Goal: Information Seeking & Learning: Find specific fact

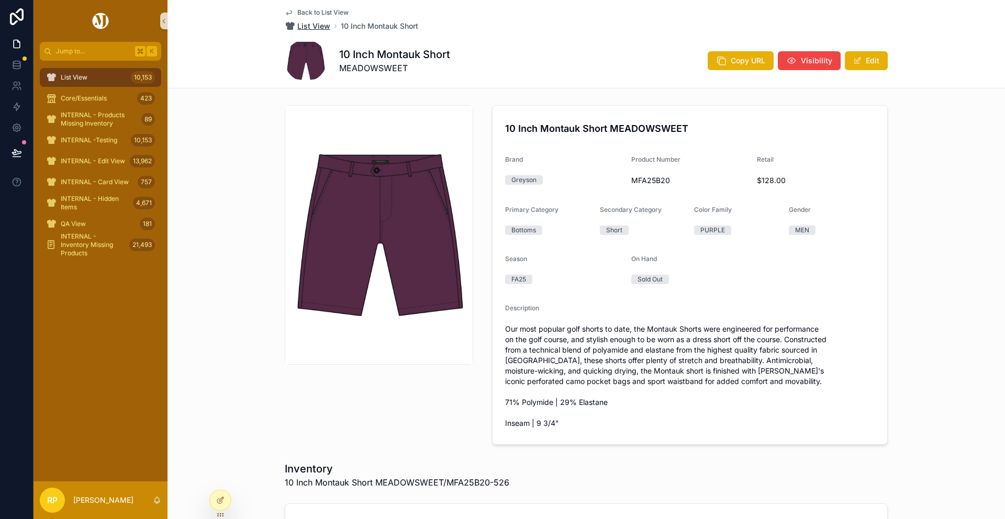
click at [316, 27] on span "List View" at bounding box center [313, 26] width 33 height 10
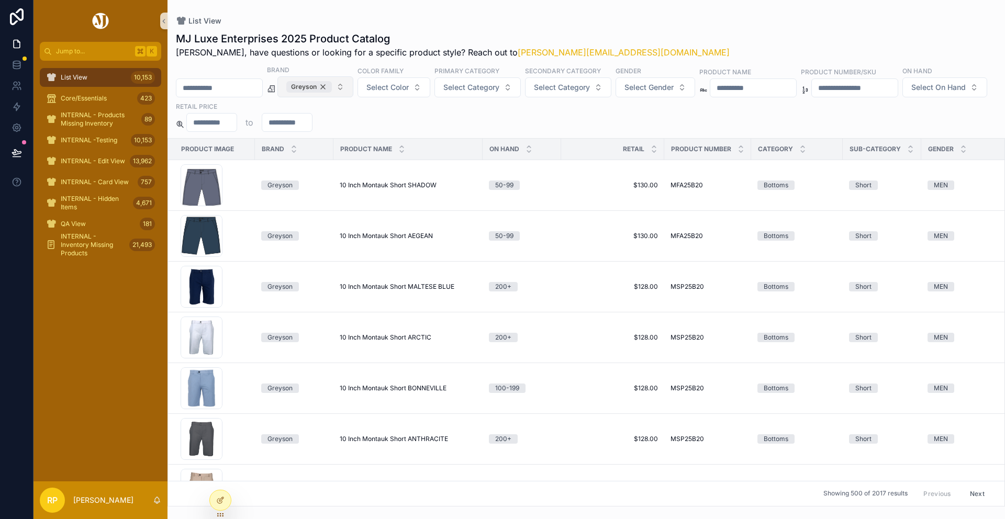
click at [332, 87] on div "Greyson" at bounding box center [309, 87] width 46 height 12
click at [101, 117] on span "INTERNAL - Products Missing Inventory" at bounding box center [99, 119] width 76 height 17
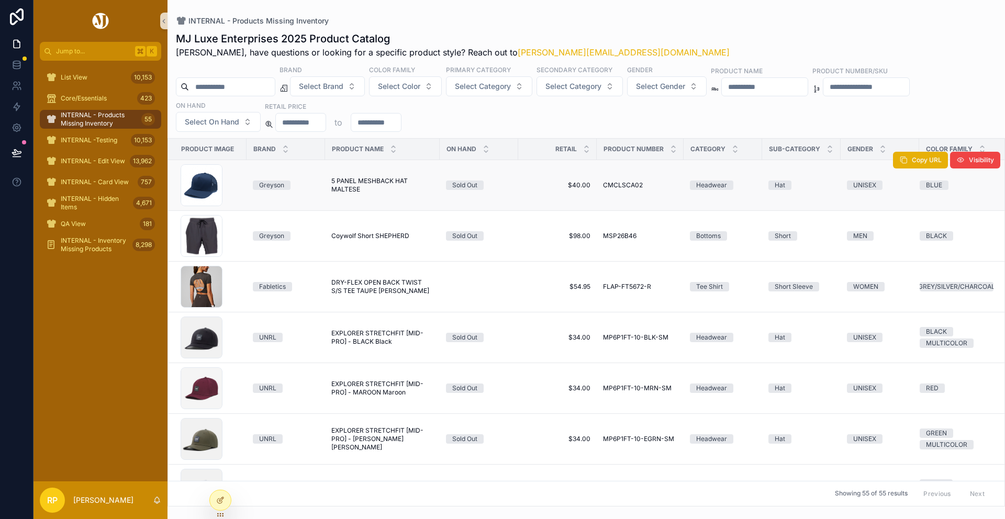
click at [349, 189] on span "5 PANEL MESHBACK HAT MALTESE" at bounding box center [382, 185] width 102 height 17
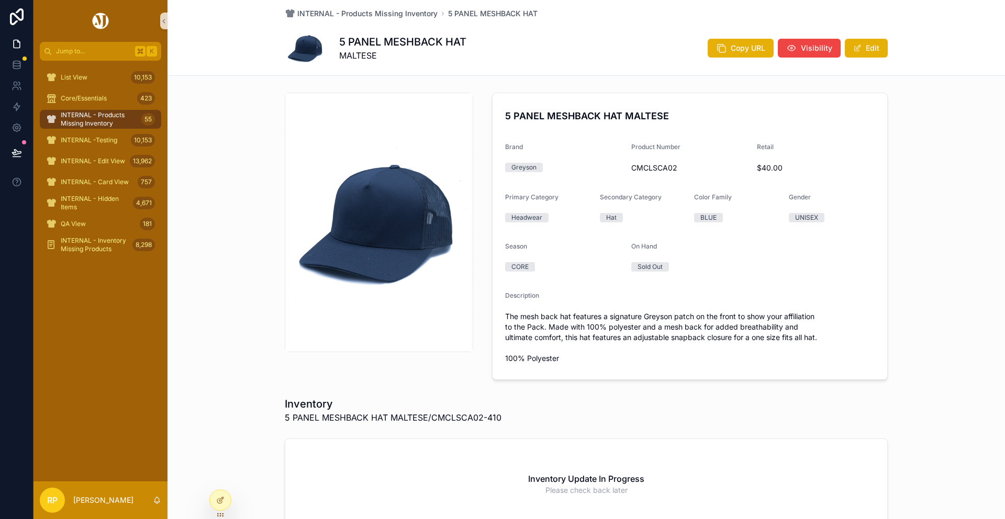
scroll to position [11, 0]
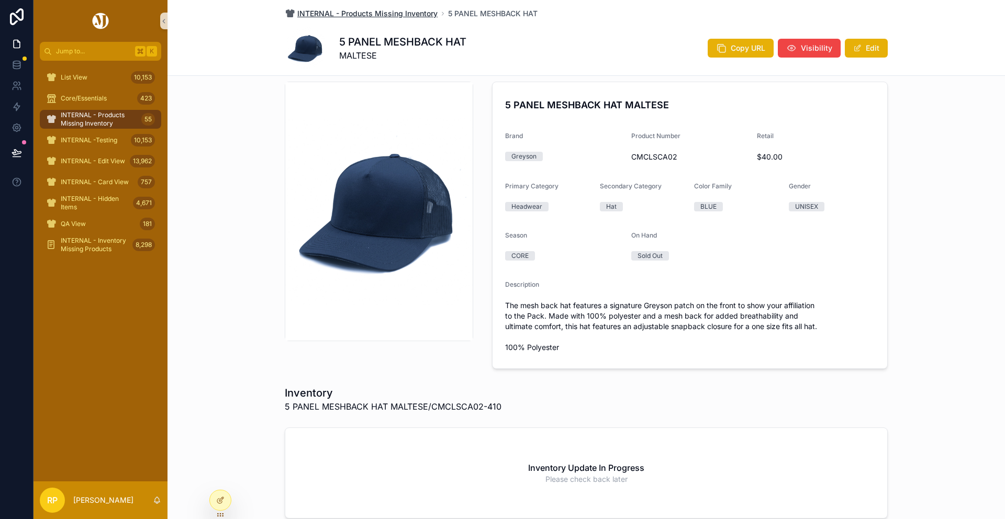
click at [345, 9] on span "INTERNAL - Products Missing Inventory" at bounding box center [367, 13] width 140 height 10
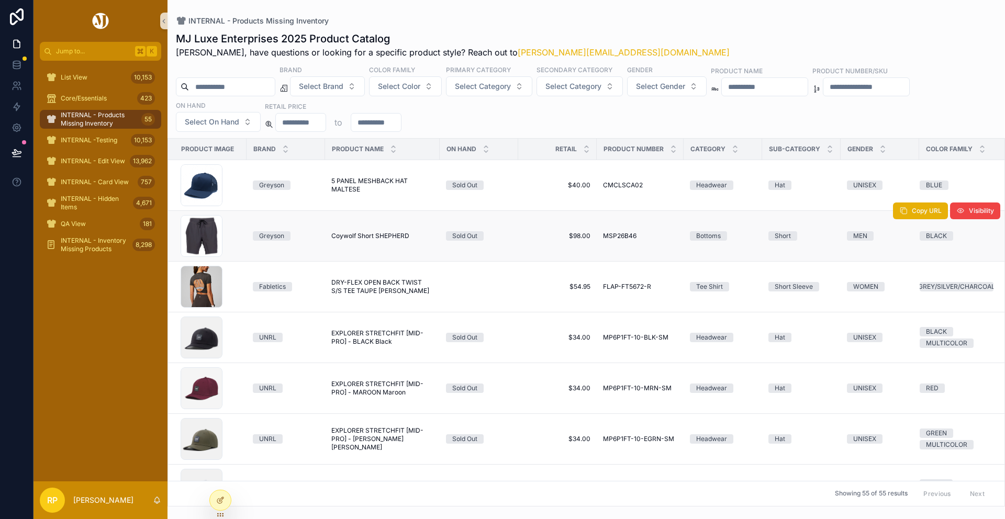
click at [382, 232] on span "Coywolf Short SHEPHERD" at bounding box center [370, 236] width 78 height 8
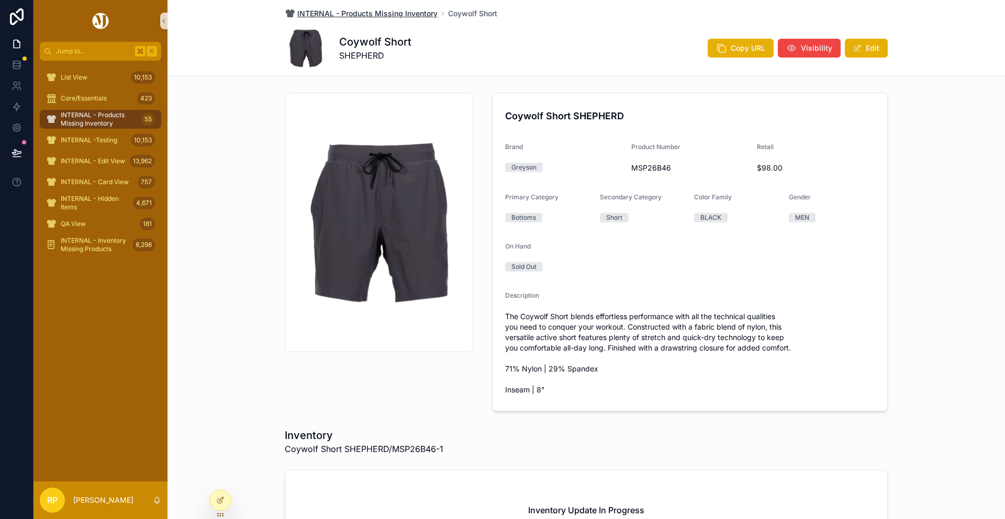
click at [393, 17] on span "INTERNAL - Products Missing Inventory" at bounding box center [367, 13] width 140 height 10
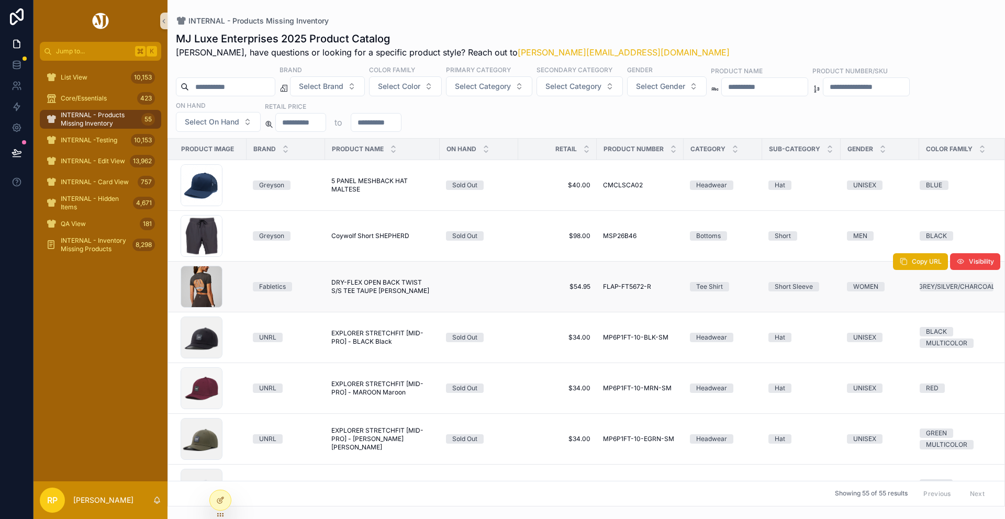
click at [364, 281] on span "DRY-FLEX OPEN BACK TWIST S/S TEE TAUPE SLATE HEATHER" at bounding box center [382, 287] width 102 height 17
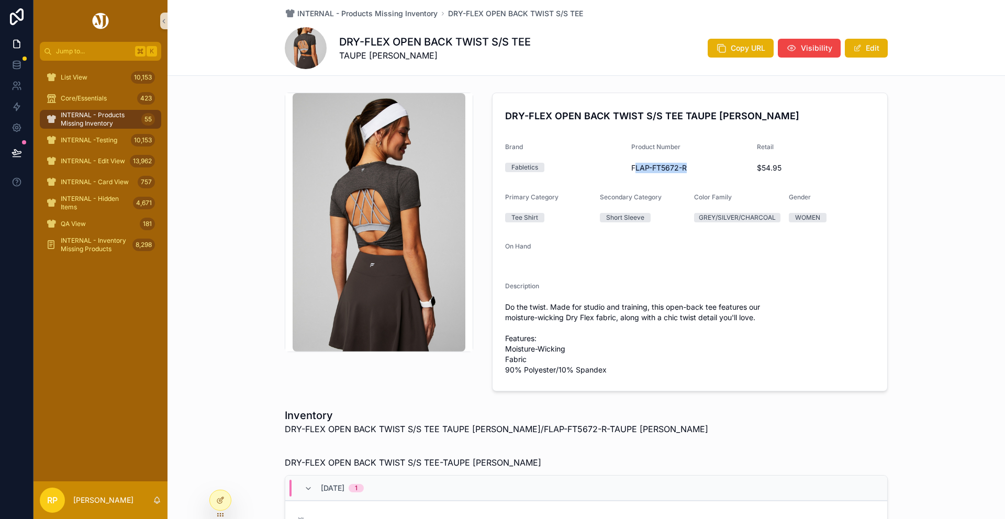
drag, startPoint x: 635, startPoint y: 166, endPoint x: 694, endPoint y: 166, distance: 59.7
click at [696, 166] on span "FLAP-FT5672-R" at bounding box center [691, 168] width 118 height 10
click at [694, 166] on span "FLAP-FT5672-R" at bounding box center [691, 168] width 118 height 10
drag, startPoint x: 632, startPoint y: 168, endPoint x: 715, endPoint y: 168, distance: 83.3
click at [715, 168] on span "FLAP-FT5672-R" at bounding box center [691, 168] width 118 height 10
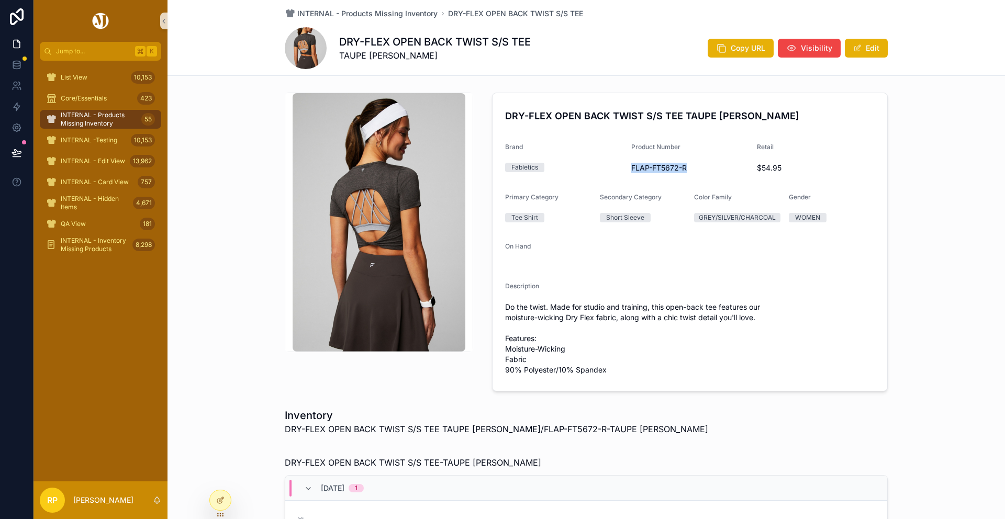
copy span "FLAP-FT5672-R"
click at [371, 18] on span "INTERNAL - Products Missing Inventory" at bounding box center [367, 13] width 140 height 10
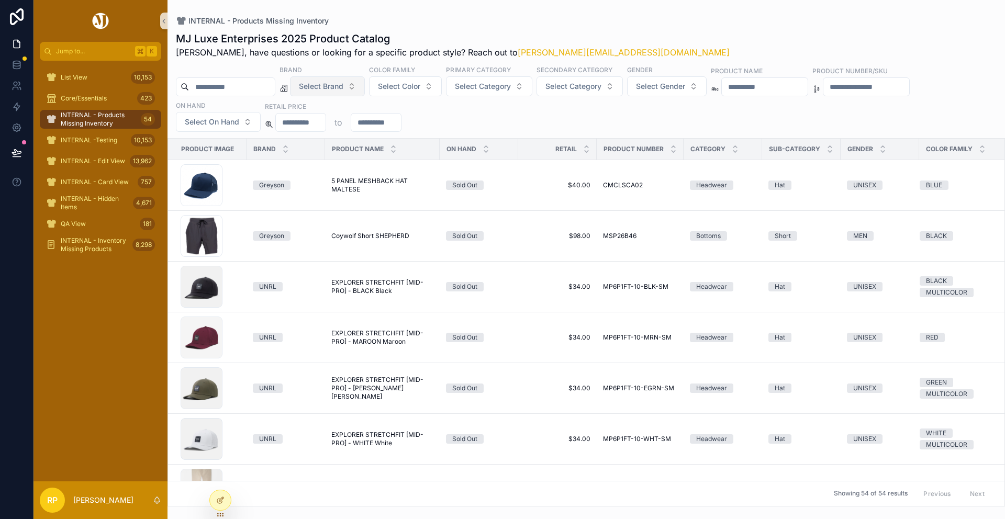
click at [327, 90] on span "Select Brand" at bounding box center [321, 86] width 45 height 10
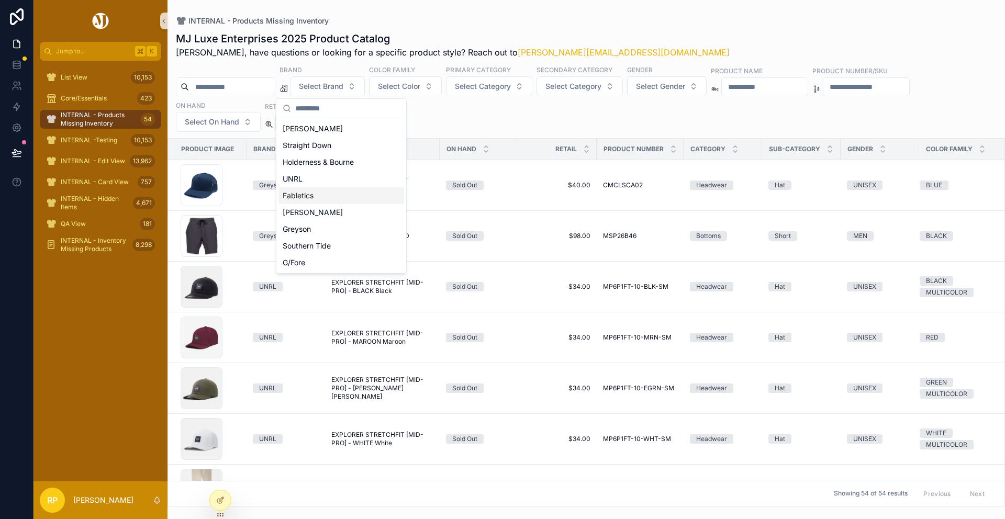
click at [315, 202] on div "Fabletics" at bounding box center [342, 195] width 126 height 17
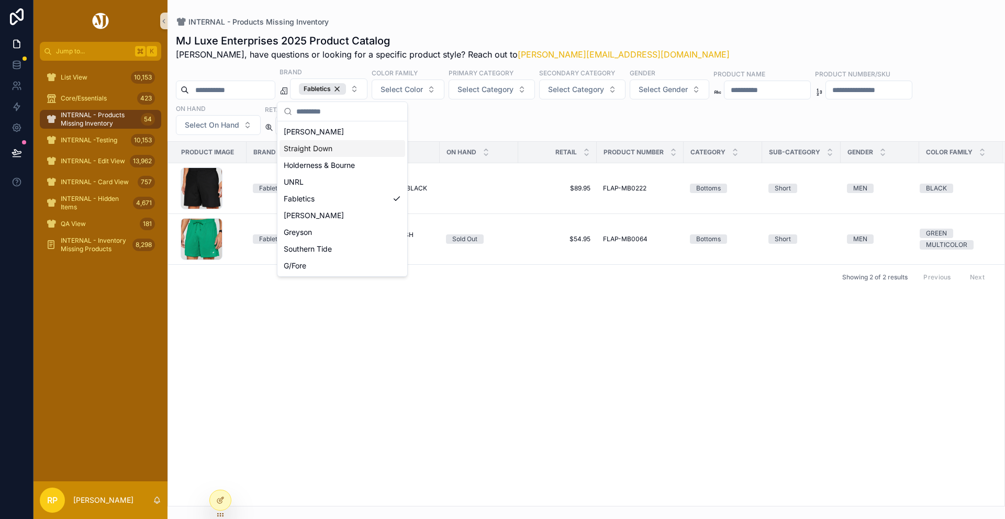
click at [589, 15] on div "INTERNAL - Products Missing Inventory MJ Luxe Enterprises 2025 Product Catalog …" at bounding box center [587, 253] width 838 height 507
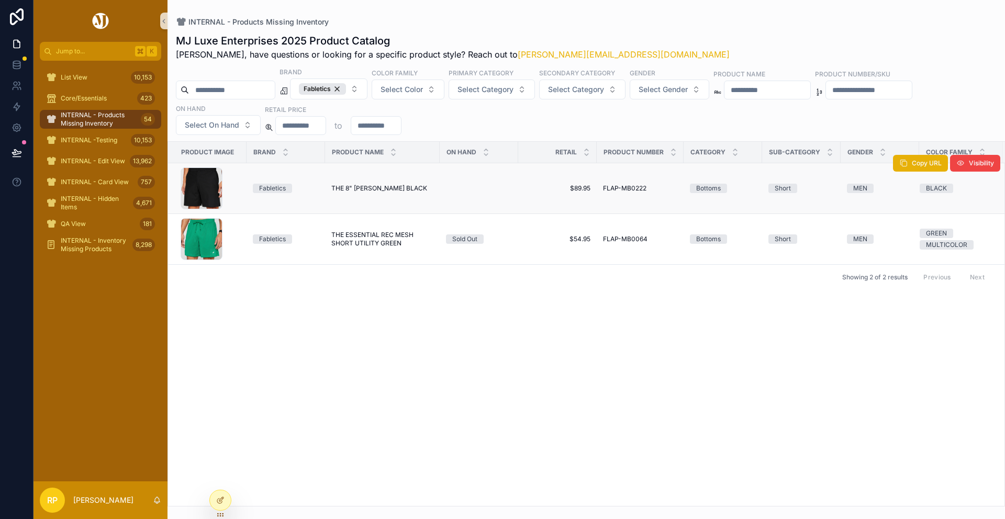
click at [353, 191] on span "THE 8" DON SHORT BLACK" at bounding box center [379, 188] width 96 height 8
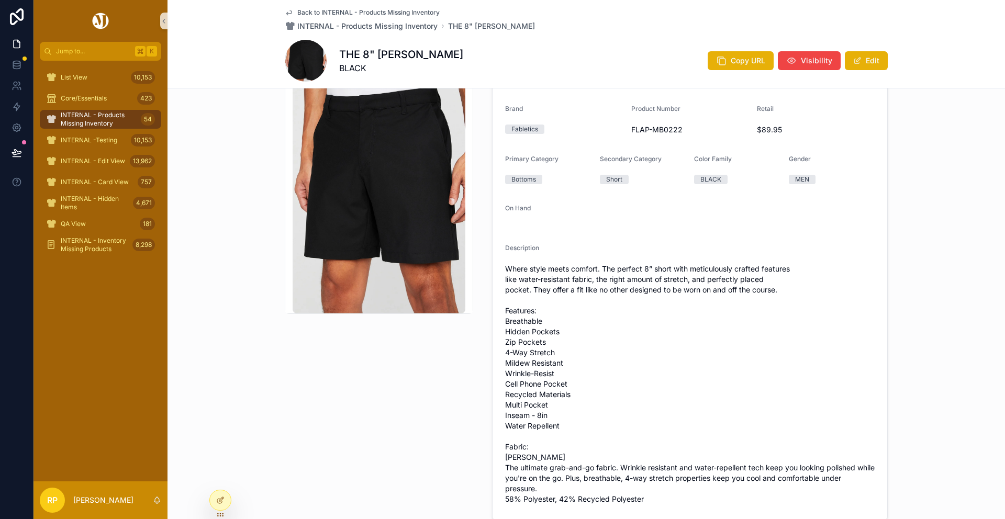
scroll to position [24, 0]
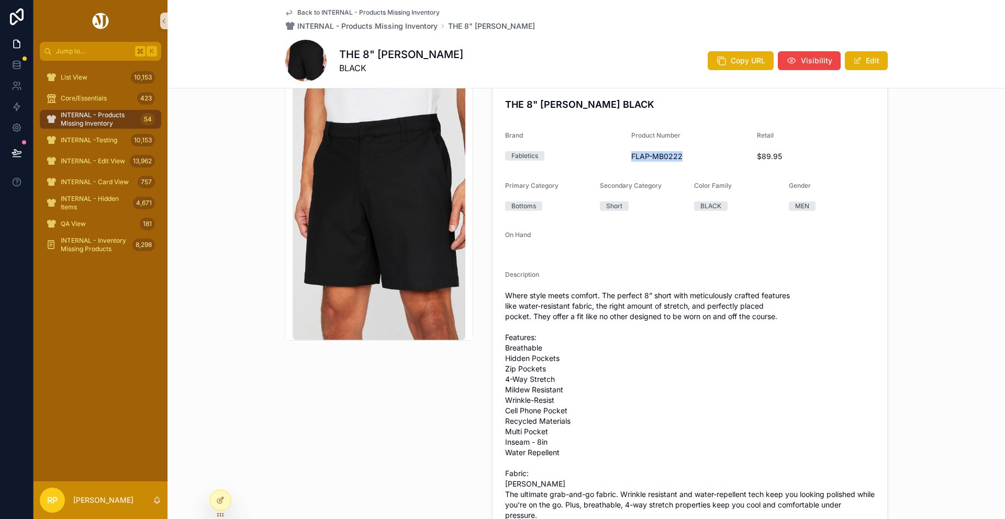
drag, startPoint x: 631, startPoint y: 156, endPoint x: 688, endPoint y: 154, distance: 57.1
click at [688, 154] on form "THE 8" DON SHORT BLACK Brand Fabletics Product Number FLAP-MB0222 Retail $89.95…" at bounding box center [690, 315] width 395 height 466
copy span "FLAP-MB0222"
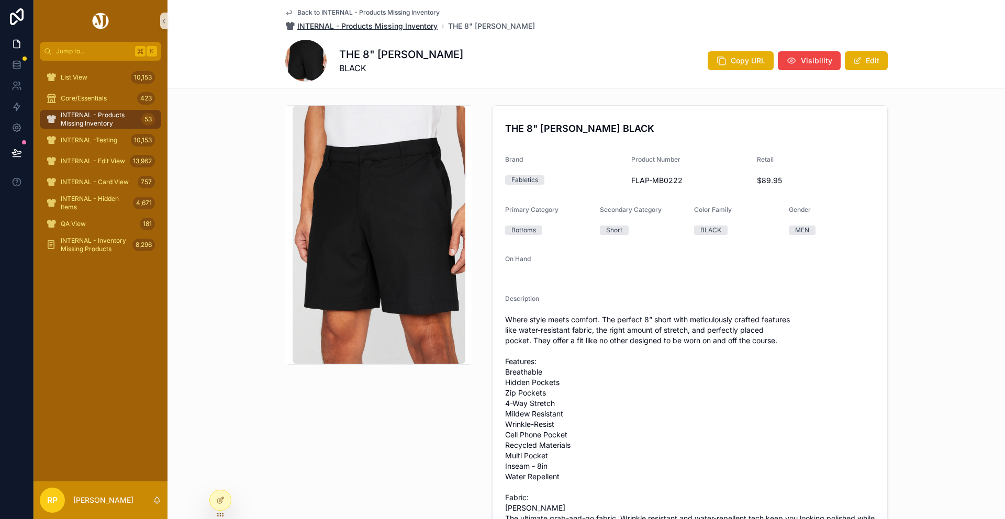
click at [344, 25] on span "INTERNAL - Products Missing Inventory" at bounding box center [367, 26] width 140 height 10
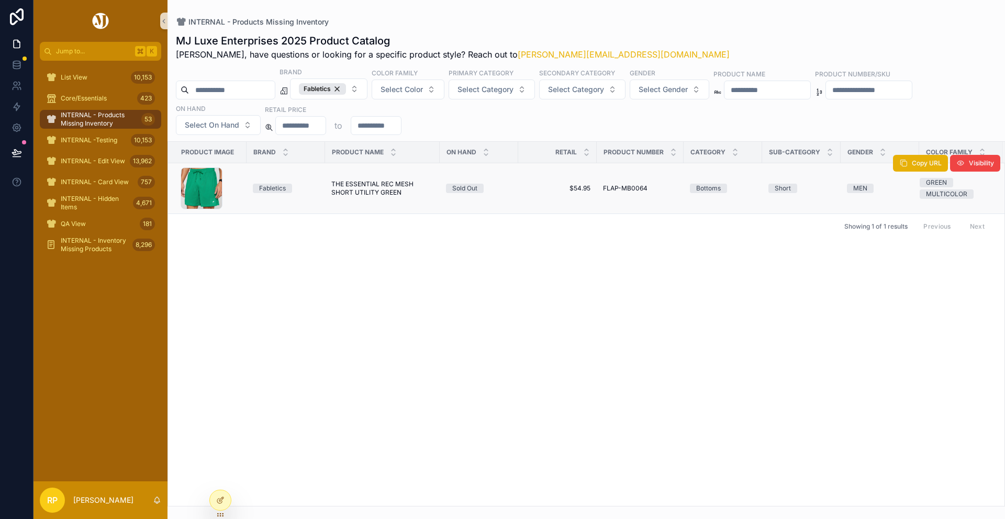
click at [340, 187] on span "THE ESSENTIAL REC MESH SHORT UTILITY GREEN" at bounding box center [382, 188] width 102 height 17
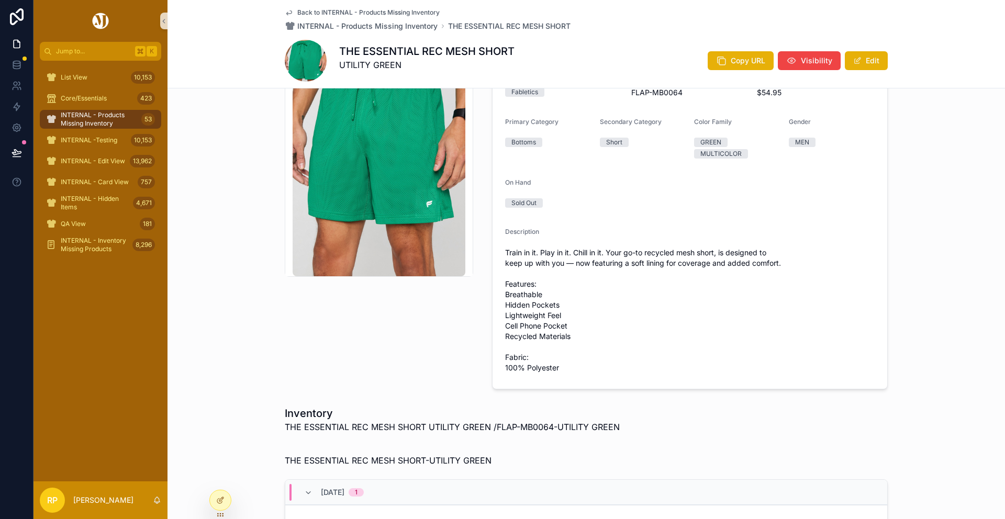
scroll to position [40, 0]
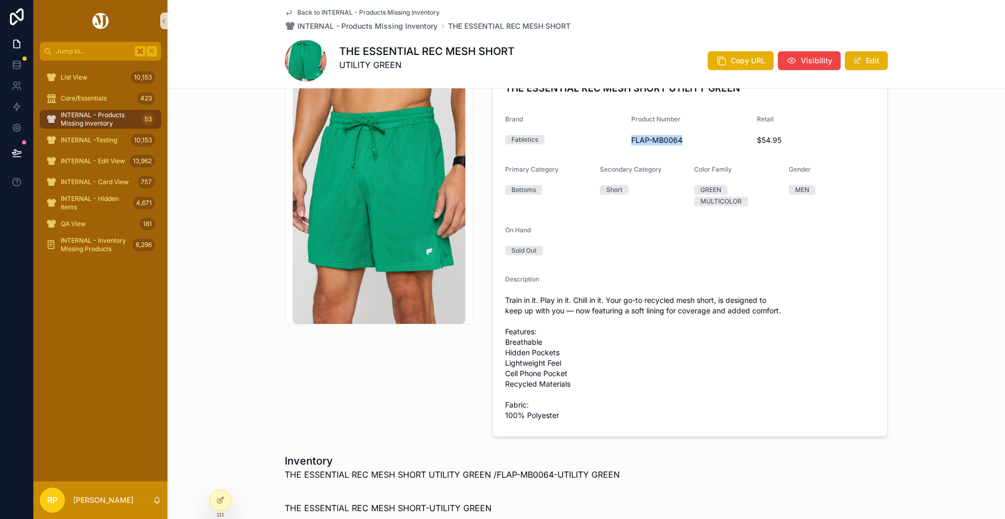
drag, startPoint x: 633, startPoint y: 140, endPoint x: 696, endPoint y: 140, distance: 62.8
click at [696, 140] on span "FLAP-MB0064" at bounding box center [691, 140] width 118 height 10
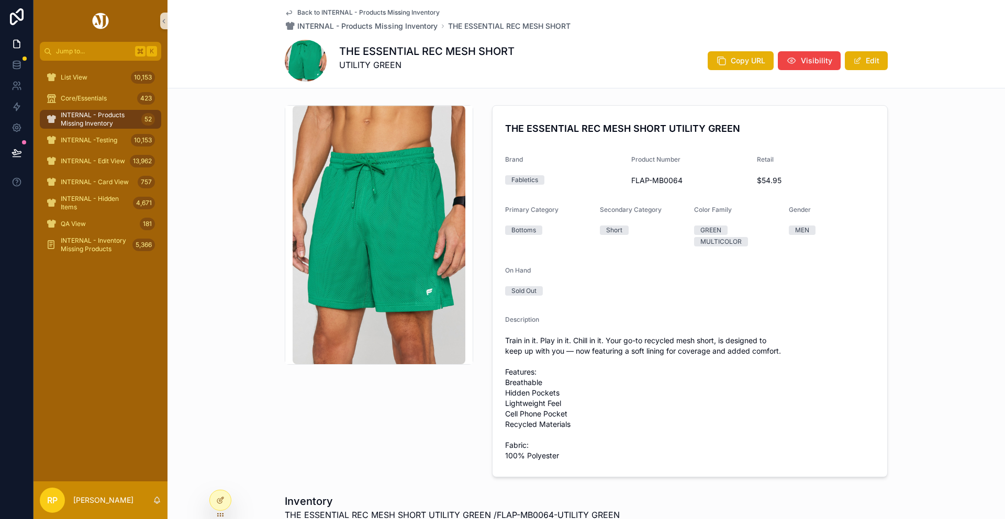
click at [635, 181] on span "FLAP-MB0064" at bounding box center [691, 180] width 118 height 10
drag, startPoint x: 626, startPoint y: 180, endPoint x: 638, endPoint y: 180, distance: 12.0
click at [638, 180] on form "THE ESSENTIAL REC MESH SHORT UTILITY GREEN Brand Fabletics Product Number FLAP-…" at bounding box center [690, 291] width 395 height 371
click at [638, 180] on span "FLAP-MB0064" at bounding box center [691, 180] width 118 height 10
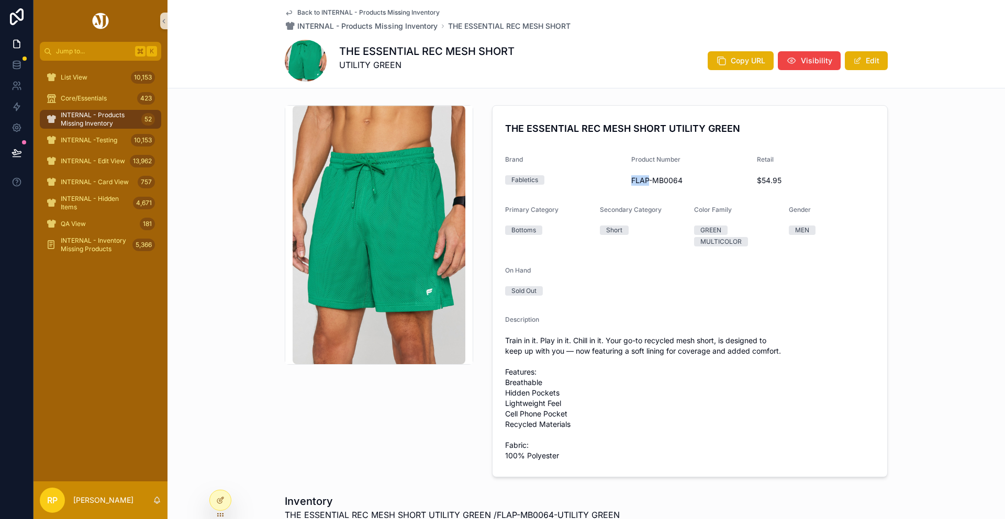
click at [635, 181] on span "FLAP-MB0064" at bounding box center [691, 180] width 118 height 10
drag, startPoint x: 632, startPoint y: 181, endPoint x: 715, endPoint y: 181, distance: 83.3
click at [715, 181] on span "FLAP-MB0064" at bounding box center [691, 180] width 118 height 10
copy span "FLAP-MB0064"
click at [342, 25] on span "INTERNAL - Products Missing Inventory" at bounding box center [367, 26] width 140 height 10
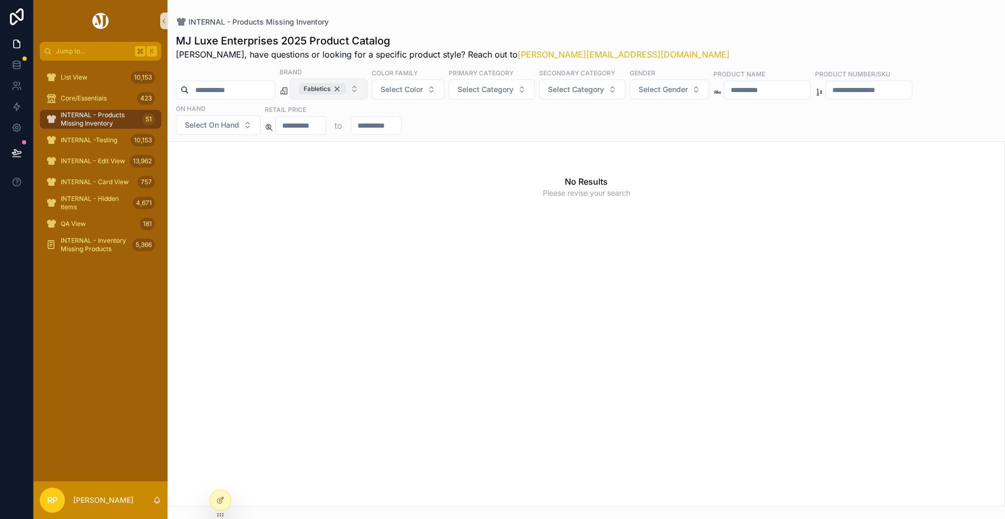
click at [346, 83] on div "Fabletics" at bounding box center [322, 89] width 47 height 12
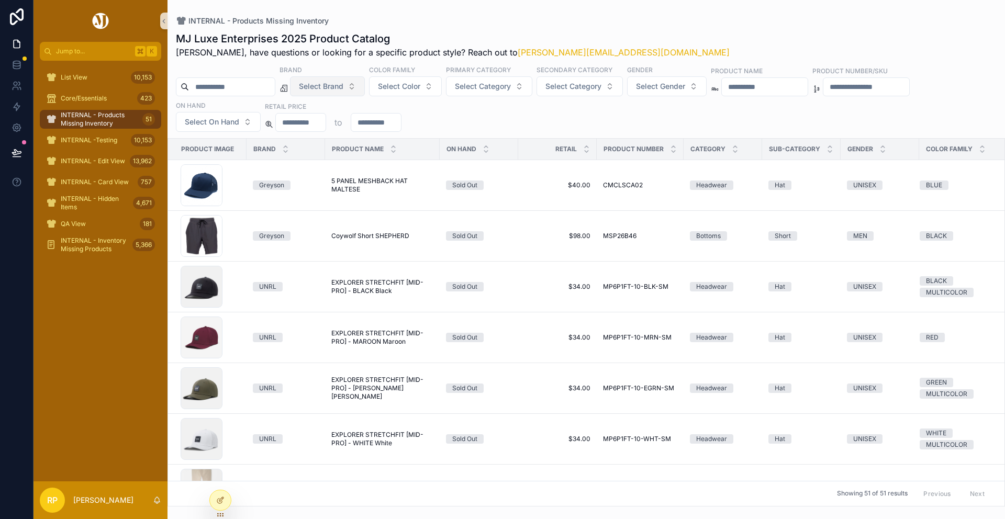
click at [344, 86] on span "Select Brand" at bounding box center [321, 86] width 45 height 10
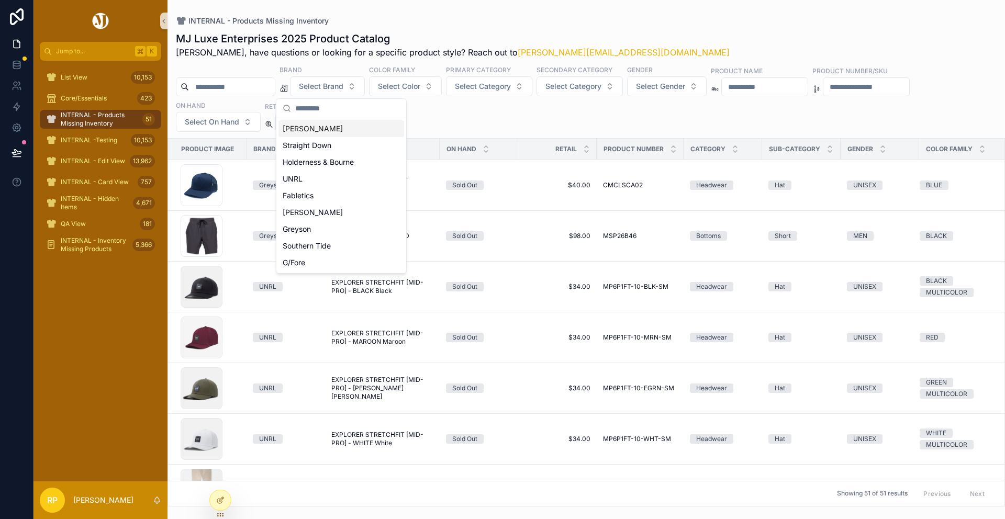
click at [328, 127] on div "Peter Millar" at bounding box center [342, 128] width 126 height 17
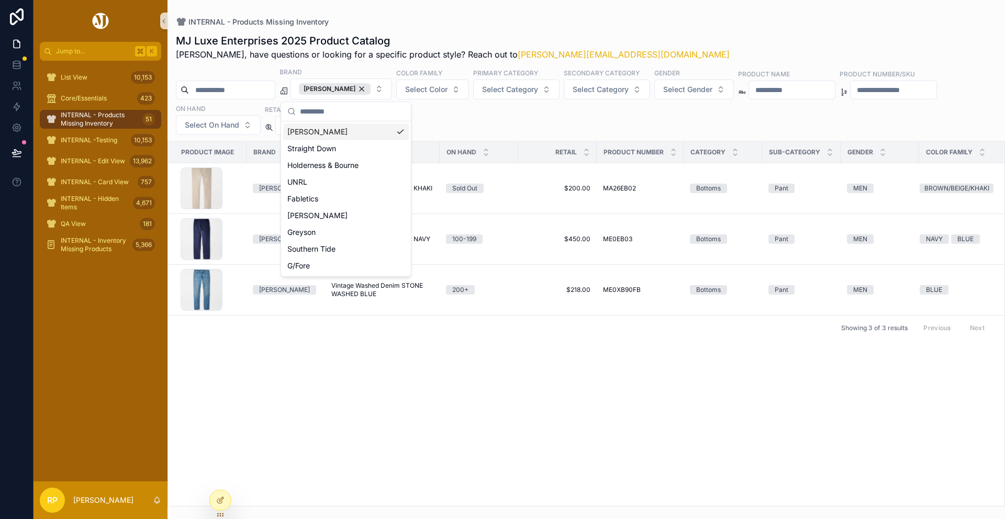
click at [520, 15] on div "INTERNAL - Products Missing Inventory MJ Luxe Enterprises 2025 Product Catalog …" at bounding box center [587, 253] width 838 height 507
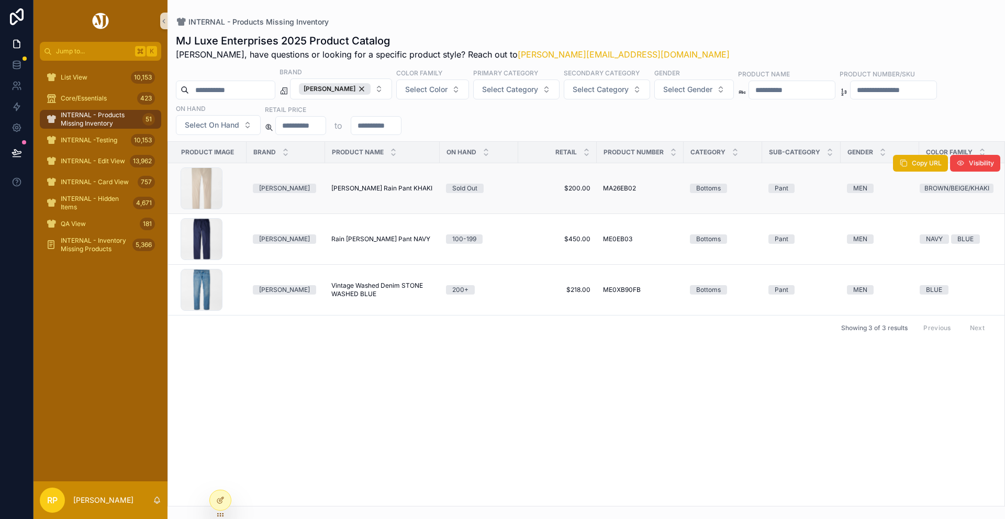
click at [389, 192] on span "Laddie Rain Pant KHAKI" at bounding box center [381, 188] width 101 height 8
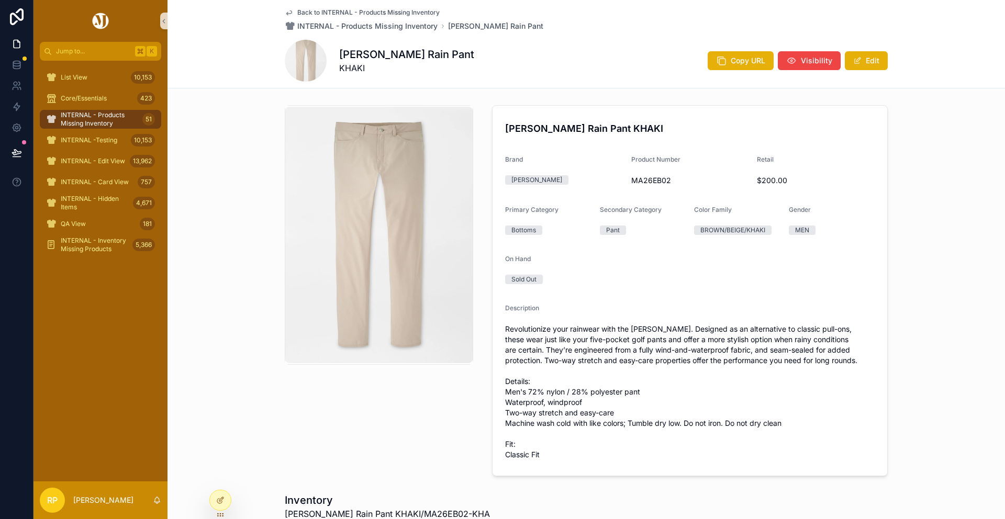
click at [648, 182] on span "MA26EB02" at bounding box center [691, 180] width 118 height 10
copy span "MA26EB02"
click at [407, 25] on span "INTERNAL - Products Missing Inventory" at bounding box center [367, 26] width 140 height 10
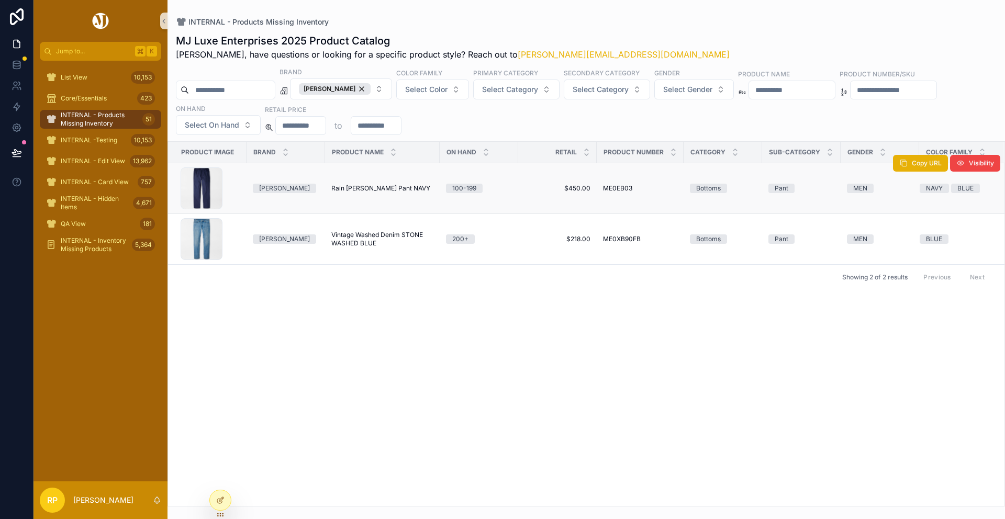
click at [364, 187] on span "Rain Walker Pant NAVY" at bounding box center [380, 188] width 99 height 8
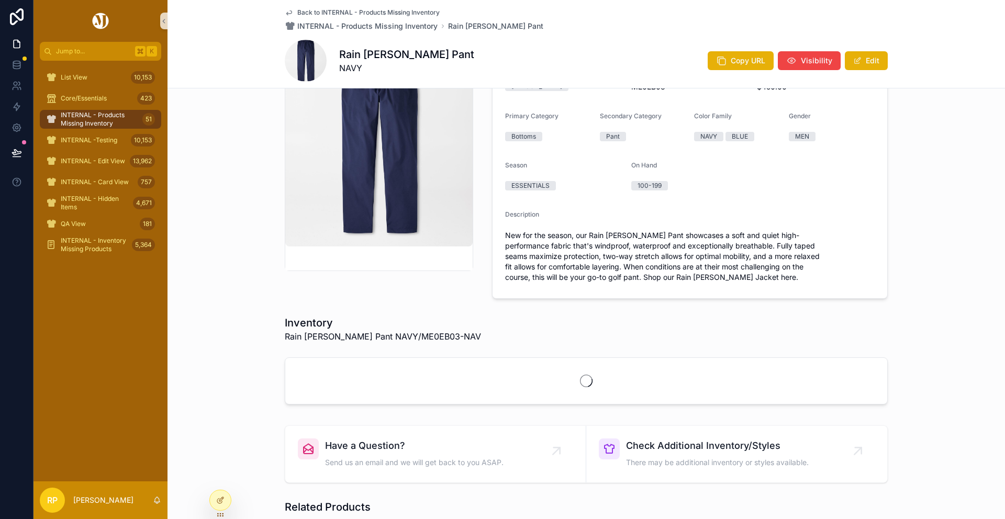
scroll to position [95, 0]
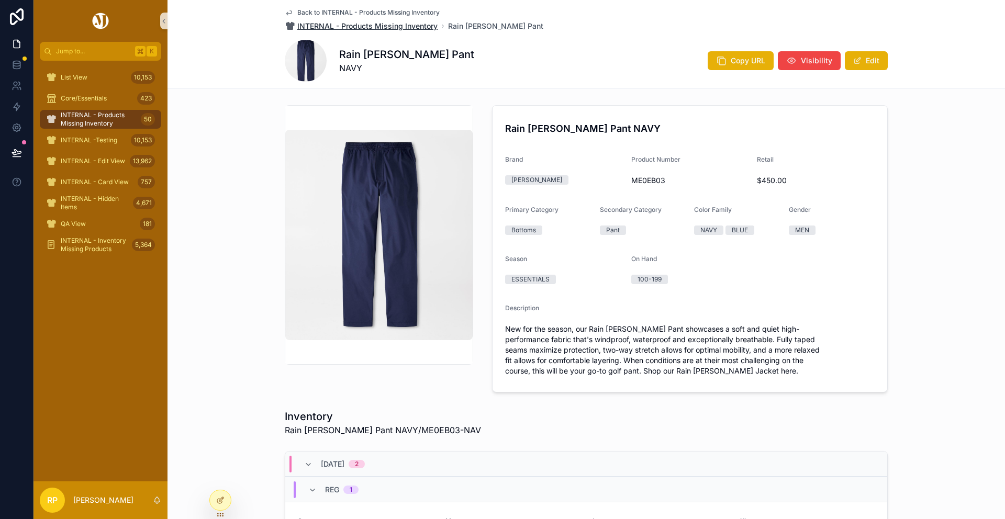
click at [314, 27] on span "INTERNAL - Products Missing Inventory" at bounding box center [367, 26] width 140 height 10
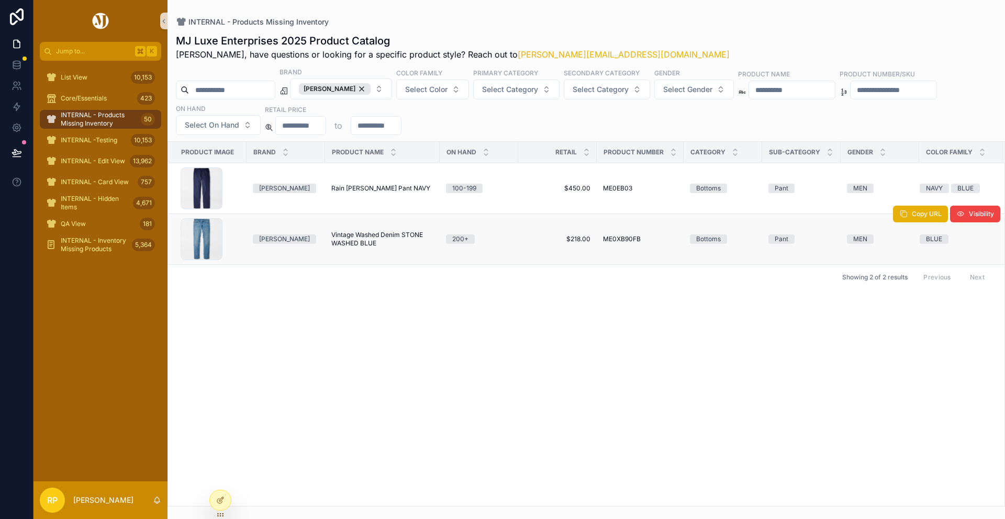
click at [352, 245] on span "Vintage Washed Denim STONE WASHED BLUE" at bounding box center [382, 239] width 102 height 17
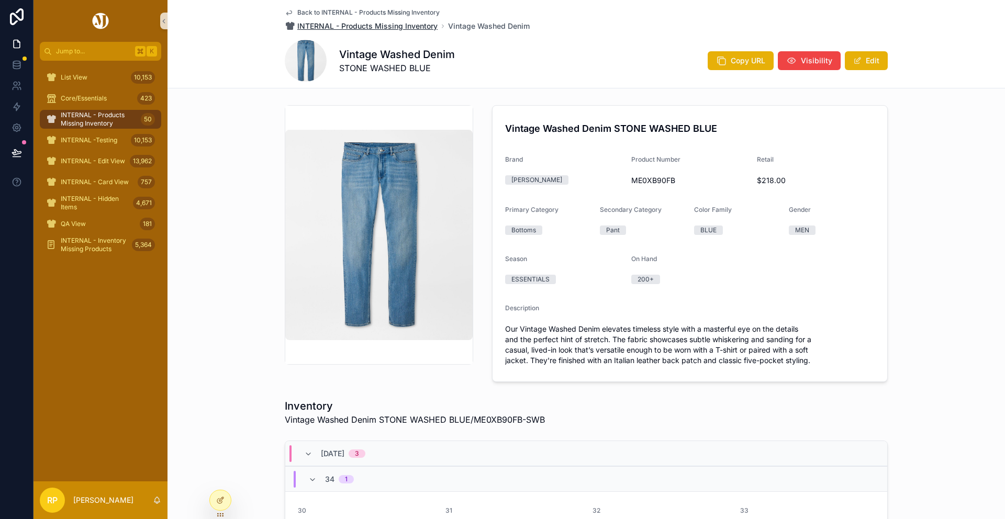
click at [356, 26] on span "INTERNAL - Products Missing Inventory" at bounding box center [367, 26] width 140 height 10
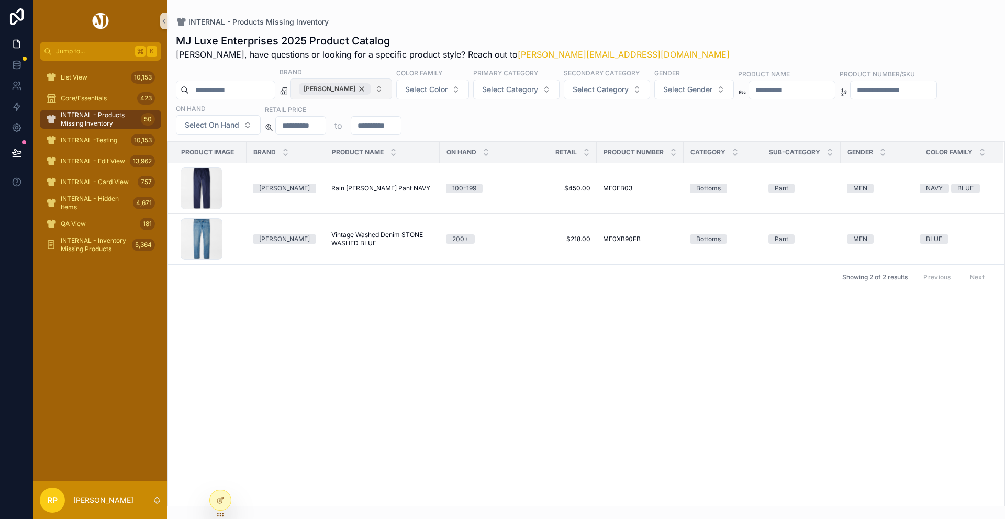
click at [357, 88] on div "[PERSON_NAME]" at bounding box center [335, 89] width 72 height 12
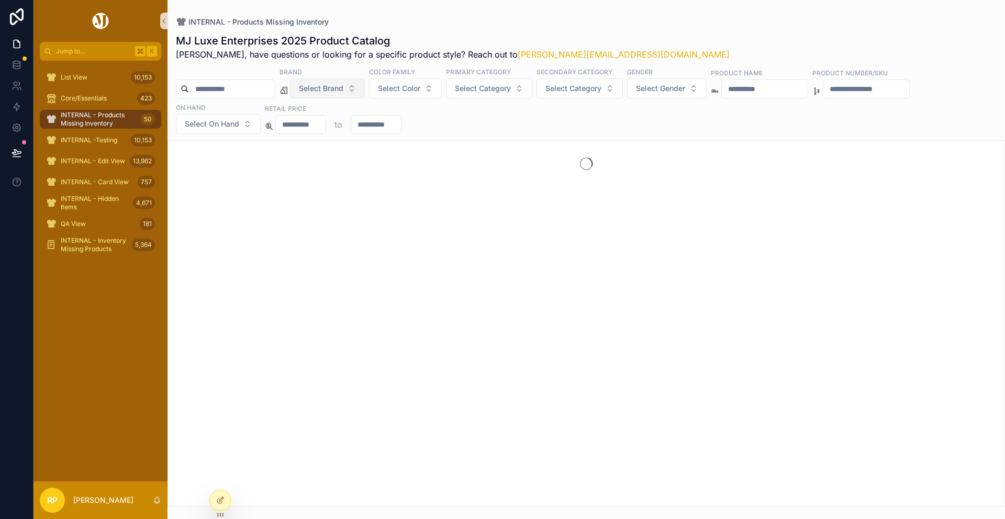
click at [344, 88] on span "Select Brand" at bounding box center [321, 88] width 45 height 10
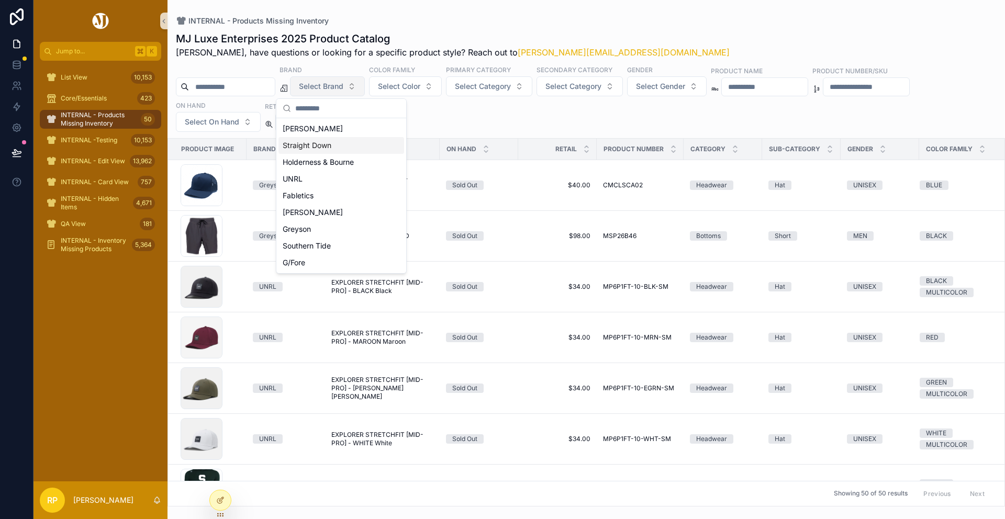
click at [339, 152] on div "Straight Down" at bounding box center [342, 145] width 126 height 17
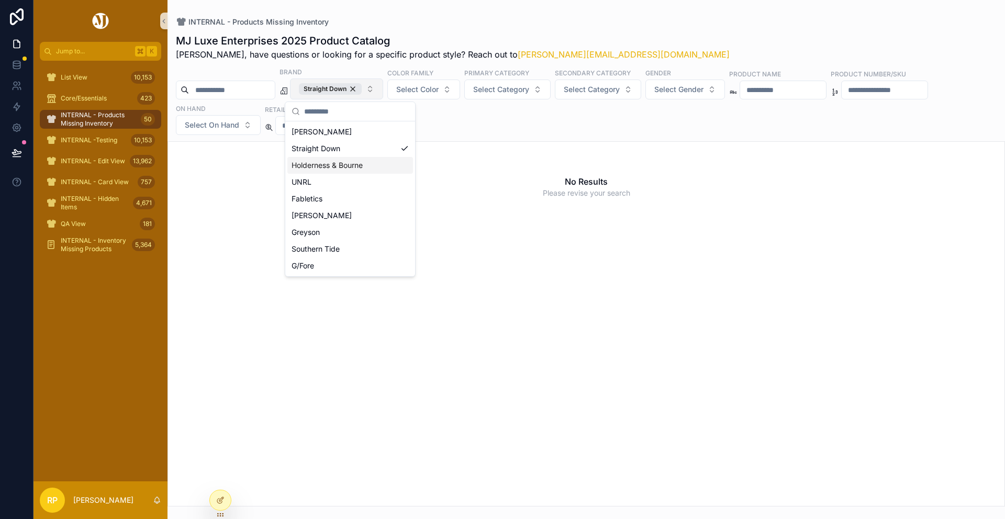
click at [339, 167] on div "Holderness & Bourne" at bounding box center [350, 165] width 126 height 17
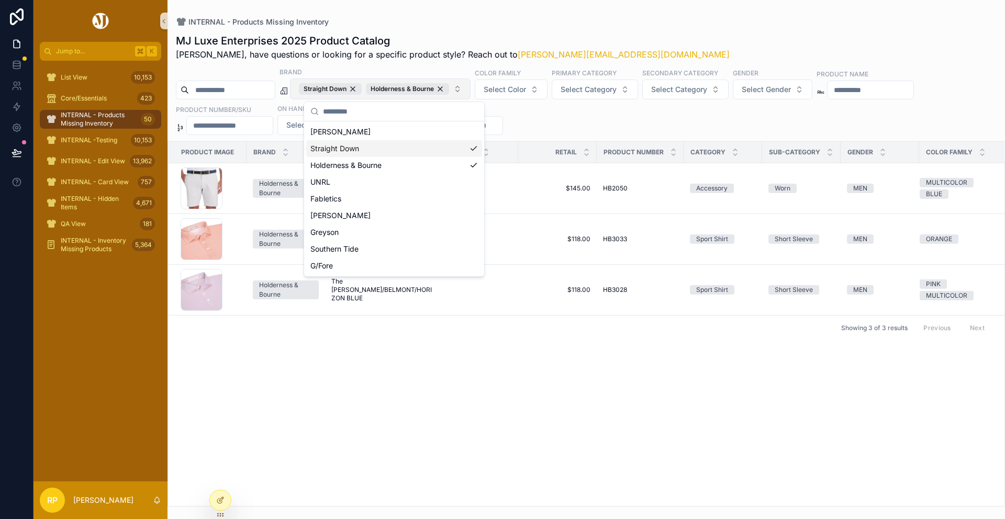
click at [452, 150] on div "Straight Down" at bounding box center [394, 148] width 176 height 17
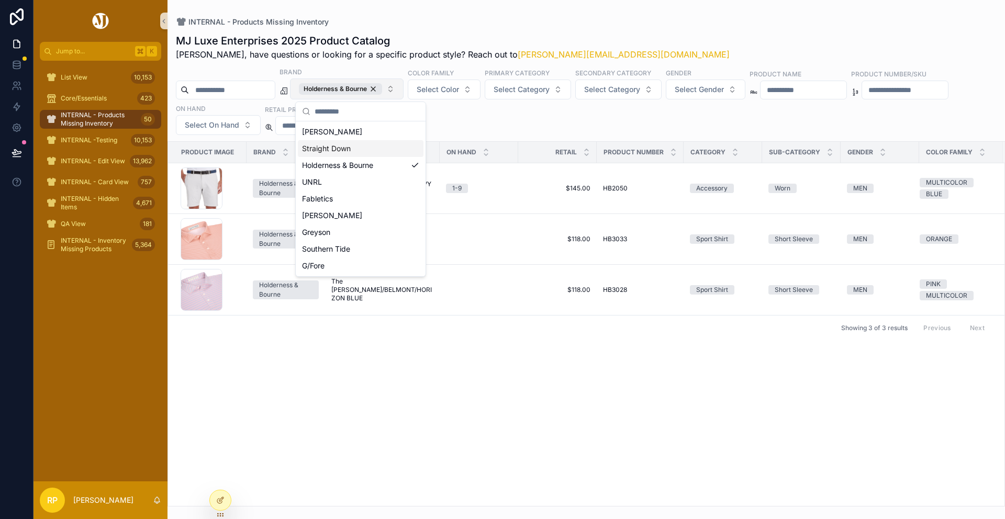
click at [536, 24] on div "INTERNAL - Products Missing Inventory" at bounding box center [586, 22] width 821 height 10
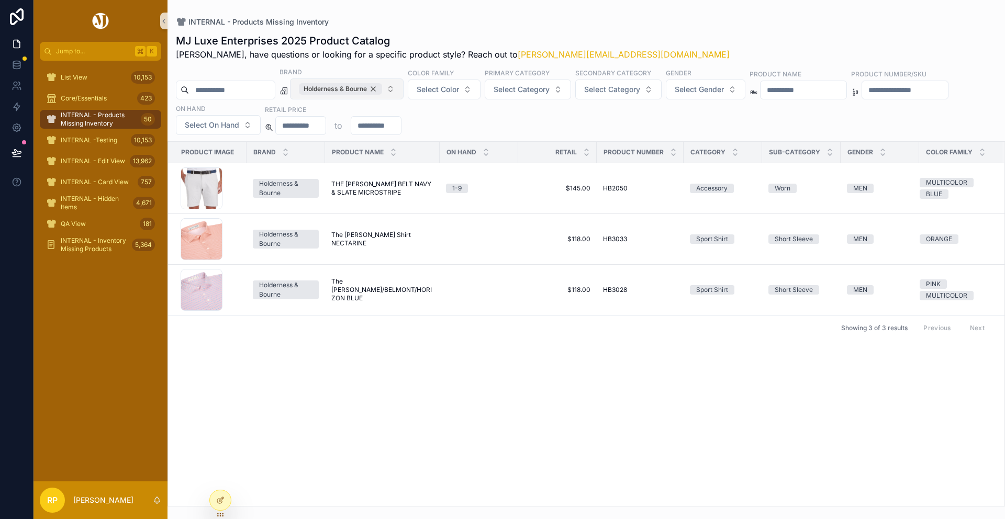
click at [382, 88] on div "Holderness & Bourne" at bounding box center [340, 89] width 83 height 12
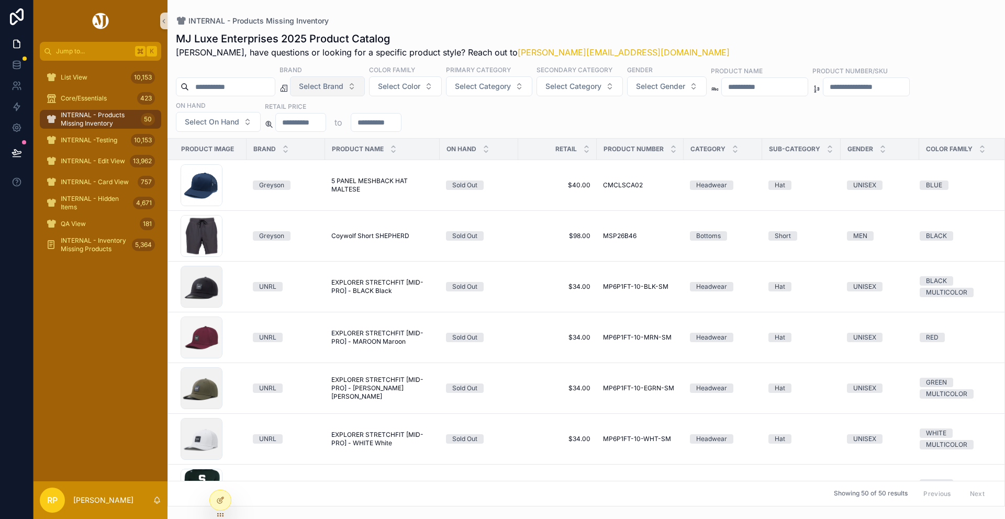
click at [341, 89] on span "Select Brand" at bounding box center [321, 86] width 45 height 10
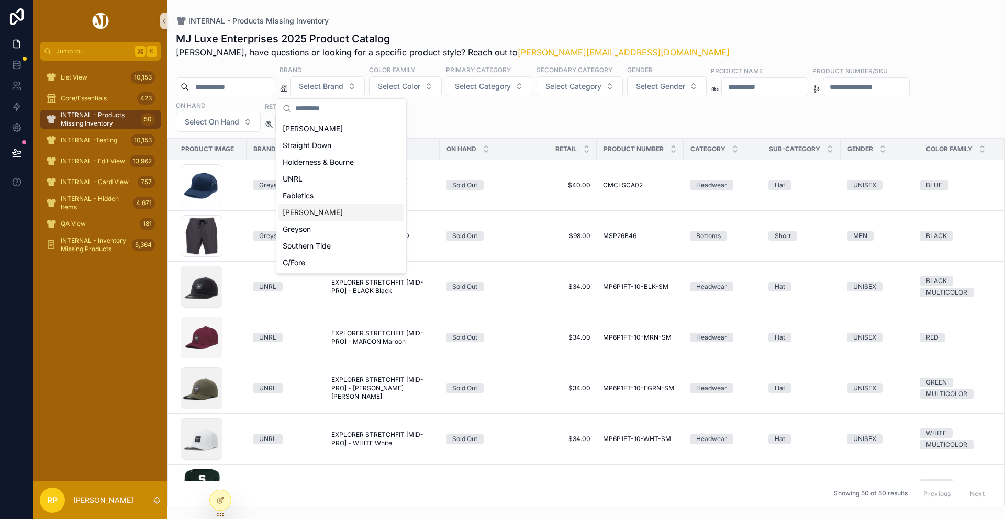
click at [327, 209] on div "Johnnie-O" at bounding box center [342, 212] width 126 height 17
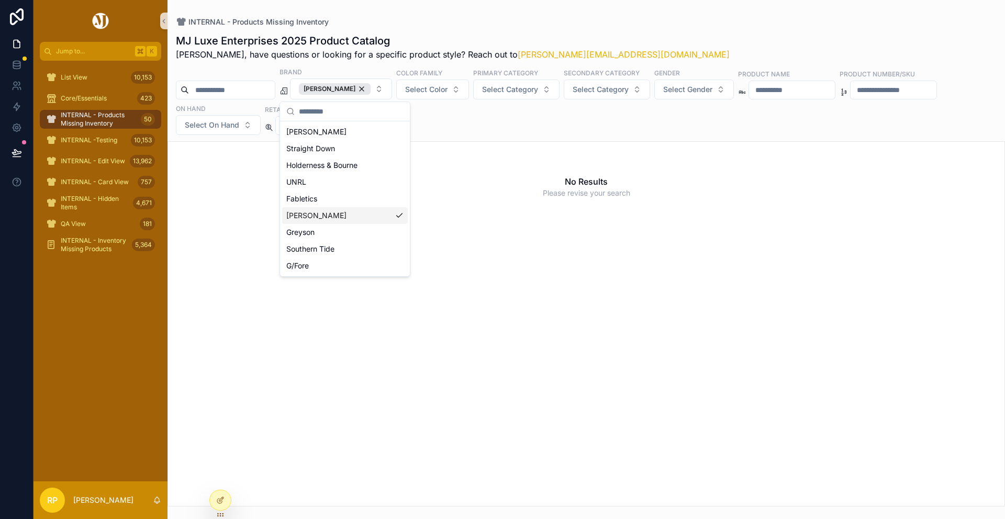
click at [345, 218] on div "Johnnie-O" at bounding box center [345, 215] width 126 height 17
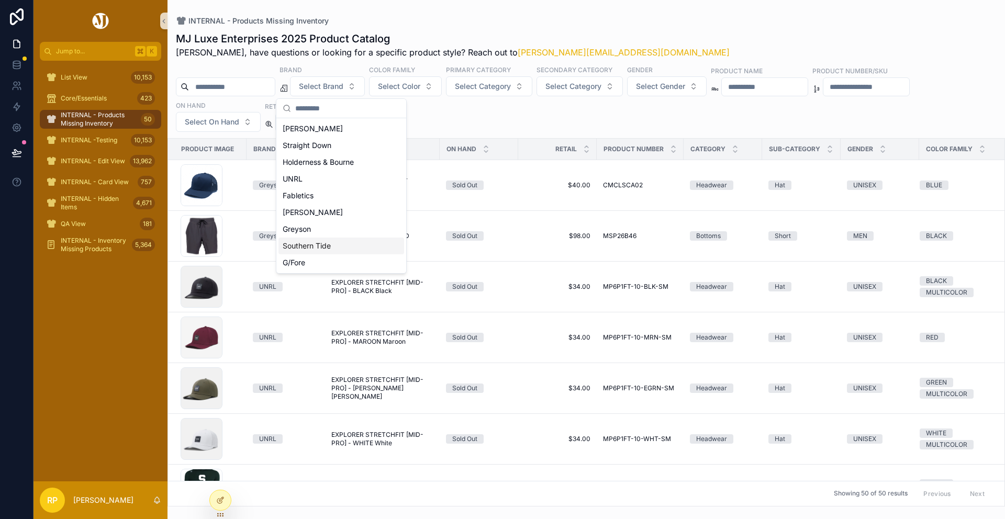
click at [341, 245] on div "Southern Tide" at bounding box center [342, 246] width 126 height 17
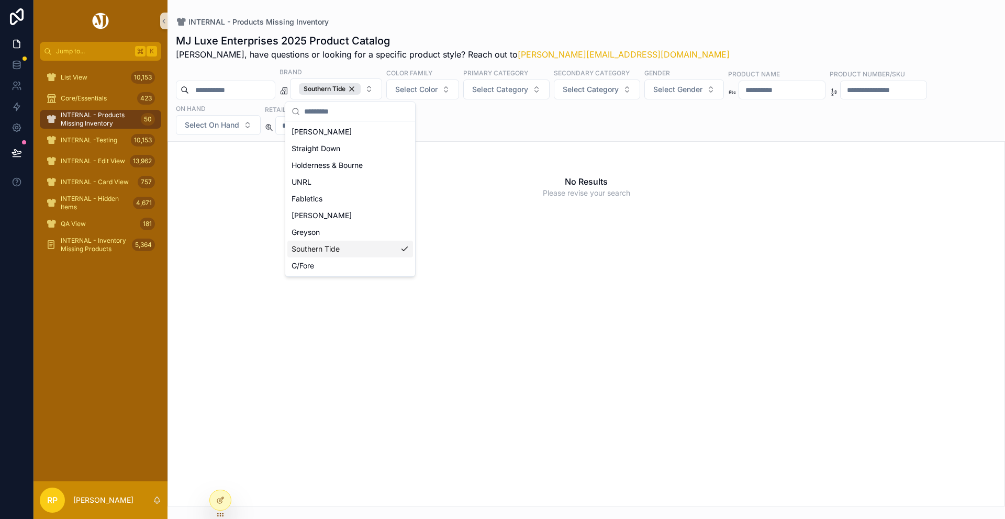
click at [337, 255] on div "Southern Tide" at bounding box center [350, 249] width 126 height 17
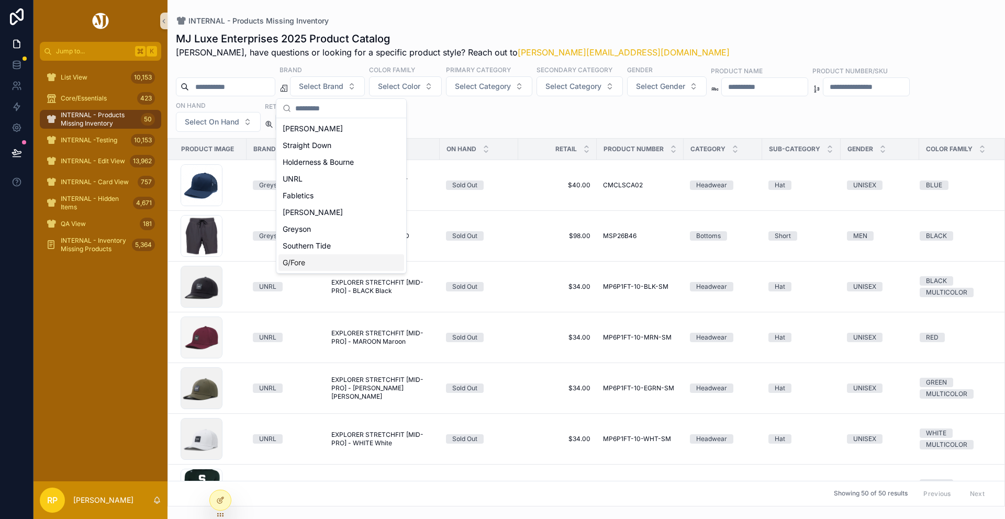
click at [333, 264] on div "G/Fore" at bounding box center [342, 263] width 126 height 17
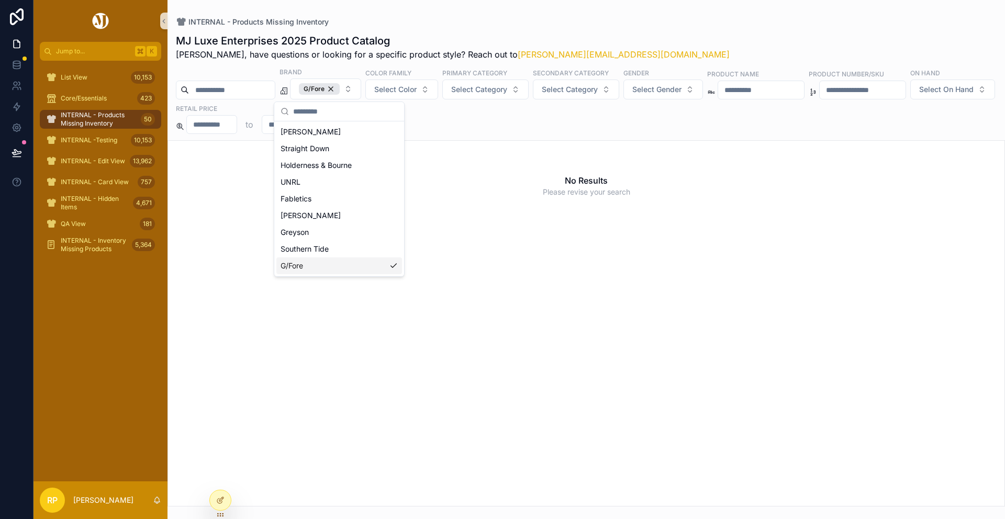
click at [333, 264] on div "G/Fore" at bounding box center [340, 266] width 126 height 17
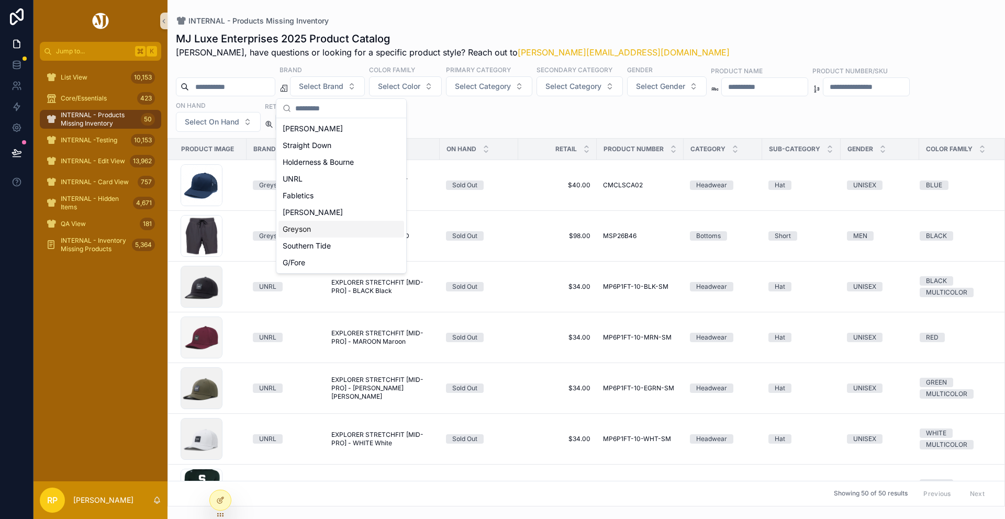
click at [330, 228] on div "Greyson" at bounding box center [342, 229] width 126 height 17
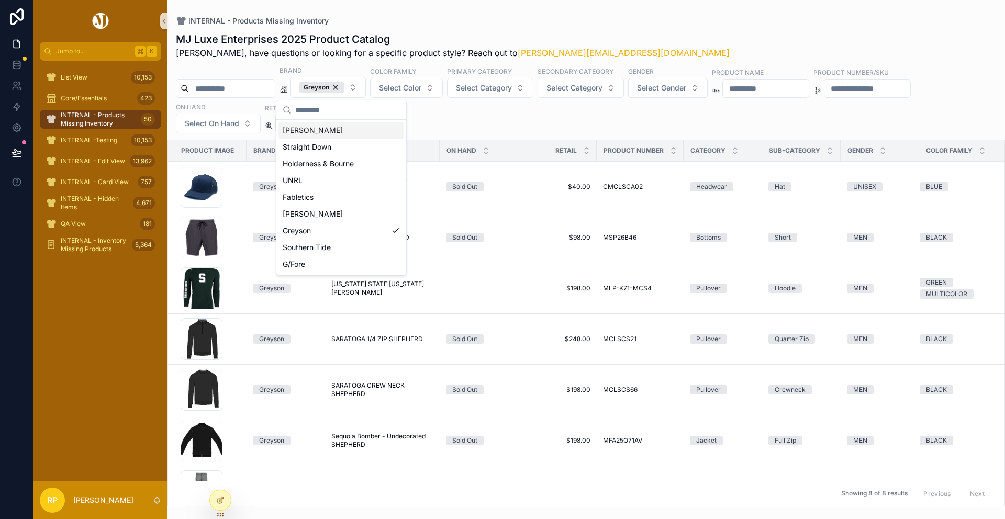
click at [537, 24] on div "INTERNAL - Products Missing Inventory" at bounding box center [586, 21] width 821 height 9
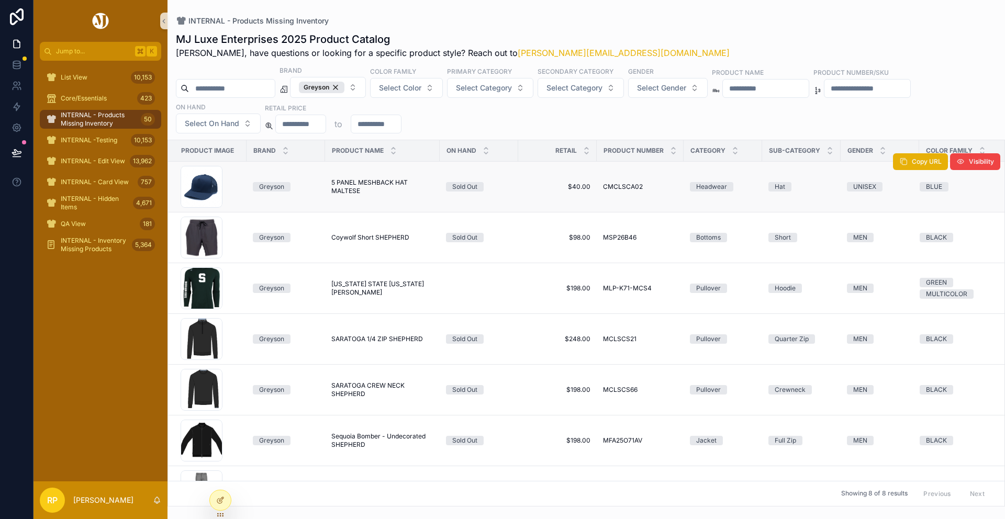
click at [342, 182] on span "5 PANEL MESHBACK HAT MALTESE" at bounding box center [382, 187] width 102 height 17
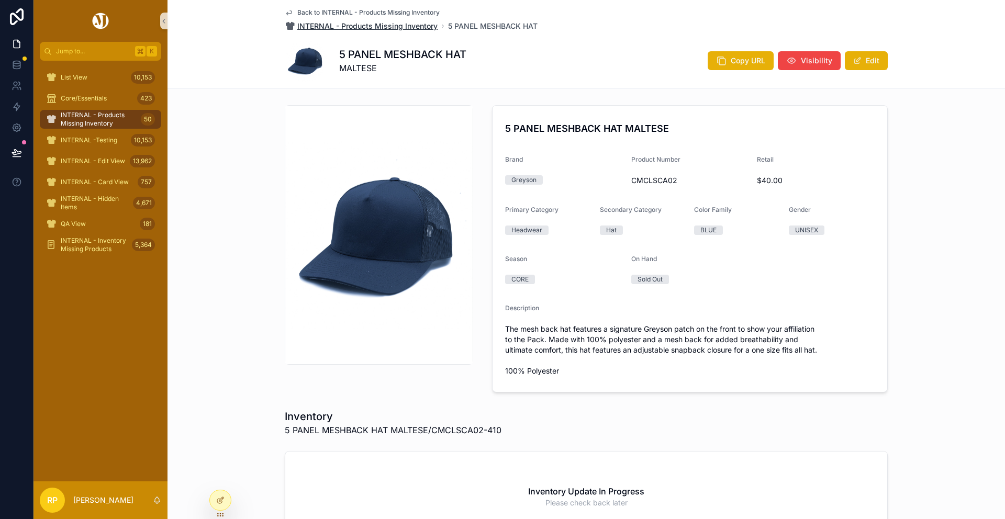
click at [393, 24] on span "INTERNAL - Products Missing Inventory" at bounding box center [367, 26] width 140 height 10
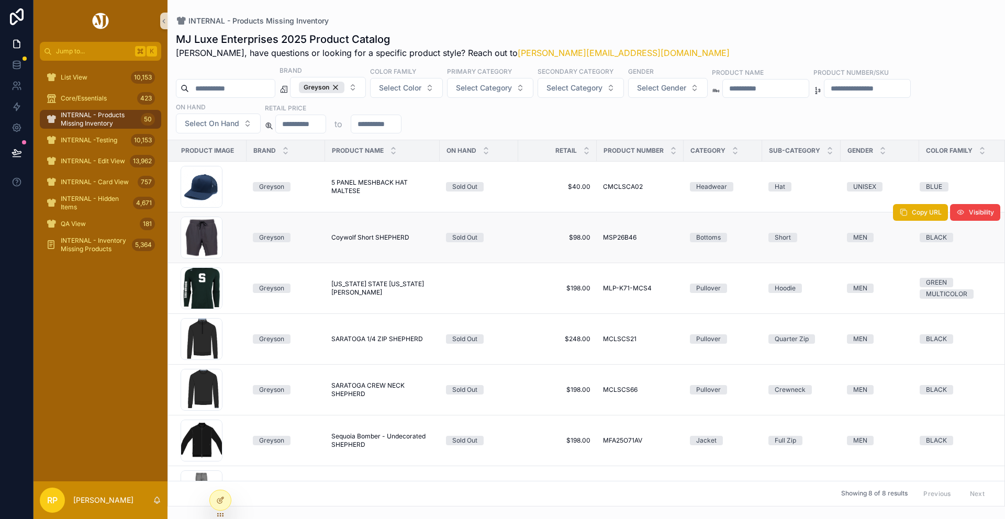
click at [367, 240] on span "Coywolf Short SHEPHERD" at bounding box center [370, 238] width 78 height 8
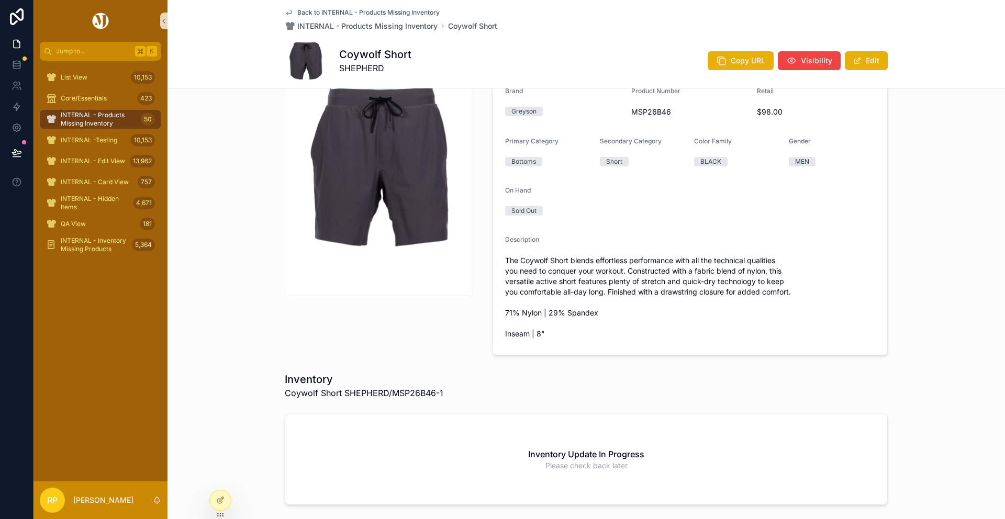
scroll to position [71, 0]
click at [422, 26] on span "INTERNAL - Products Missing Inventory" at bounding box center [367, 26] width 140 height 10
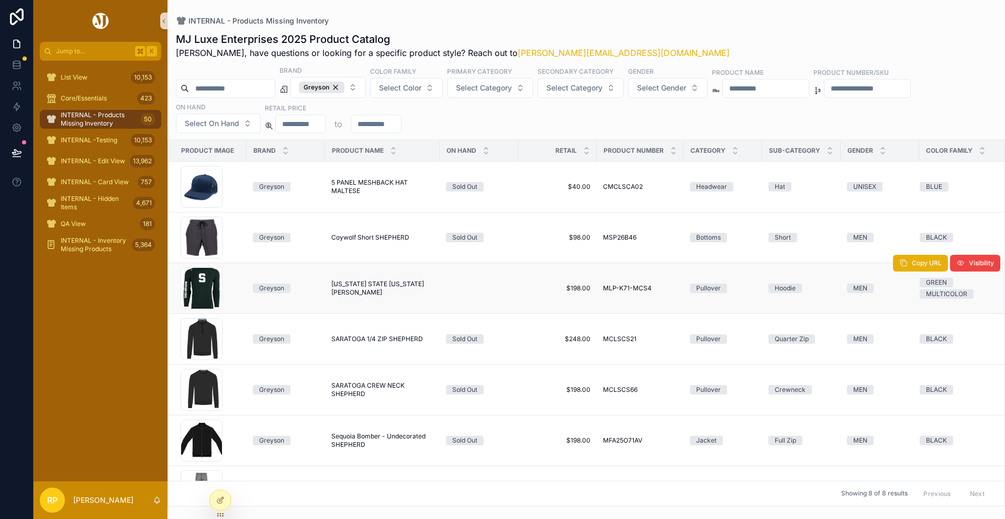
click at [393, 286] on span "MICHIGAN STATE COLORADO HOODIE JESPER" at bounding box center [382, 288] width 102 height 17
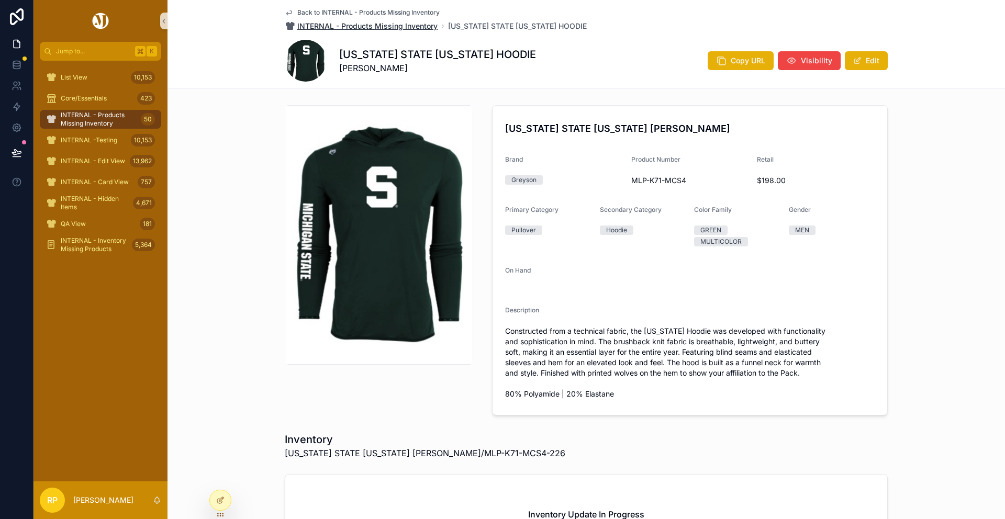
click at [430, 30] on span "INTERNAL - Products Missing Inventory" at bounding box center [367, 26] width 140 height 10
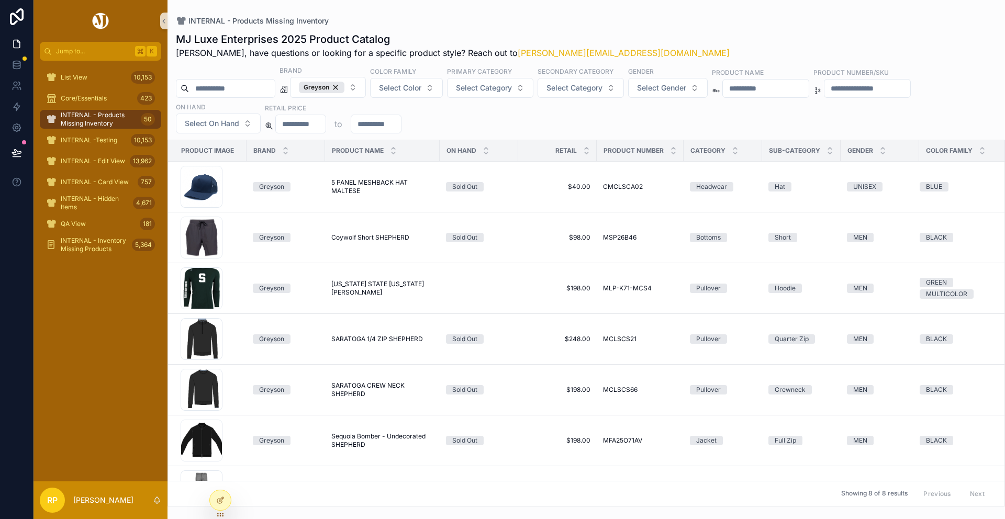
click at [374, 338] on span "SARATOGA 1/4 ZIP SHEPHERD" at bounding box center [377, 339] width 92 height 8
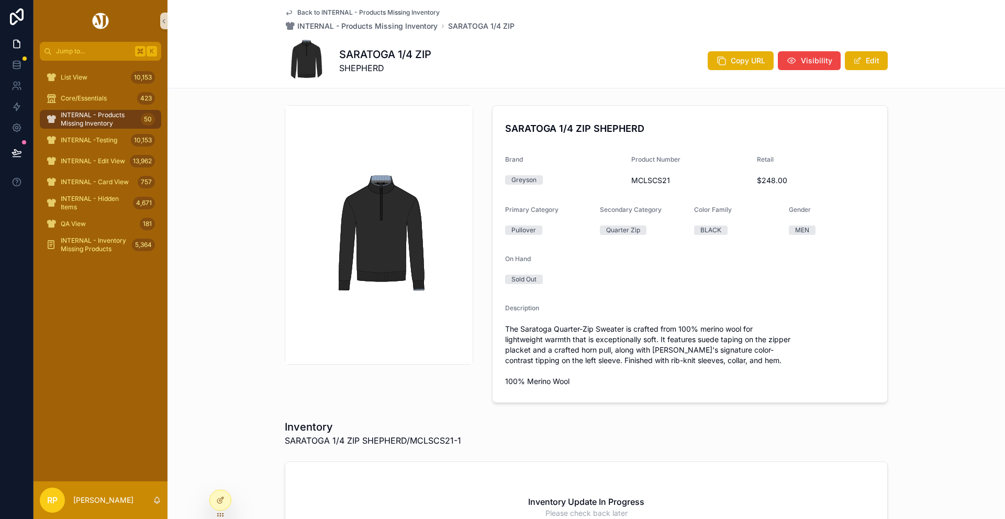
click at [419, 19] on div "Back to INTERNAL - Products Missing Inventory INTERNAL - Products Missing Inven…" at bounding box center [400, 19] width 230 height 23
click at [413, 29] on span "INTERNAL - Products Missing Inventory" at bounding box center [367, 26] width 140 height 10
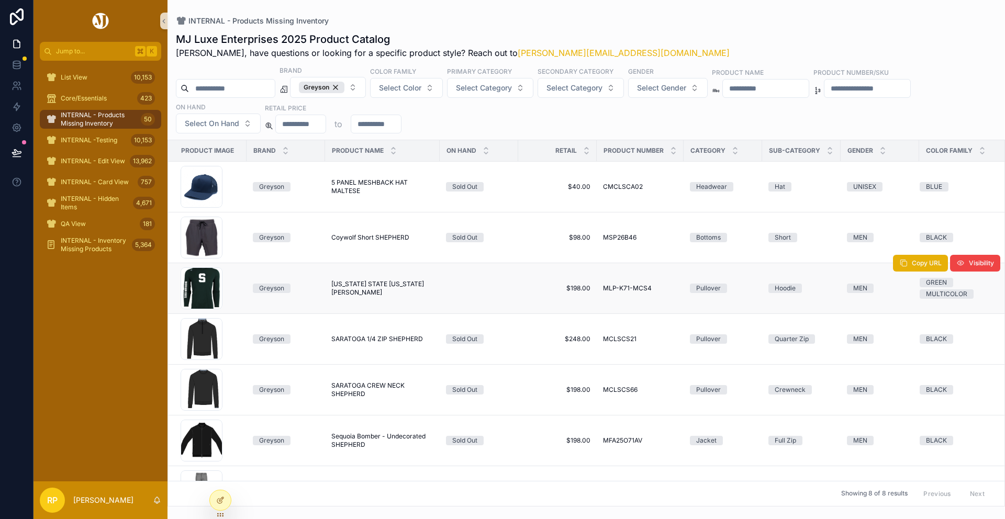
scroll to position [86, 0]
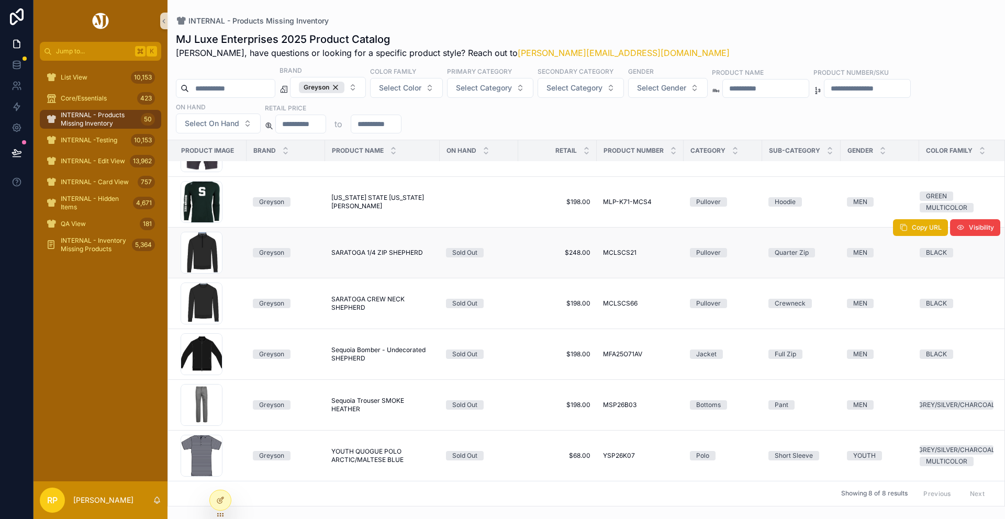
click at [371, 264] on td "SARATOGA 1/4 ZIP SHEPHERD SARATOGA 1/4 ZIP SHEPHERD" at bounding box center [382, 252] width 115 height 51
click at [368, 255] on span "SARATOGA 1/4 ZIP SHEPHERD" at bounding box center [377, 253] width 92 height 8
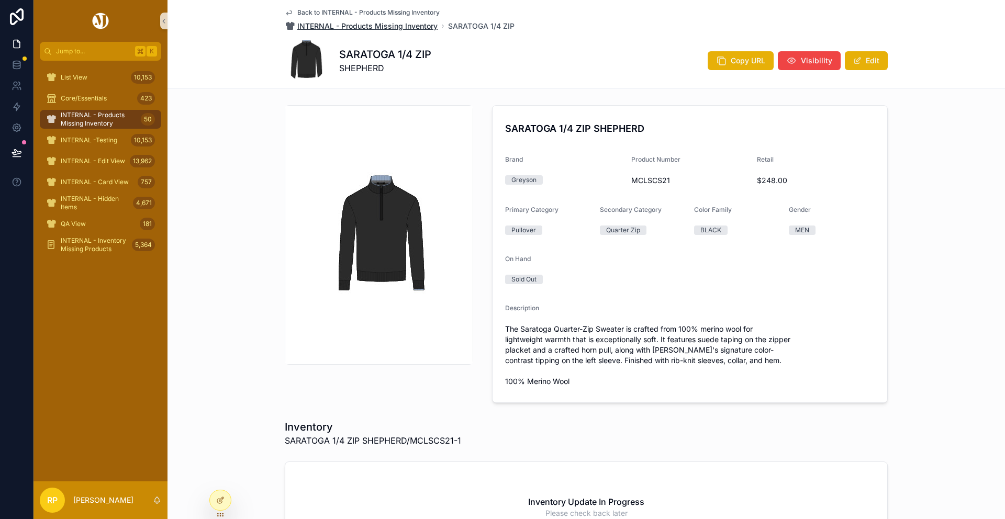
click at [404, 30] on span "INTERNAL - Products Missing Inventory" at bounding box center [367, 26] width 140 height 10
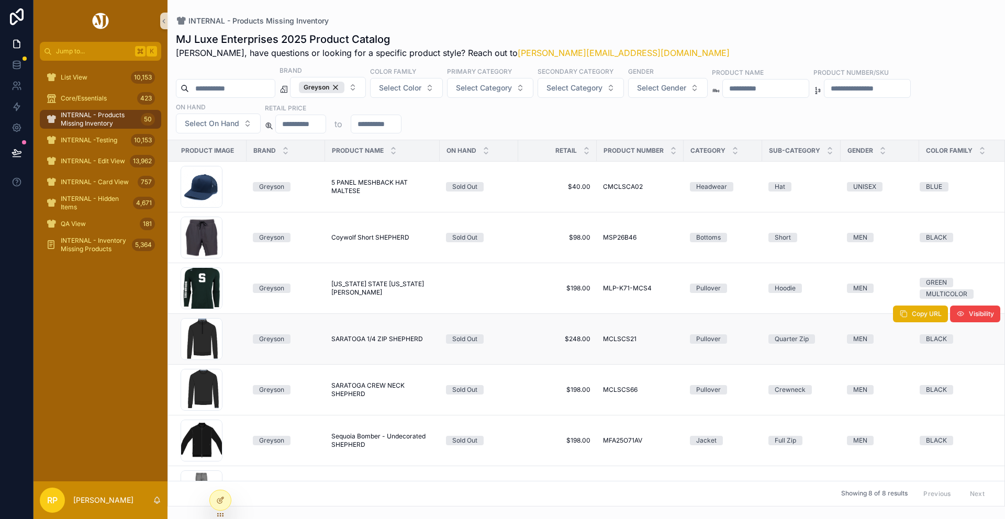
click at [356, 349] on td "SARATOGA 1/4 ZIP SHEPHERD SARATOGA 1/4 ZIP SHEPHERD" at bounding box center [382, 339] width 115 height 51
click at [360, 404] on td "SARATOGA CREW NECK SHEPHERD SARATOGA CREW NECK SHEPHERD" at bounding box center [382, 389] width 115 height 51
click at [357, 389] on span "SARATOGA CREW NECK SHEPHERD" at bounding box center [382, 390] width 102 height 17
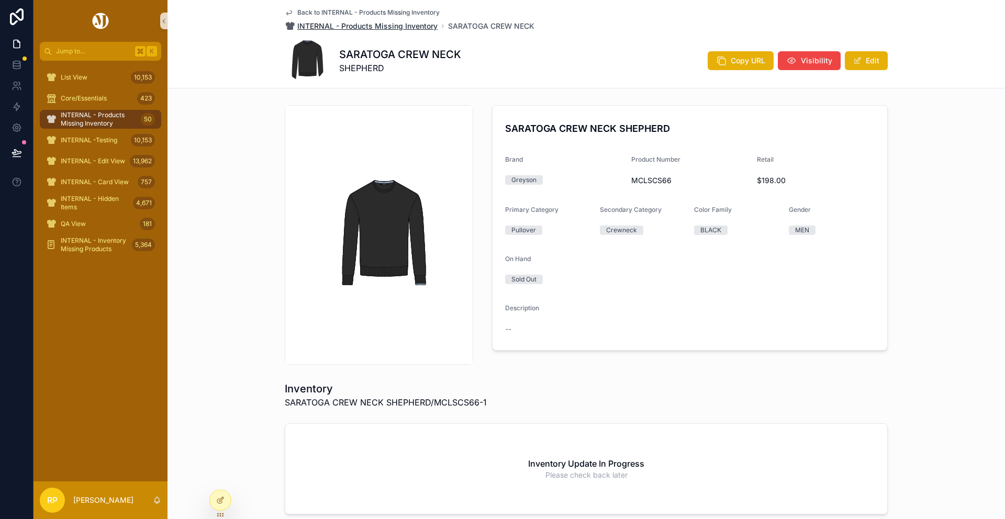
click at [408, 27] on span "INTERNAL - Products Missing Inventory" at bounding box center [367, 26] width 140 height 10
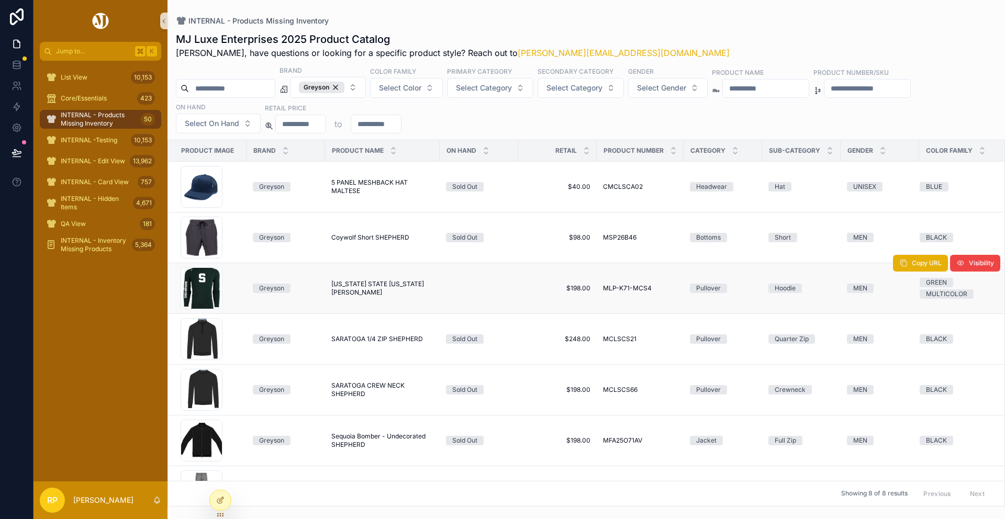
scroll to position [86, 0]
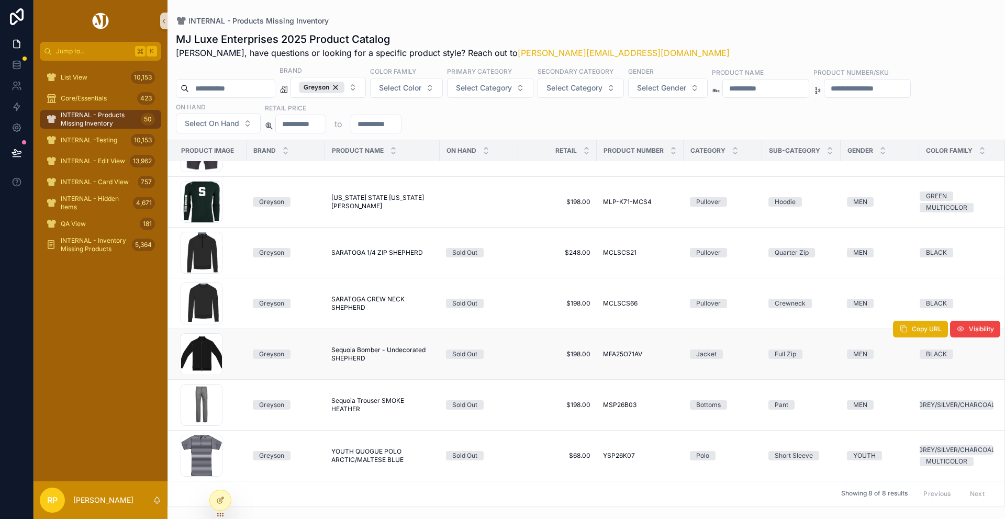
click at [355, 347] on span "Sequoia Bomber - Undecorated SHEPHERD" at bounding box center [382, 354] width 102 height 17
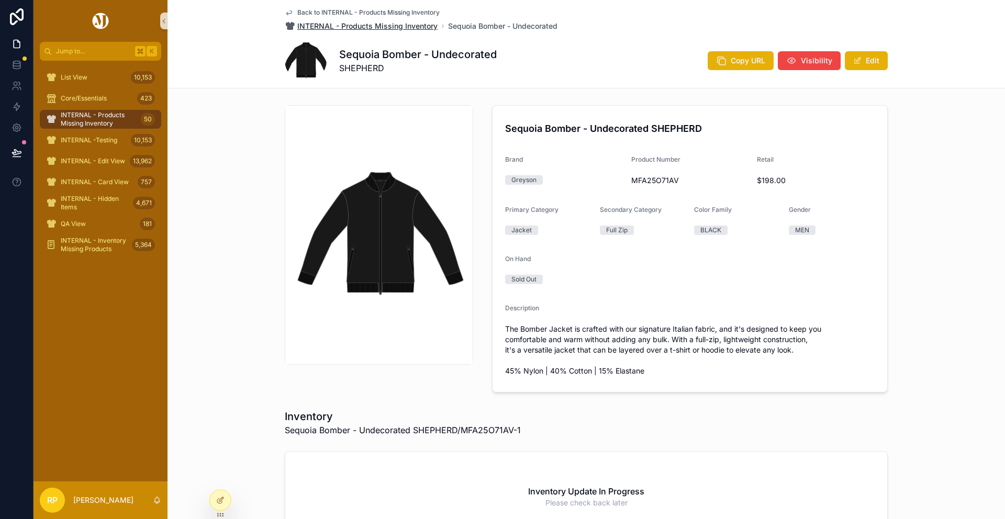
click at [389, 25] on span "INTERNAL - Products Missing Inventory" at bounding box center [367, 26] width 140 height 10
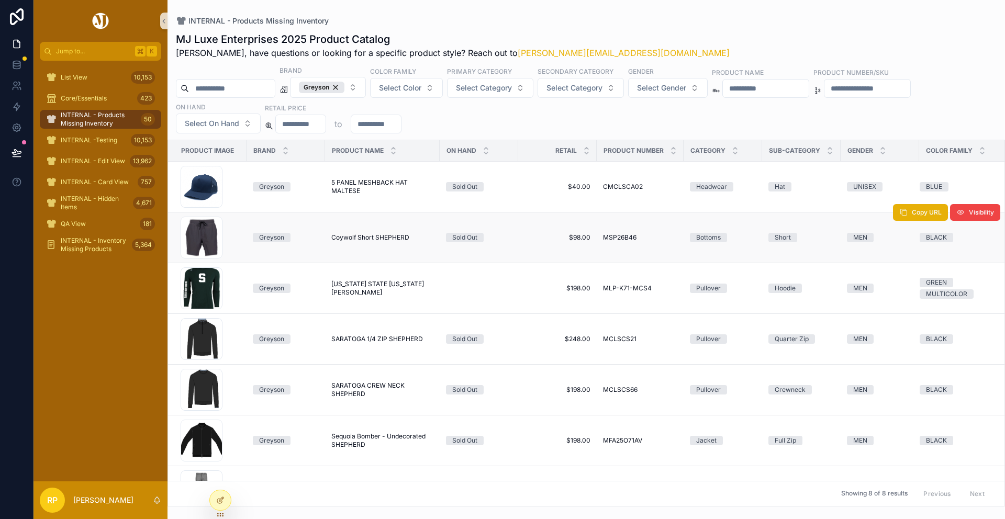
scroll to position [86, 0]
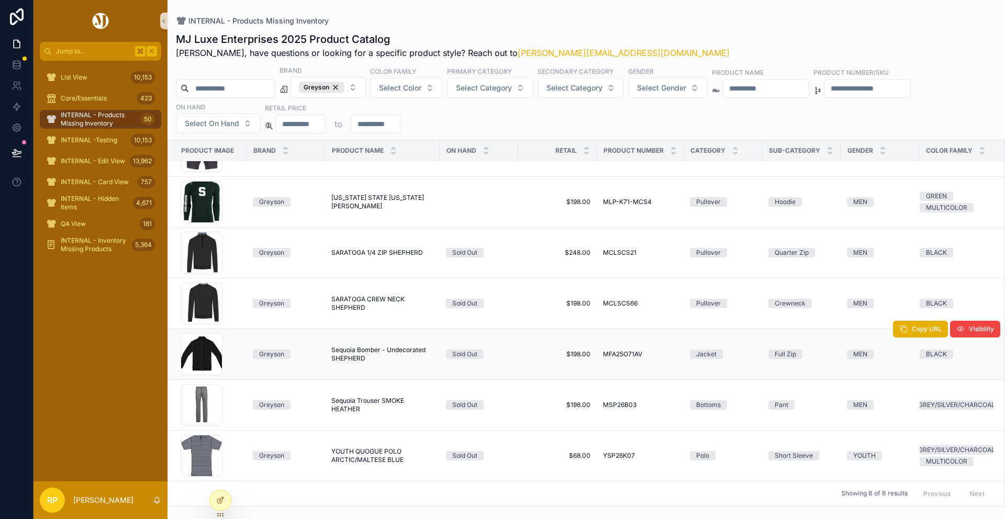
click at [362, 349] on span "Sequoia Bomber - Undecorated SHEPHERD" at bounding box center [382, 354] width 102 height 17
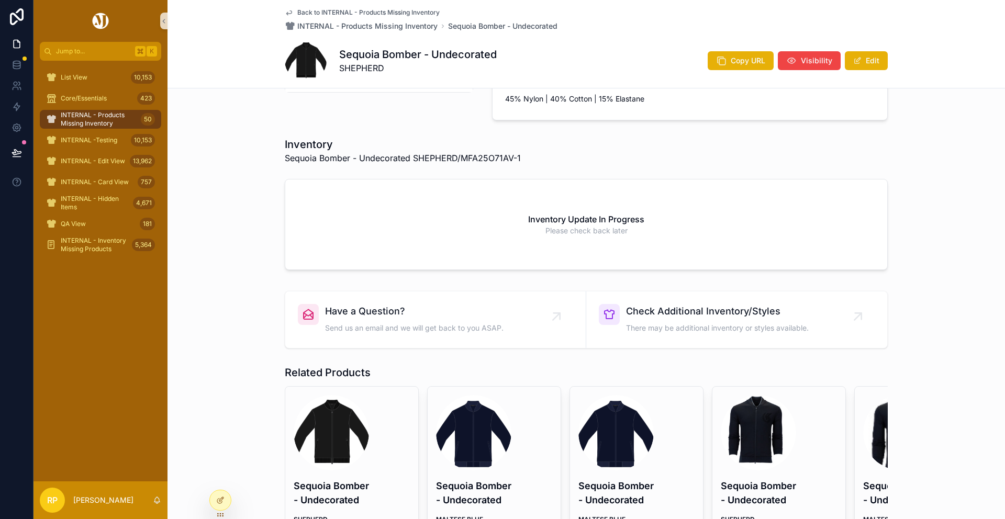
scroll to position [363, 0]
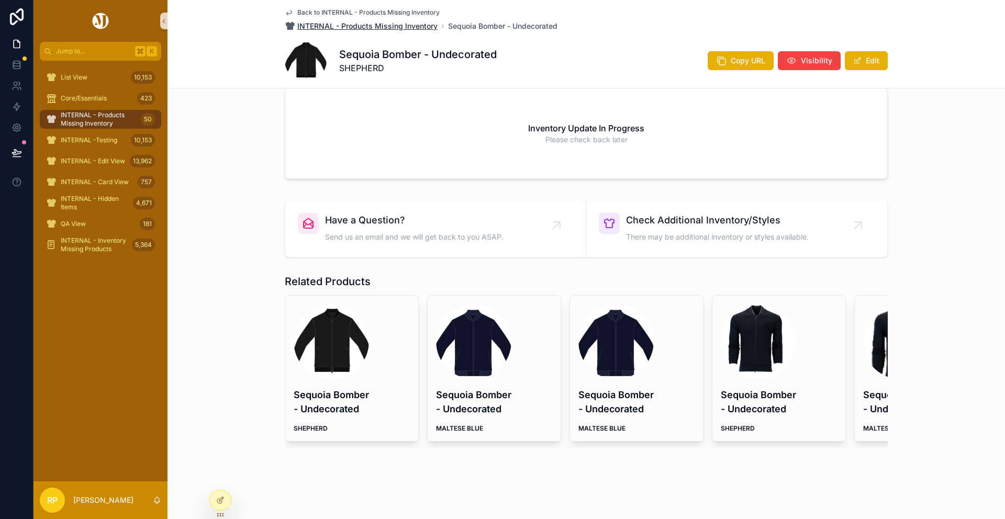
click at [405, 31] on span "INTERNAL - Products Missing Inventory" at bounding box center [367, 26] width 140 height 10
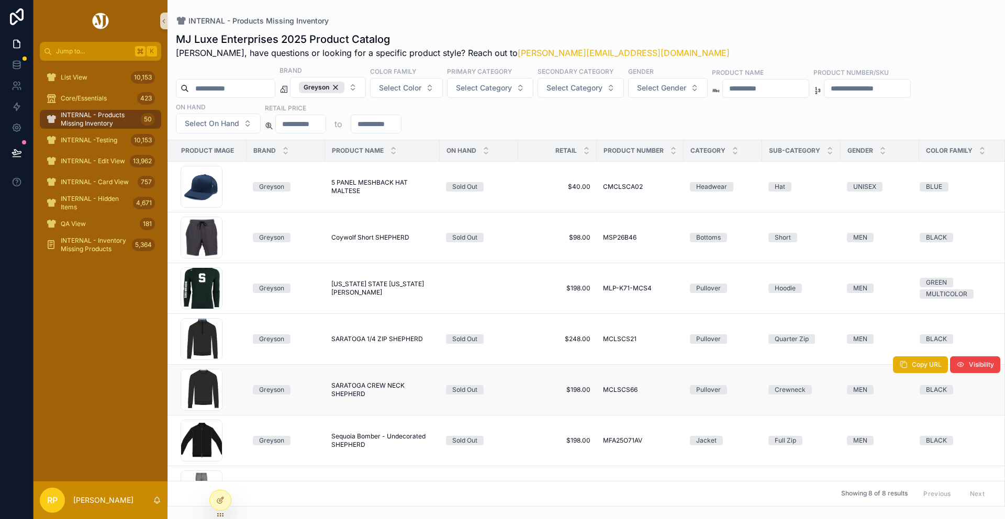
click at [379, 386] on span "SARATOGA CREW NECK SHEPHERD" at bounding box center [382, 390] width 102 height 17
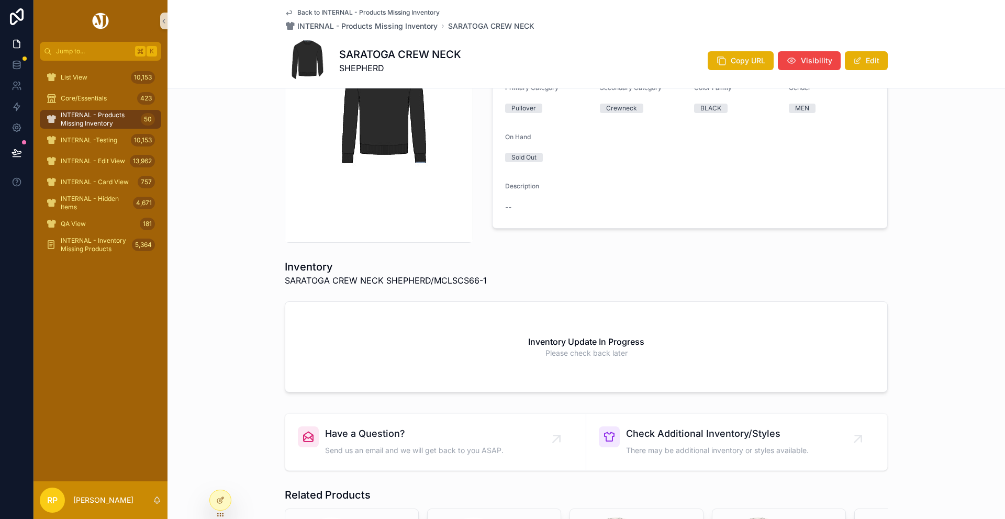
scroll to position [302, 0]
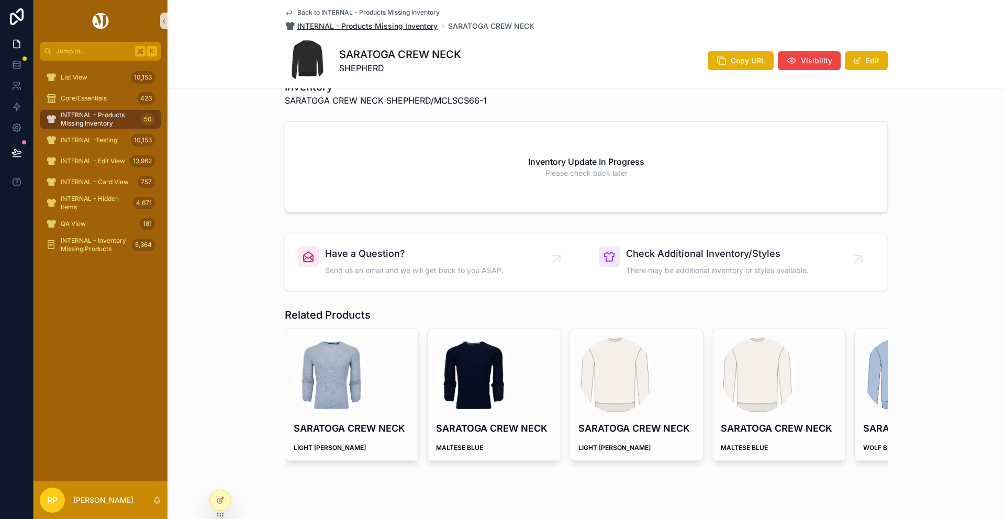
click at [396, 25] on span "INTERNAL - Products Missing Inventory" at bounding box center [367, 26] width 140 height 10
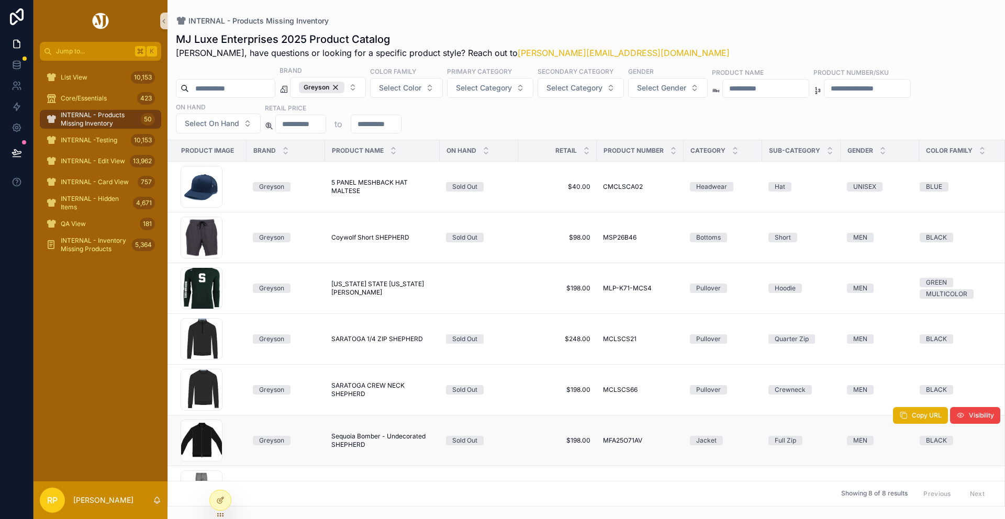
click at [374, 439] on span "Sequoia Bomber - Undecorated SHEPHERD" at bounding box center [382, 441] width 102 height 17
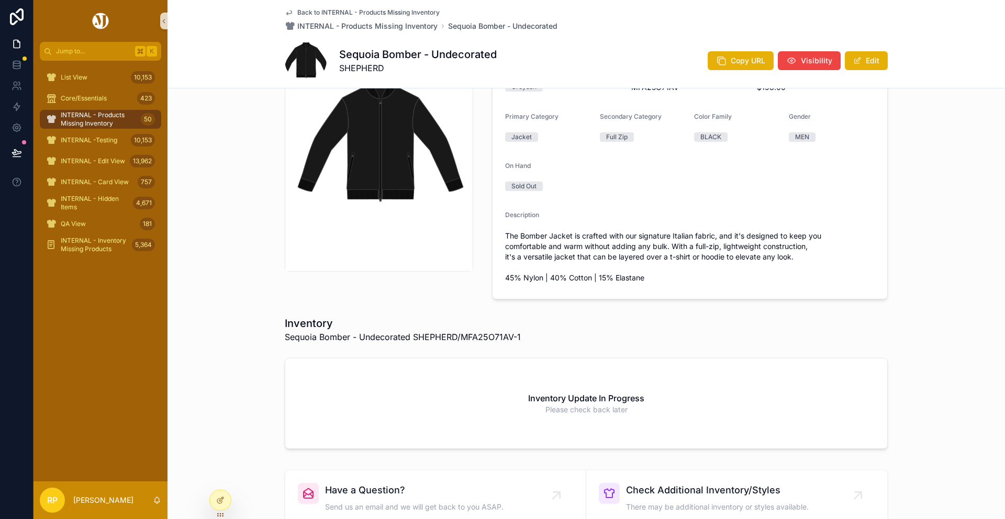
scroll to position [363, 0]
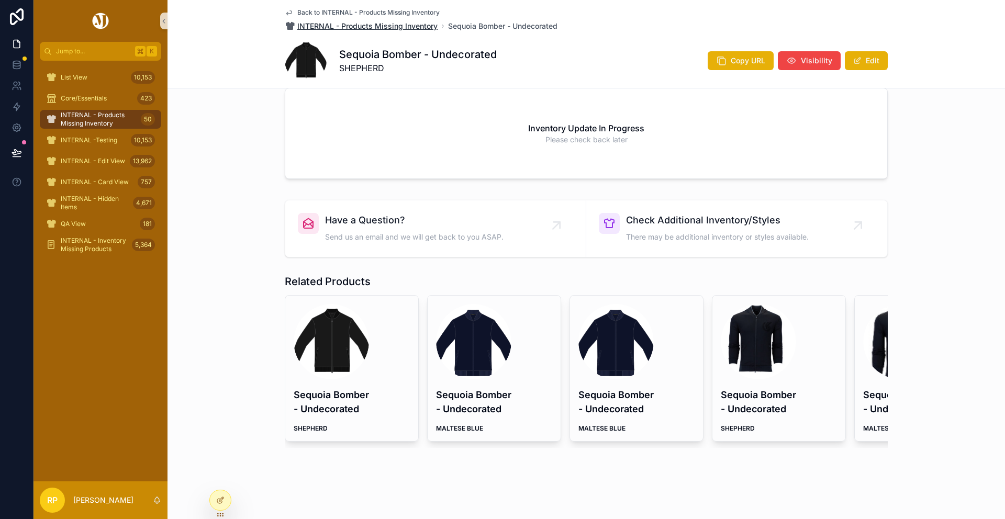
click at [394, 26] on span "INTERNAL - Products Missing Inventory" at bounding box center [367, 26] width 140 height 10
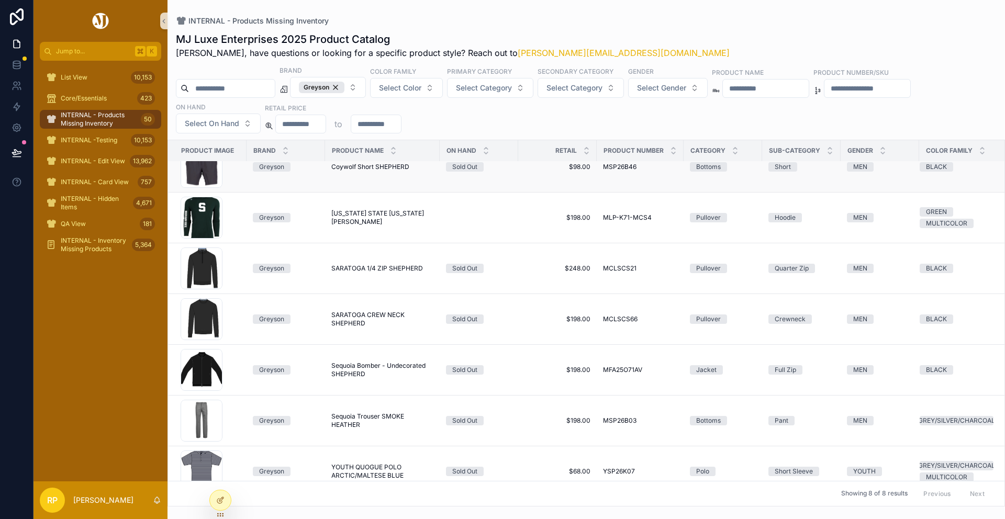
scroll to position [86, 0]
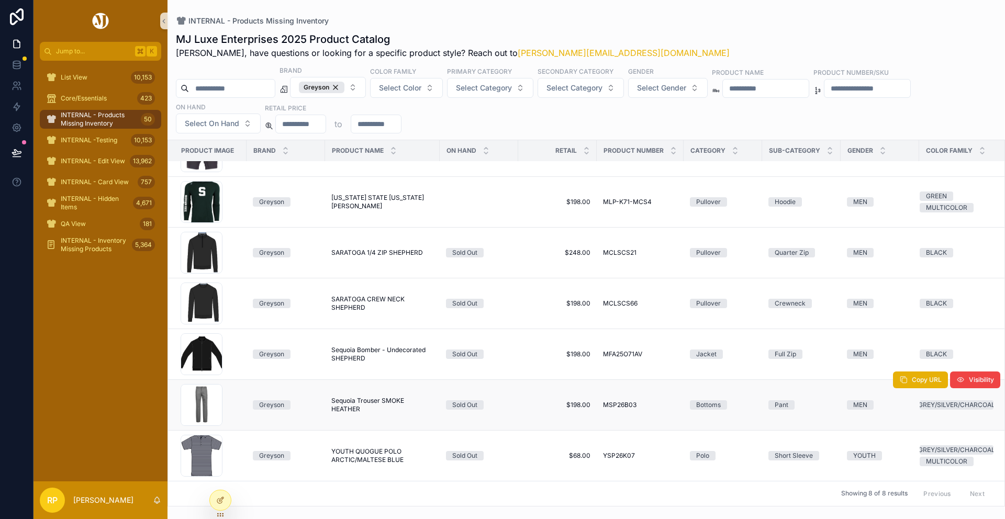
click at [364, 403] on span "Sequoia Trouser SMOKE HEATHER" at bounding box center [382, 405] width 102 height 17
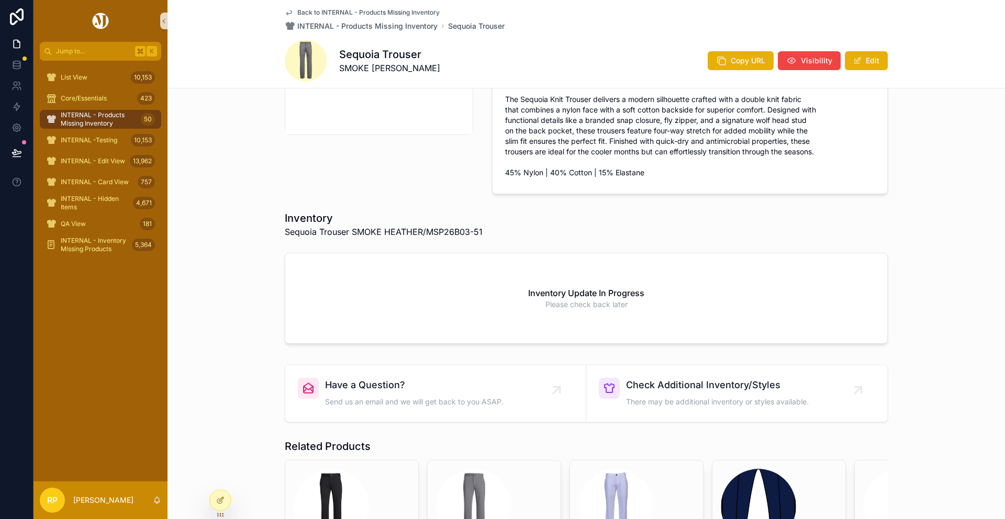
scroll to position [244, 0]
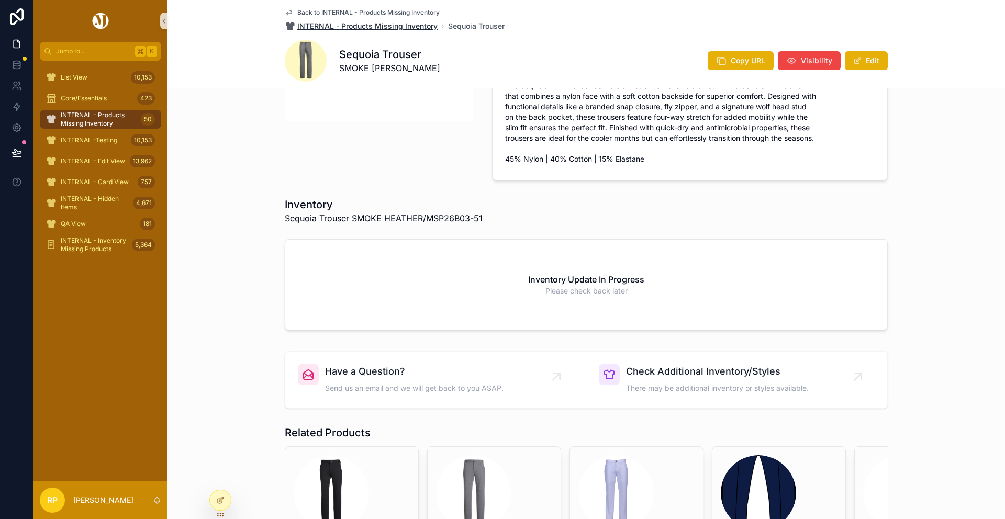
click at [412, 27] on span "INTERNAL - Products Missing Inventory" at bounding box center [367, 26] width 140 height 10
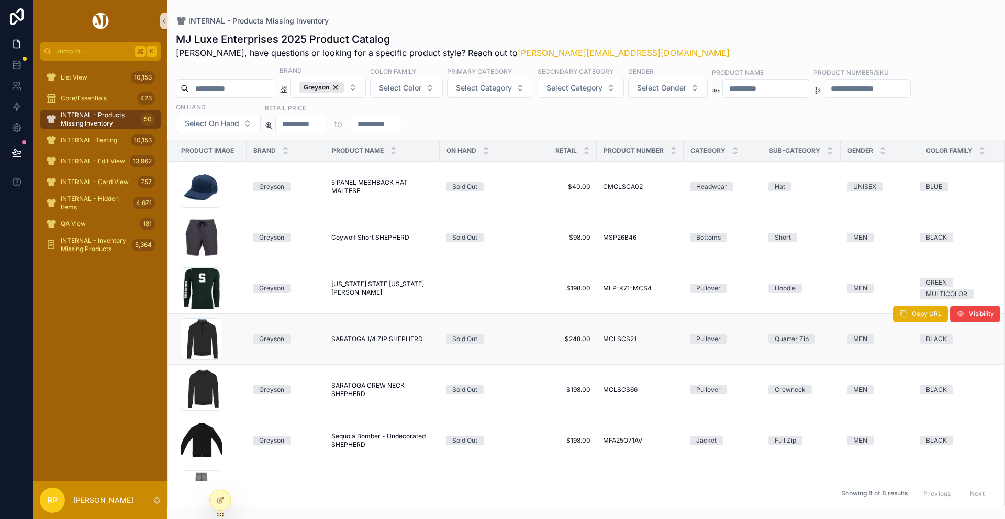
scroll to position [86, 0]
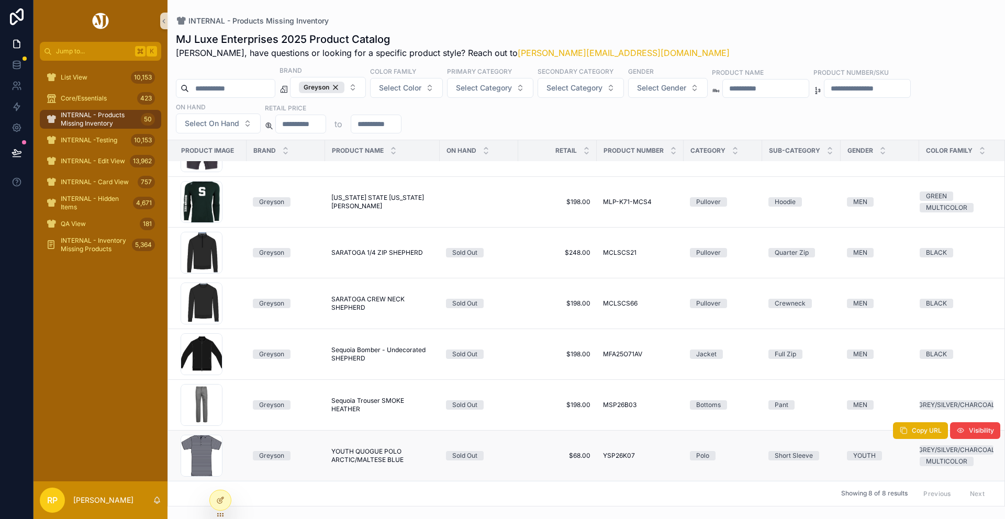
click at [358, 451] on span "YOUTH QUOGUE POLO ARCTIC/MALTESE BLUE" at bounding box center [382, 456] width 102 height 17
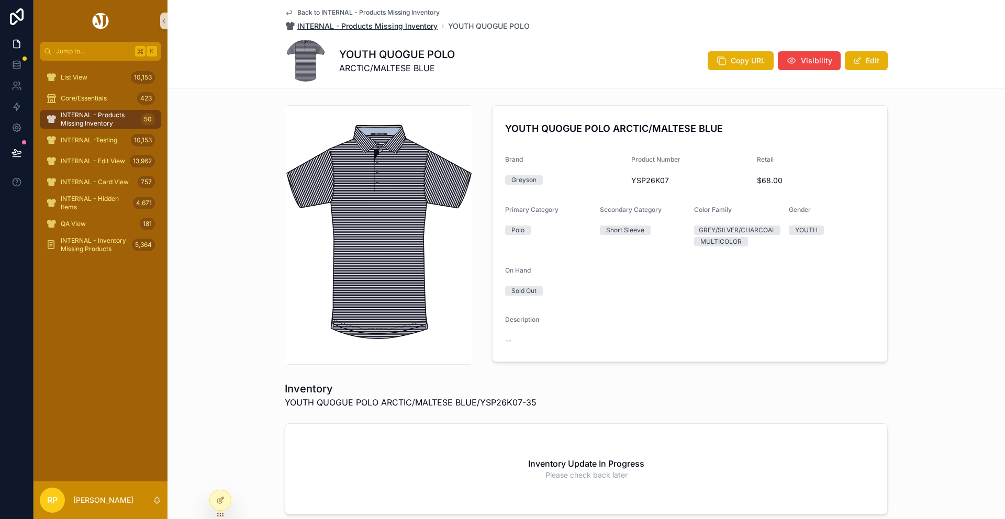
click at [417, 24] on span "INTERNAL - Products Missing Inventory" at bounding box center [367, 26] width 140 height 10
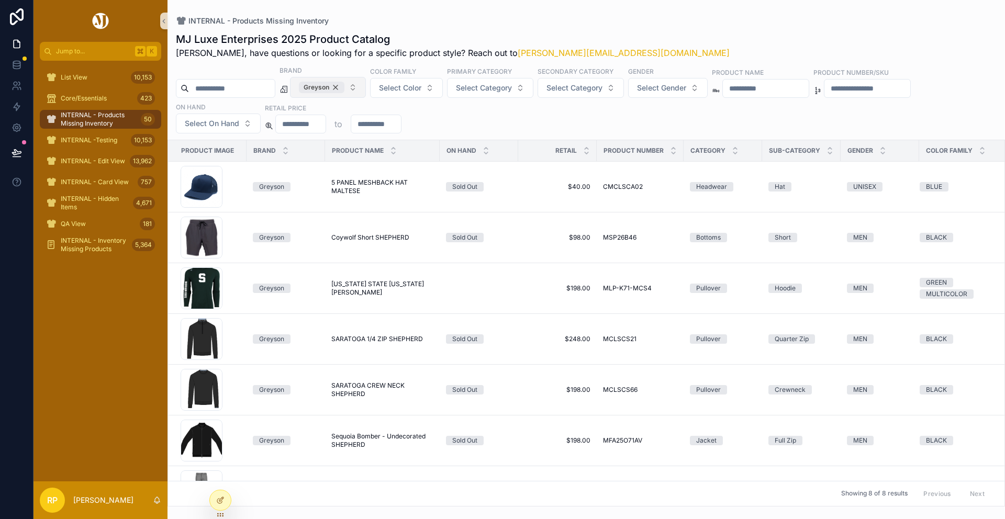
click at [345, 85] on div "Greyson" at bounding box center [322, 88] width 46 height 12
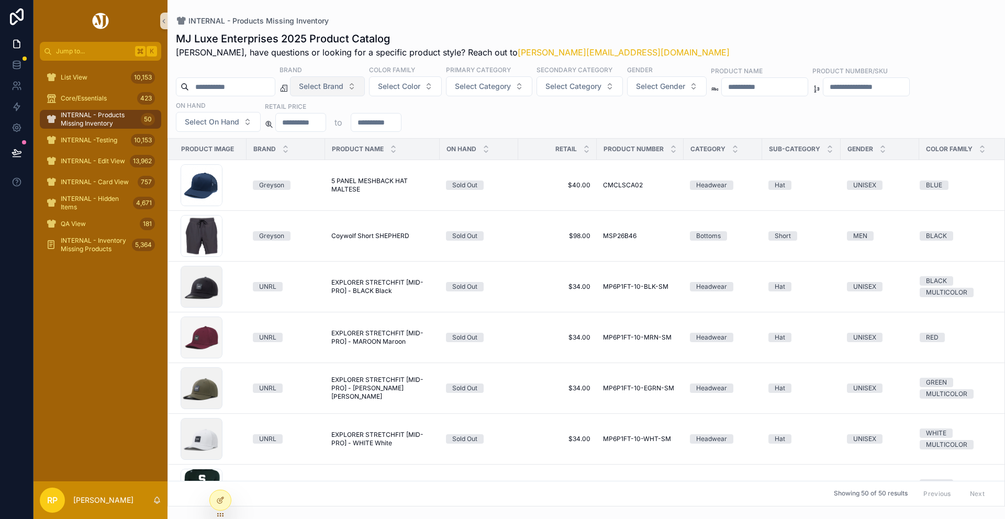
click at [344, 91] on span "Select Brand" at bounding box center [321, 86] width 45 height 10
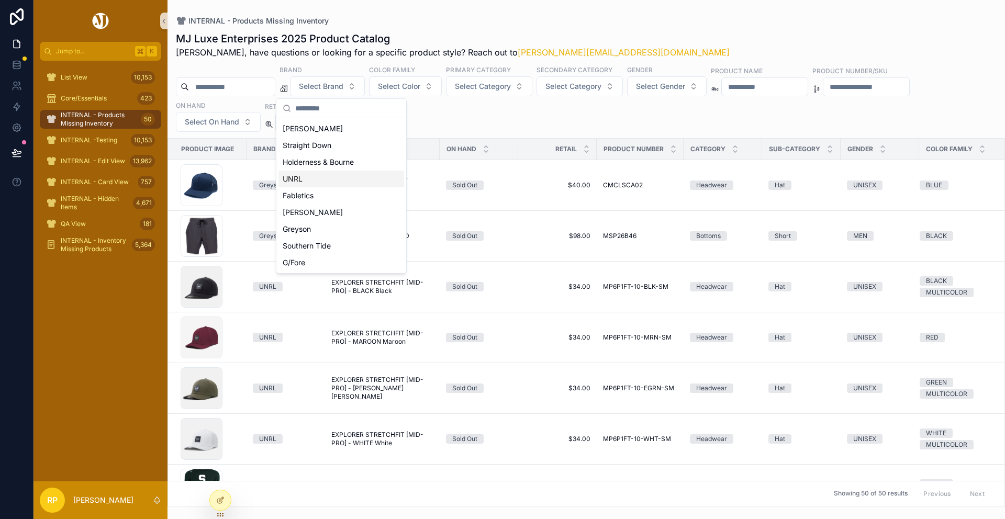
click at [320, 178] on div "UNRL" at bounding box center [342, 179] width 126 height 17
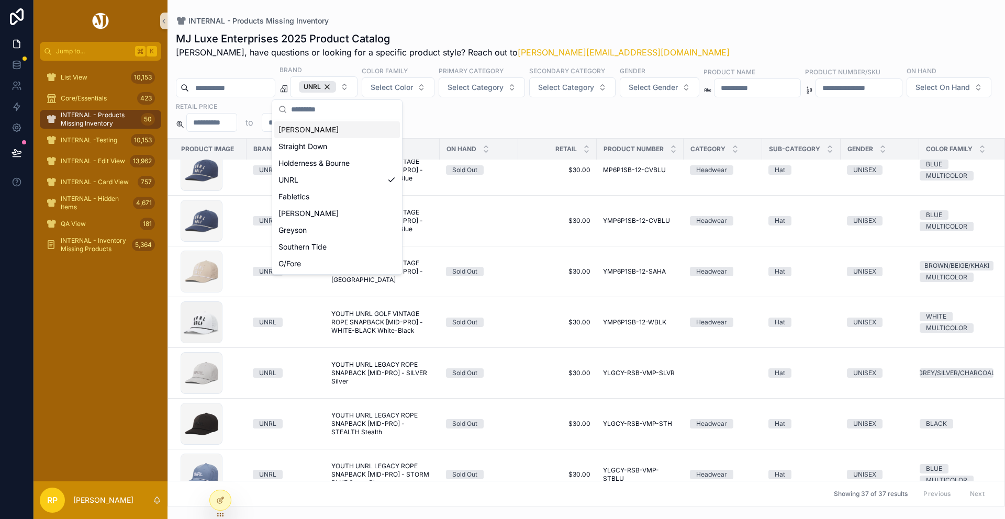
scroll to position [1559, 0]
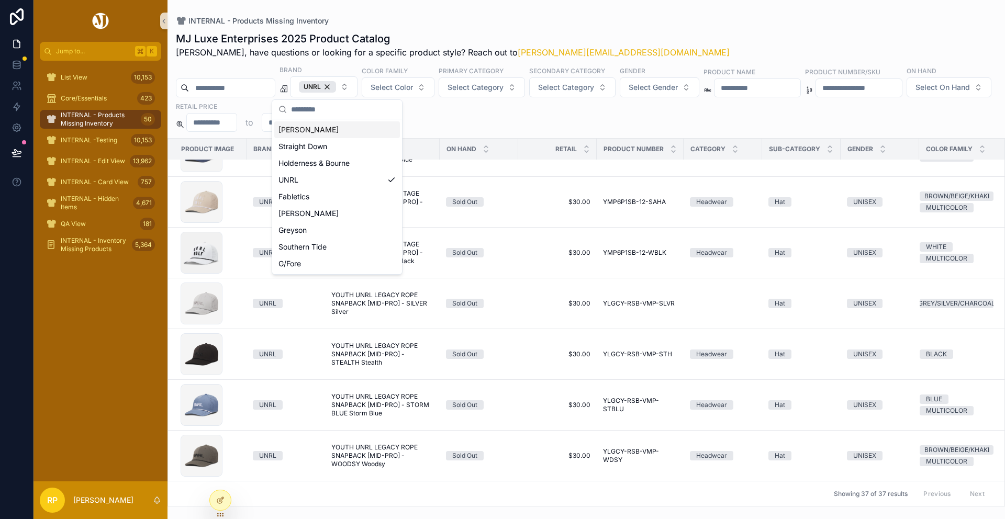
click at [503, 8] on div "INTERNAL - Products Missing Inventory MJ Luxe Enterprises 2025 Product Catalog …" at bounding box center [587, 253] width 838 height 507
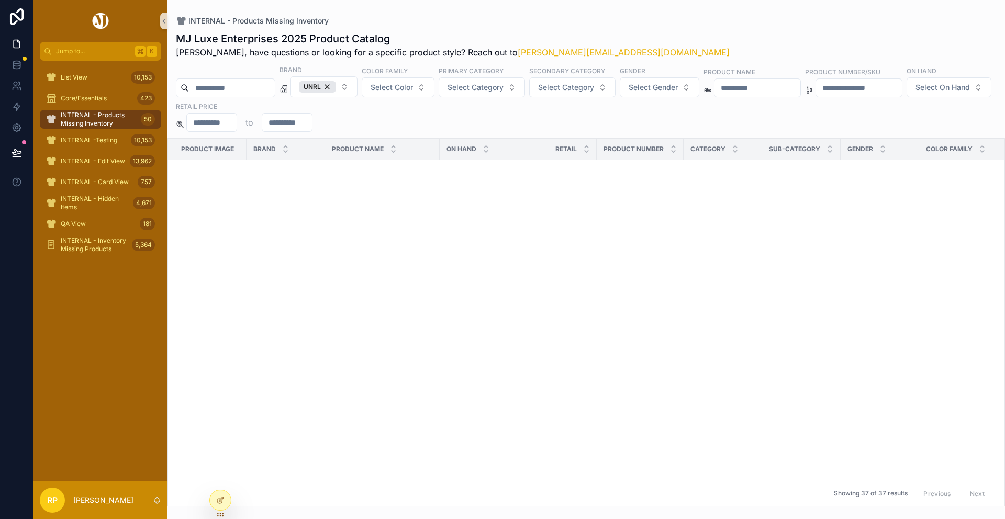
scroll to position [0, 0]
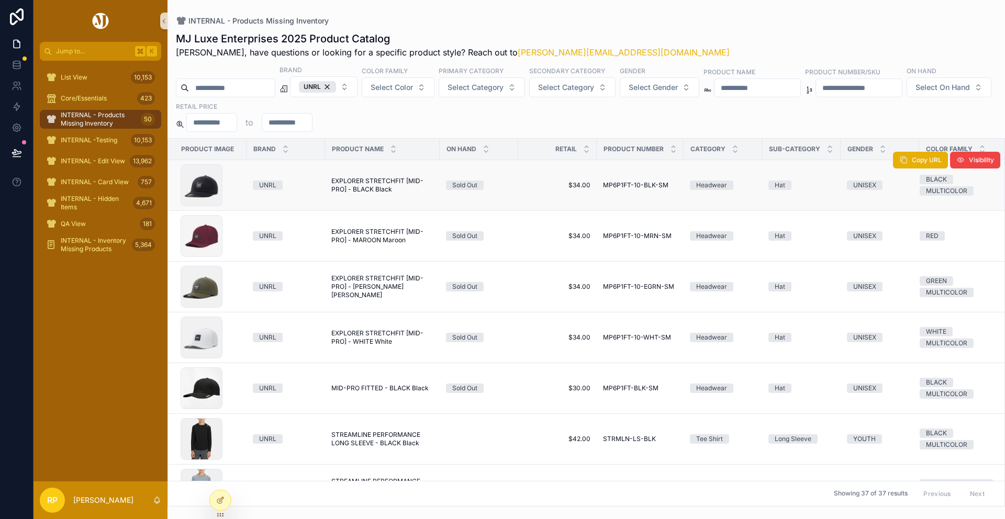
click at [388, 189] on span "EXPLORER STRETCHFIT [MID-PRO] - BLACK Black" at bounding box center [382, 185] width 102 height 17
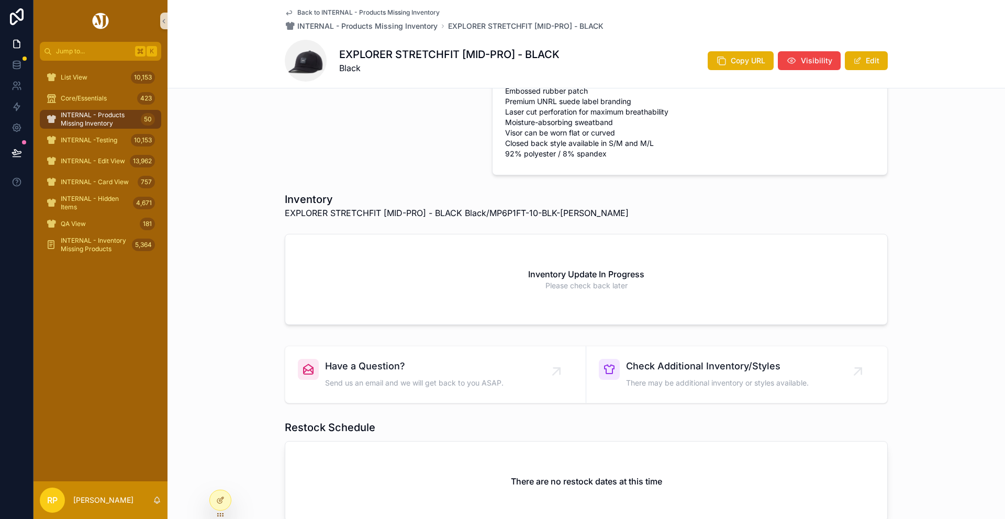
scroll to position [349, 0]
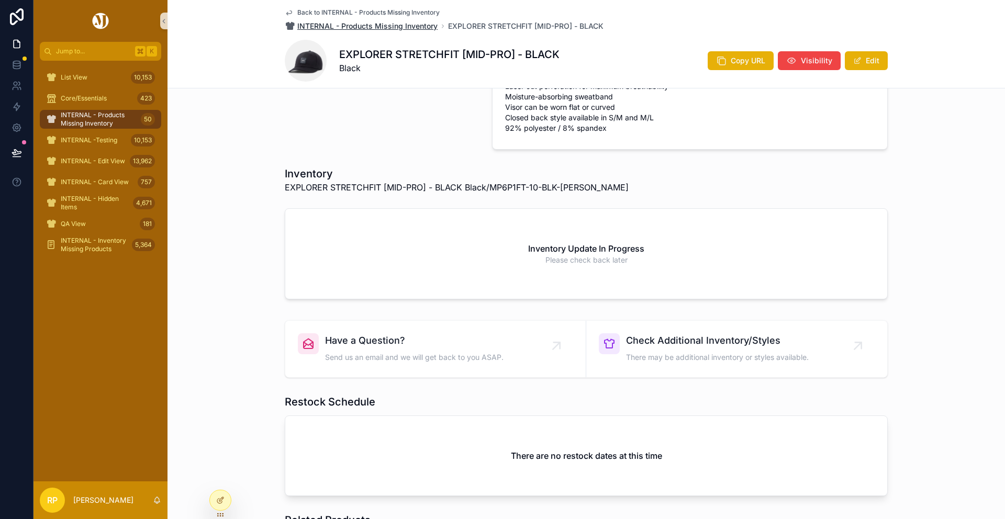
click at [365, 23] on span "INTERNAL - Products Missing Inventory" at bounding box center [367, 26] width 140 height 10
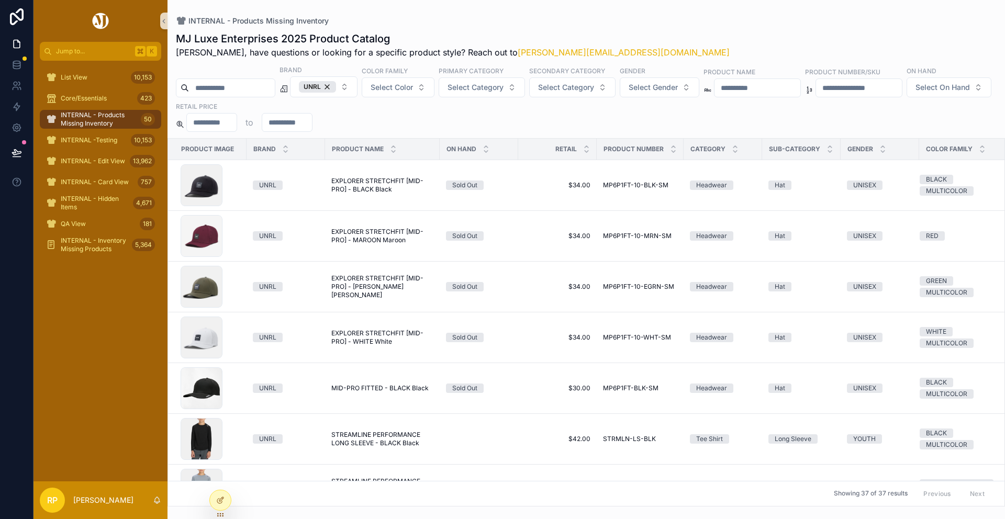
scroll to position [296, 0]
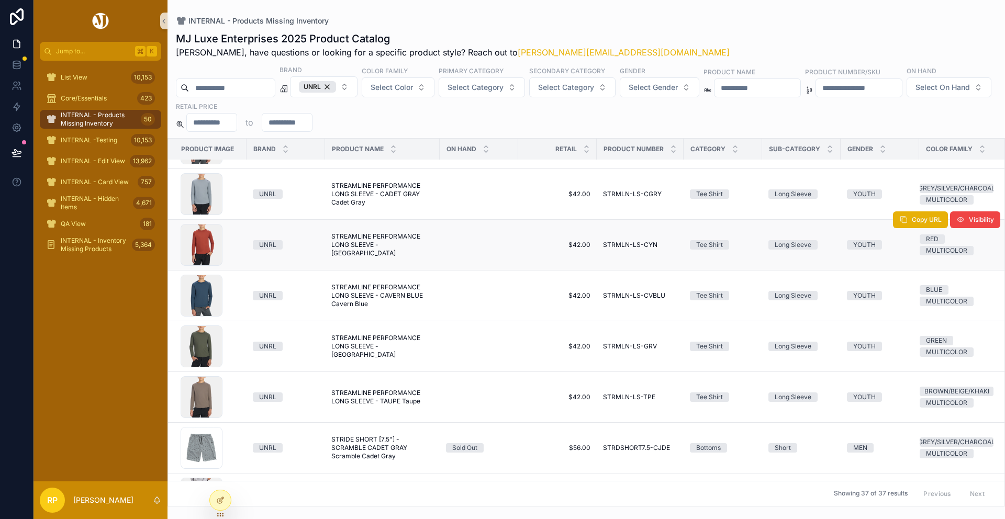
click at [394, 248] on span "STREAMLINE PERFORMANCE LONG SLEEVE - CANYON Canyon" at bounding box center [382, 245] width 102 height 25
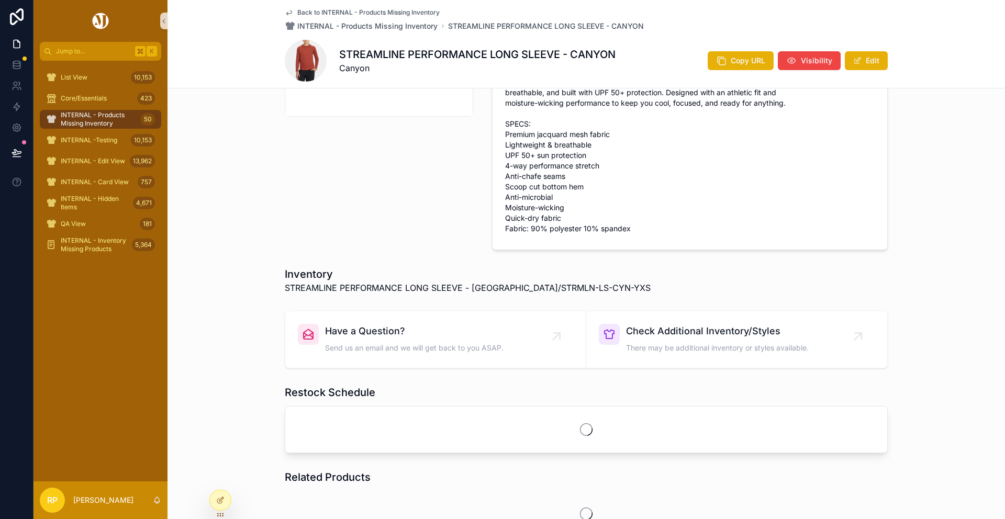
scroll to position [298, 0]
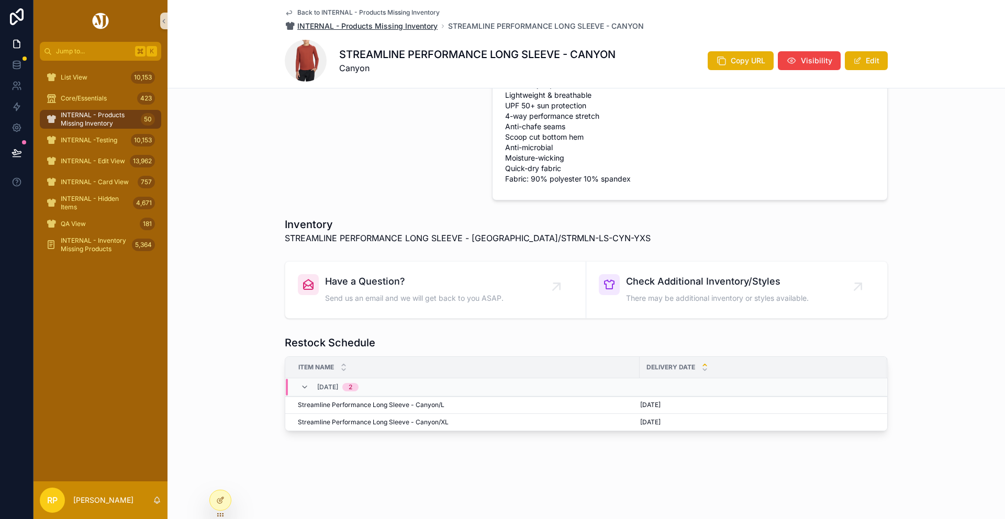
click at [382, 24] on span "INTERNAL - Products Missing Inventory" at bounding box center [367, 26] width 140 height 10
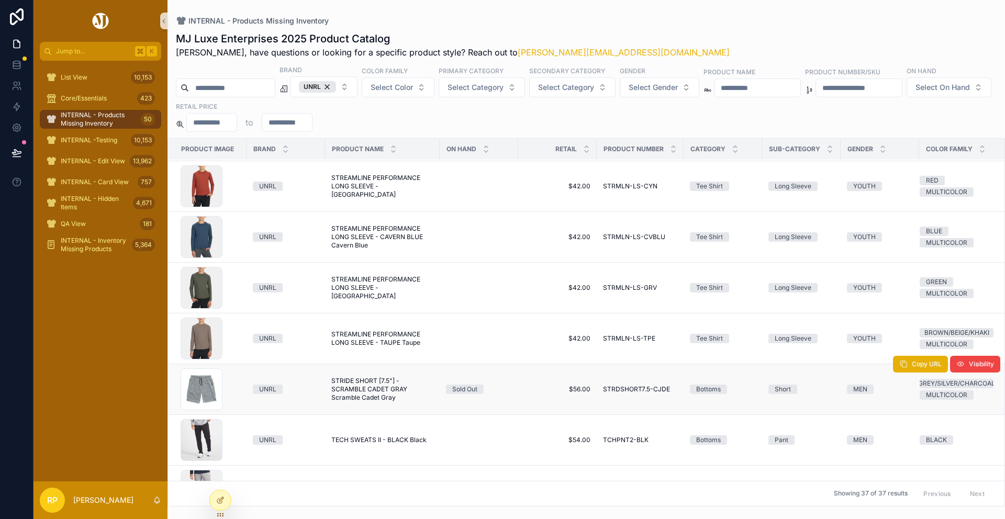
scroll to position [446, 0]
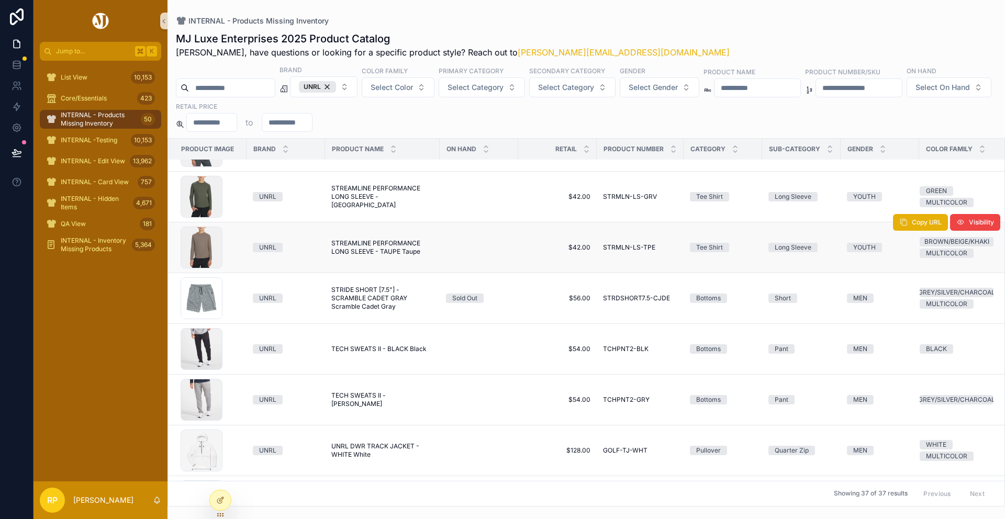
click at [379, 253] on span "STREAMLINE PERFORMANCE LONG SLEEVE - TAUPE Taupe" at bounding box center [382, 247] width 102 height 17
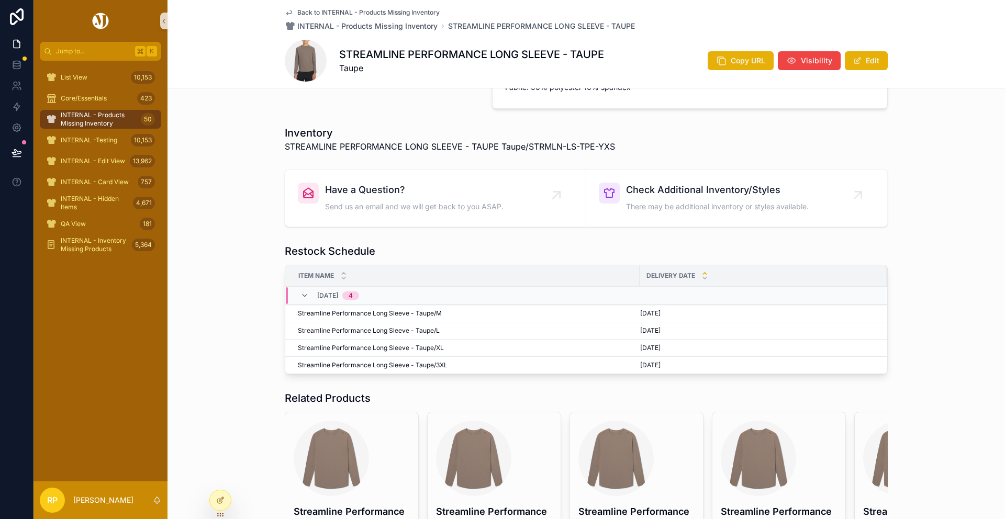
scroll to position [381, 0]
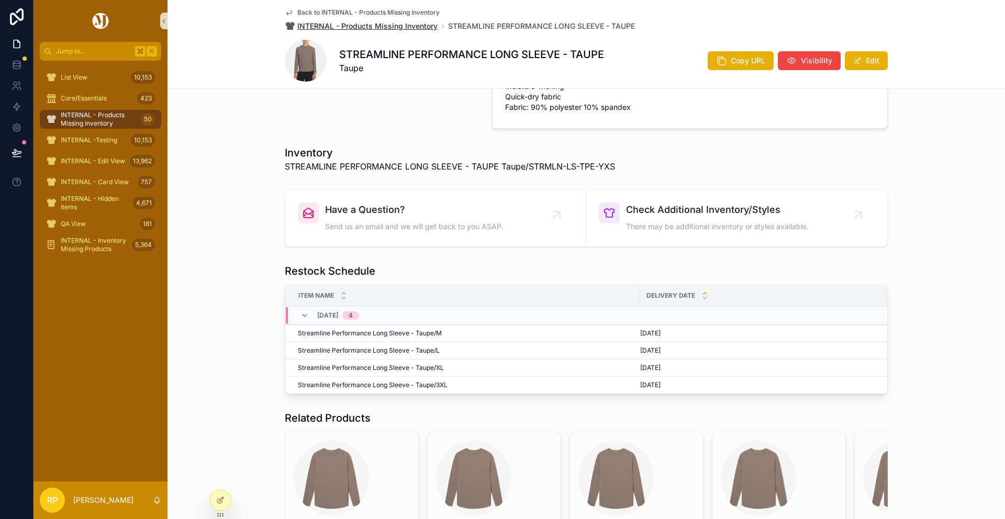
click at [369, 26] on span "INTERNAL - Products Missing Inventory" at bounding box center [367, 26] width 140 height 10
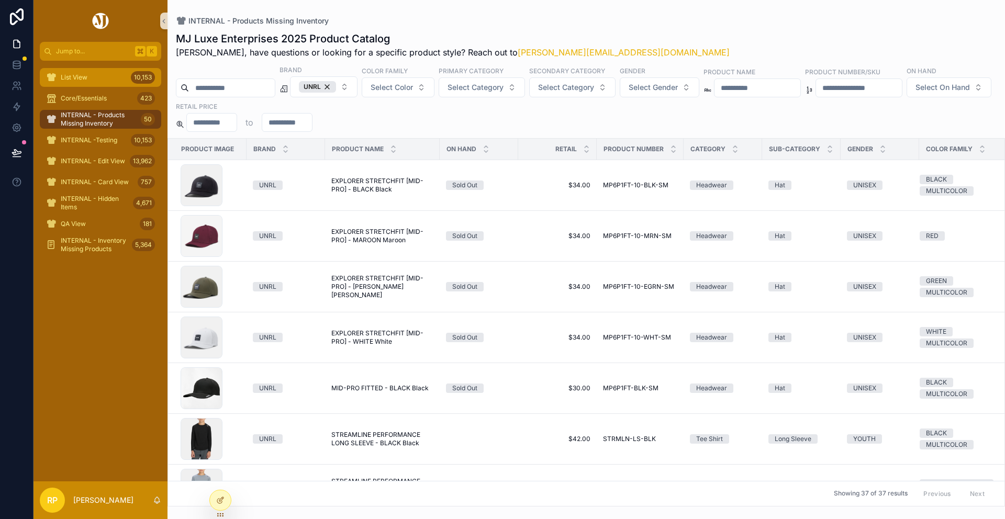
click at [107, 84] on div "List View 10,153" at bounding box center [100, 77] width 109 height 17
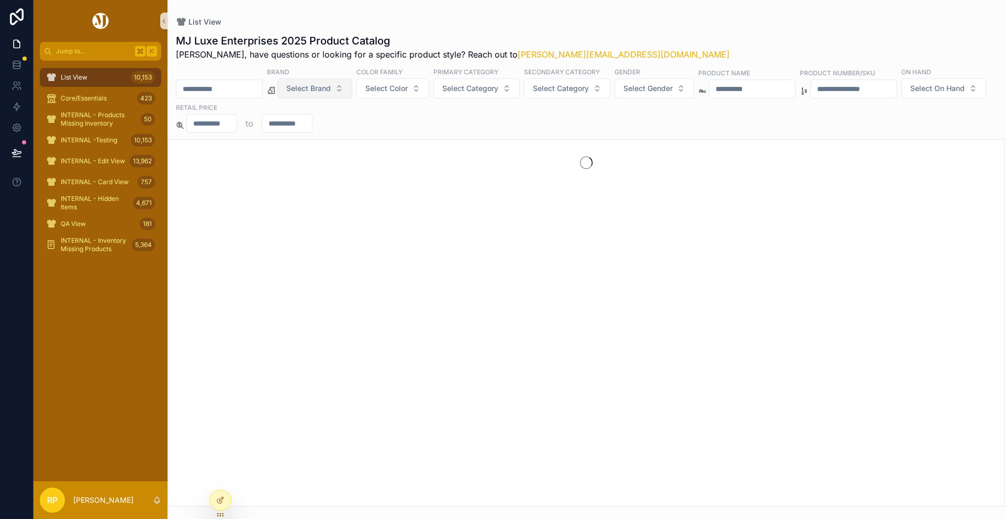
click at [331, 89] on span "Select Brand" at bounding box center [308, 88] width 45 height 10
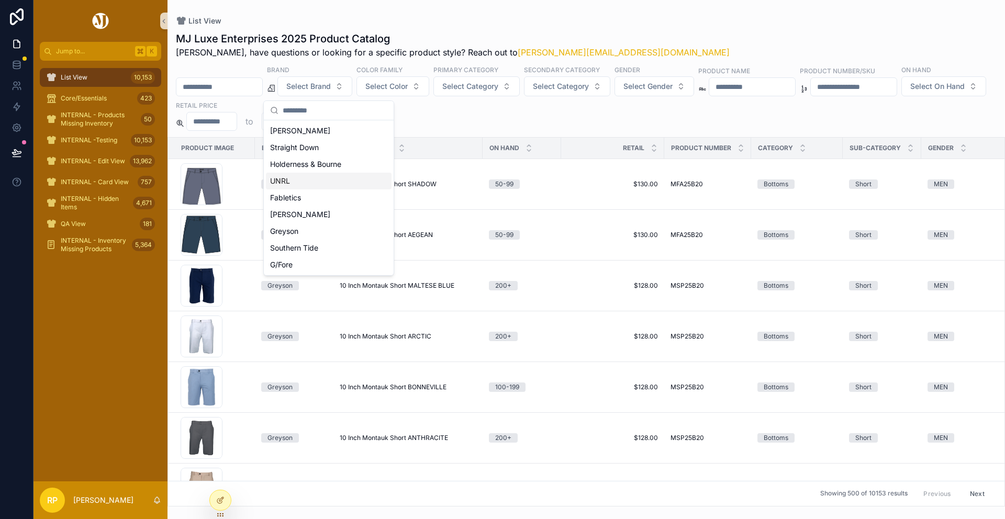
click at [321, 185] on div "UNRL" at bounding box center [329, 181] width 126 height 17
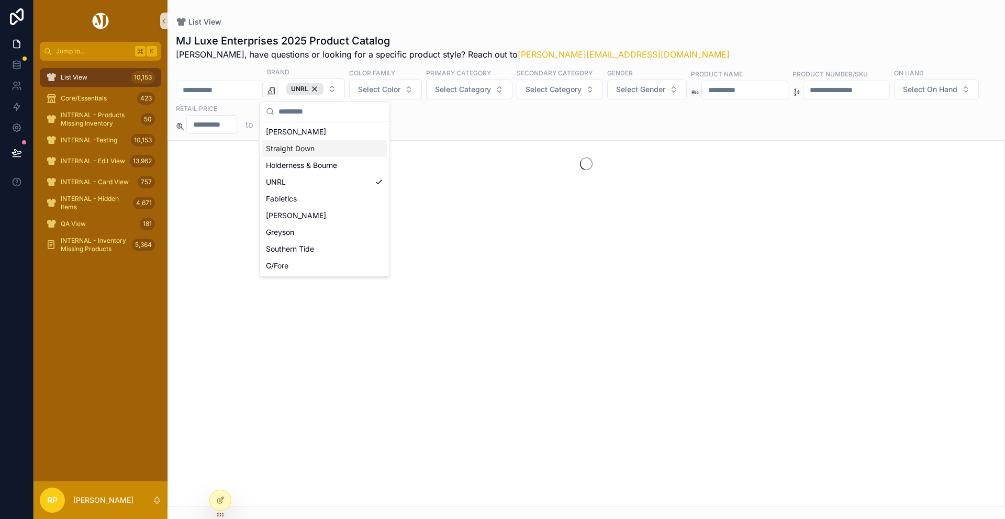
click at [471, 8] on div "List View MJ Luxe Enterprises 2025 Product Catalog Rasika, have questions or lo…" at bounding box center [587, 253] width 838 height 507
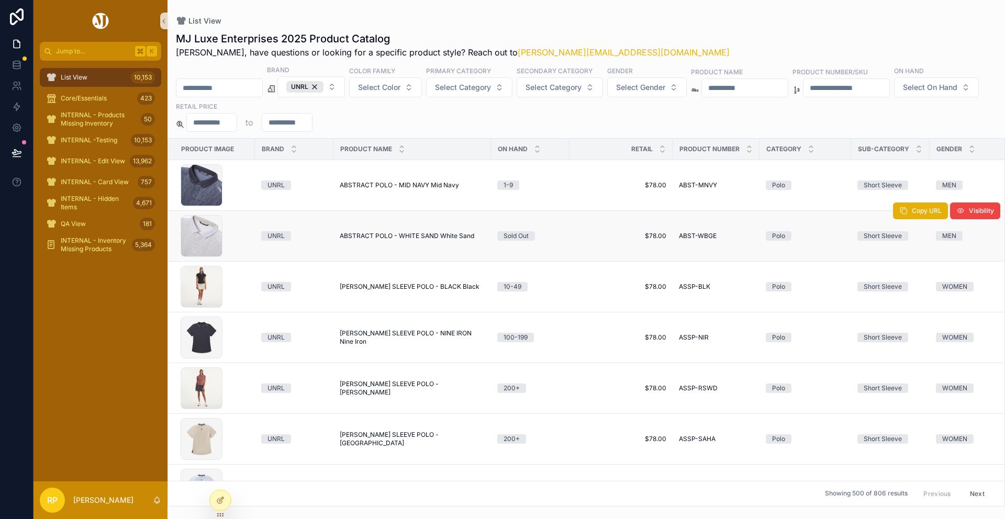
click at [397, 235] on span "ABSTRACT POLO - WHITE SAND White Sand" at bounding box center [407, 236] width 135 height 8
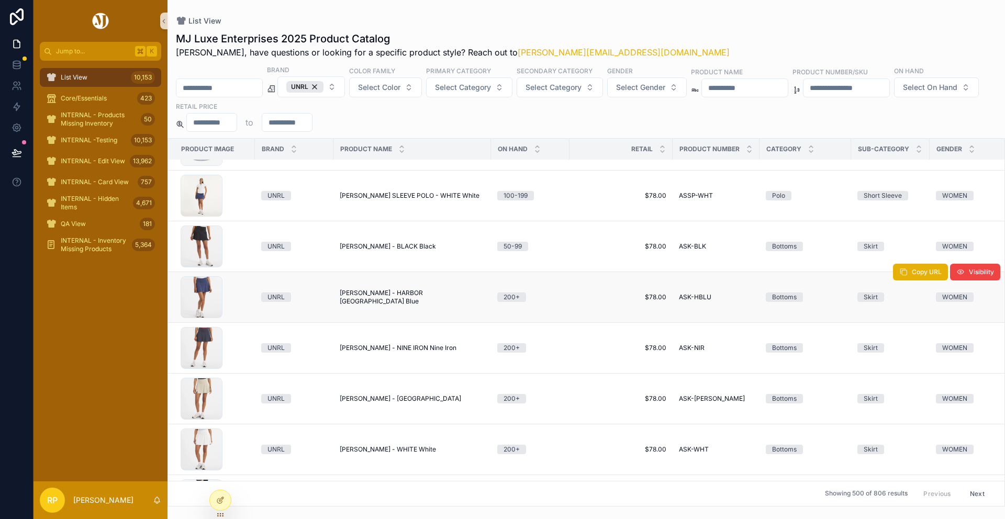
scroll to position [666, 0]
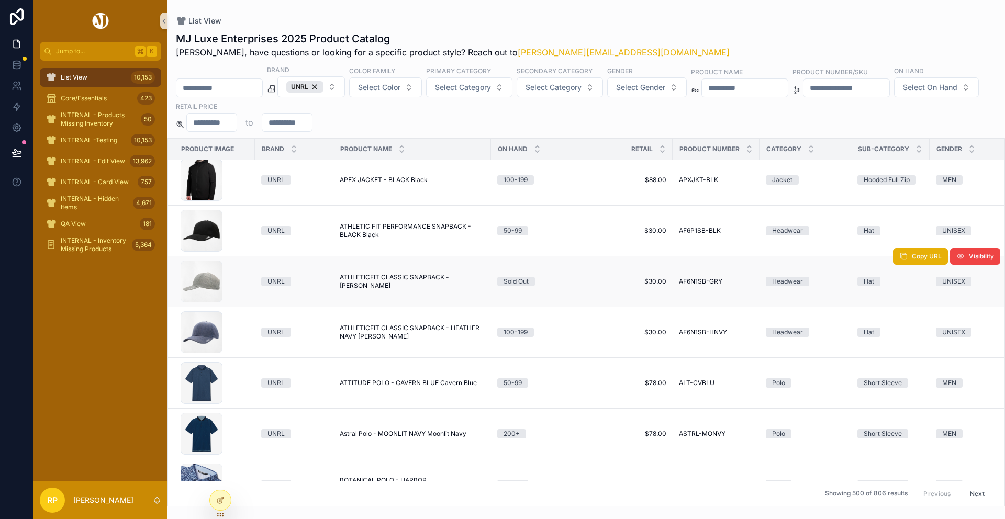
click at [369, 281] on span "ATHLETICFIT CLASSIC SNAPBACK - GRAY Gray" at bounding box center [412, 281] width 145 height 17
click at [894, 97] on button "Select On Hand" at bounding box center [936, 88] width 85 height 20
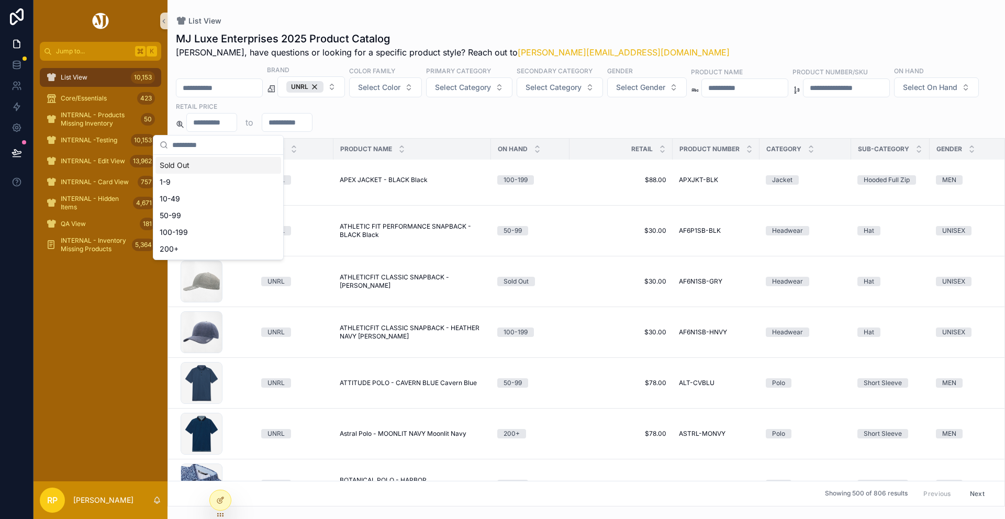
click at [214, 165] on div "Sold Out" at bounding box center [219, 165] width 126 height 17
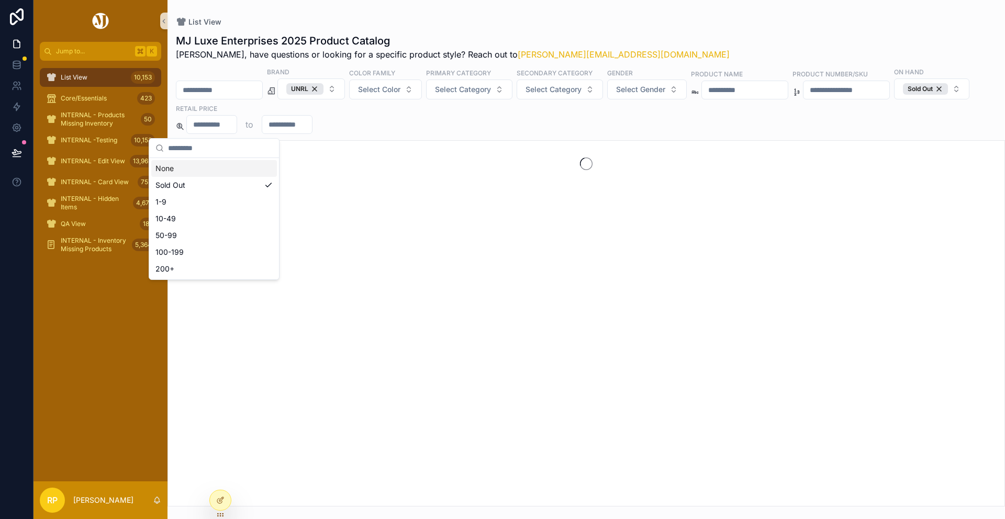
click at [563, 12] on div "List View MJ Luxe Enterprises 2025 Product Catalog Rasika, have questions or lo…" at bounding box center [587, 253] width 838 height 507
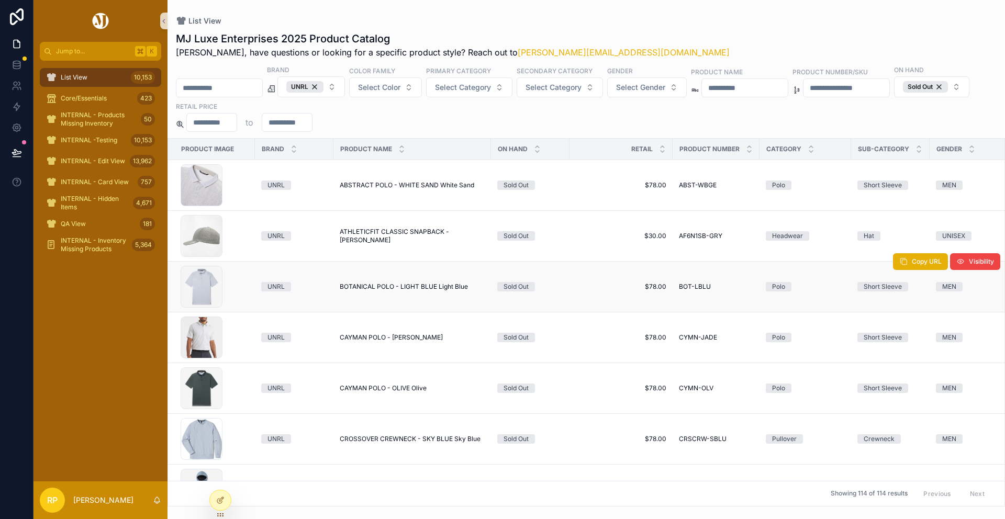
scroll to position [506, 0]
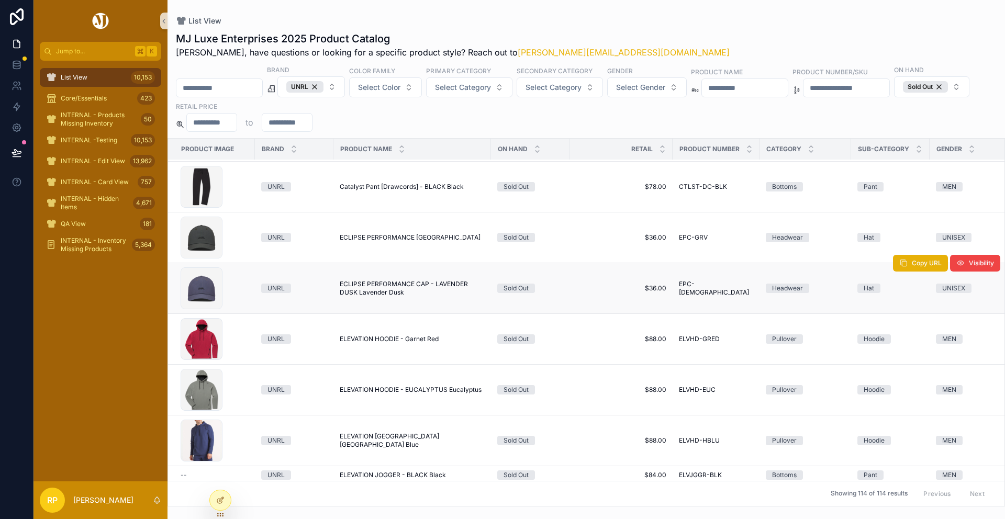
click at [419, 288] on span "ECLIPSE PERFORMANCE CAP - LAVENDER DUSK Lavender Dusk" at bounding box center [412, 288] width 145 height 17
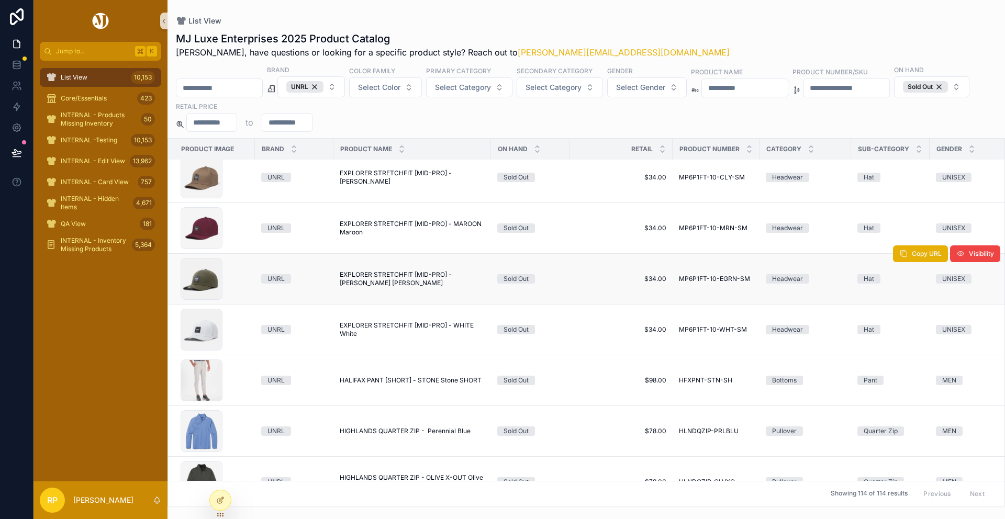
click at [369, 281] on span "EXPLORER STRETCHFIT [MID-PRO] - MOSS Moss" at bounding box center [412, 279] width 145 height 17
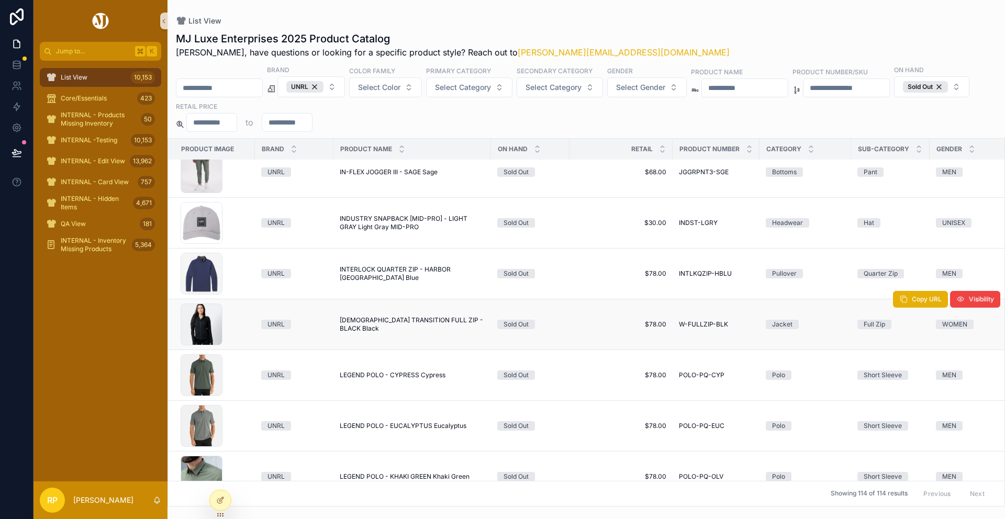
click at [378, 328] on span "LADIES TRANSITION FULL ZIP - BLACK Black" at bounding box center [412, 324] width 145 height 17
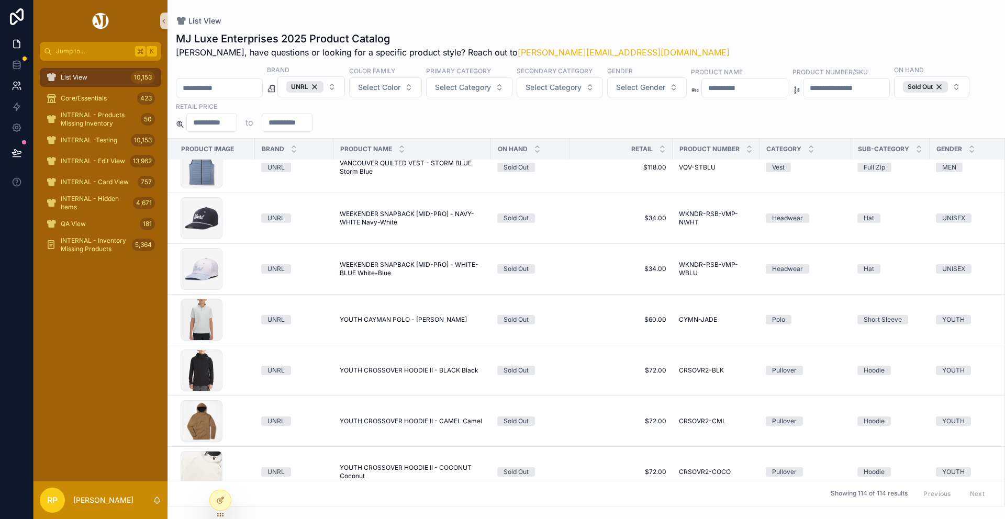
scroll to position [3839, 0]
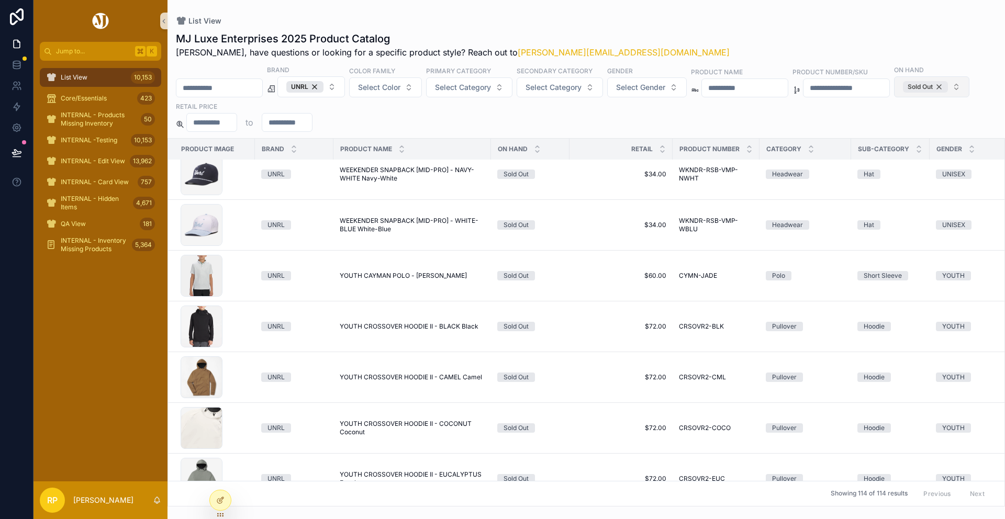
click at [903, 93] on div "Sold Out" at bounding box center [925, 87] width 45 height 12
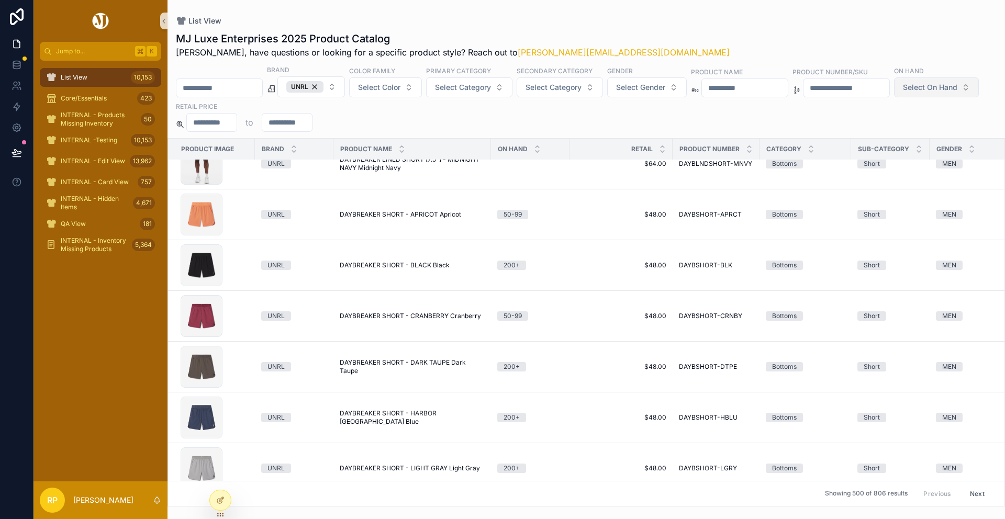
scroll to position [6606, 0]
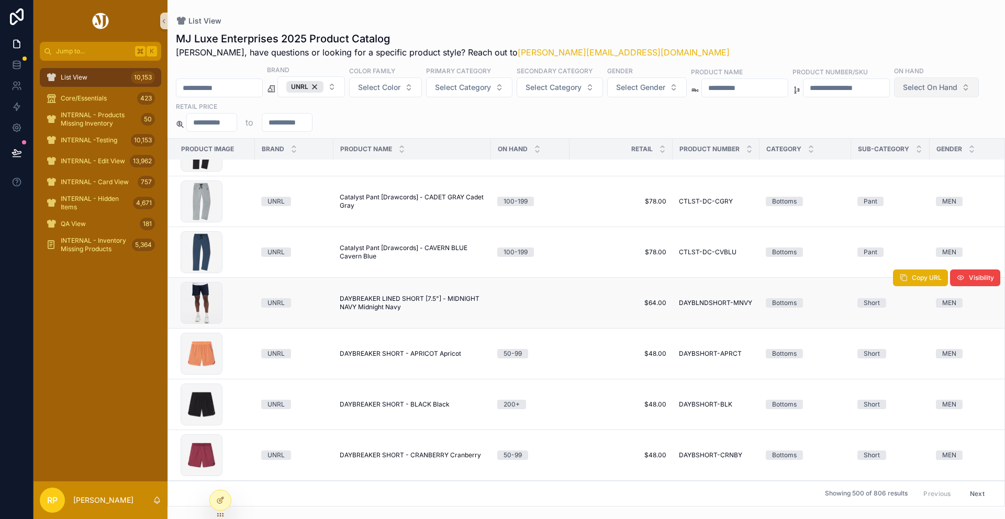
click at [417, 296] on span "DAYBREAKER LINED SHORT [7.5"] - MIDNIGHT NAVY Midnight Navy" at bounding box center [412, 303] width 145 height 17
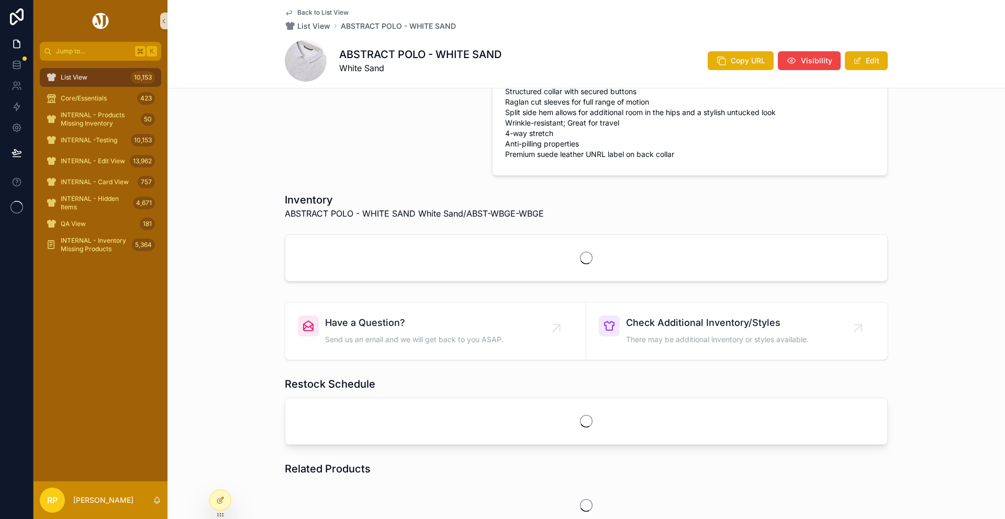
scroll to position [404, 0]
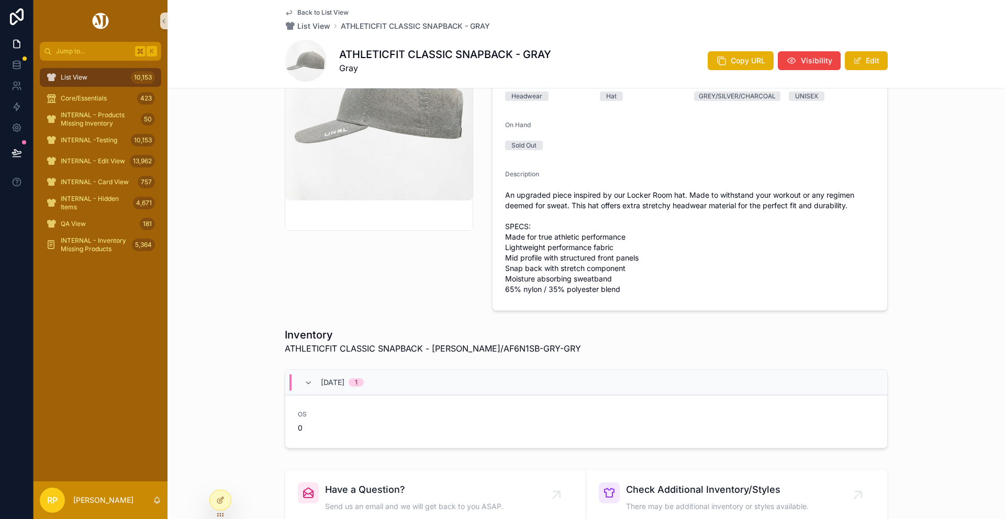
scroll to position [192, 0]
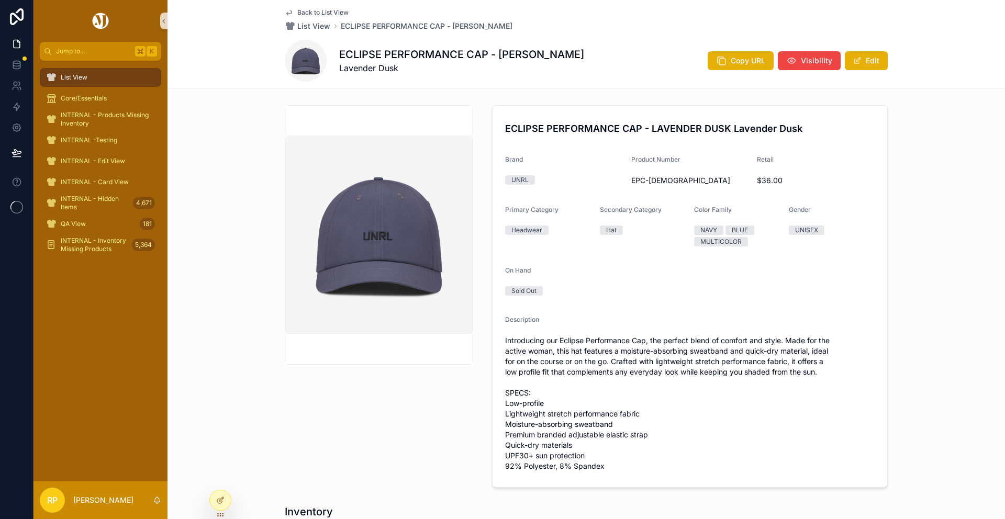
scroll to position [371, 0]
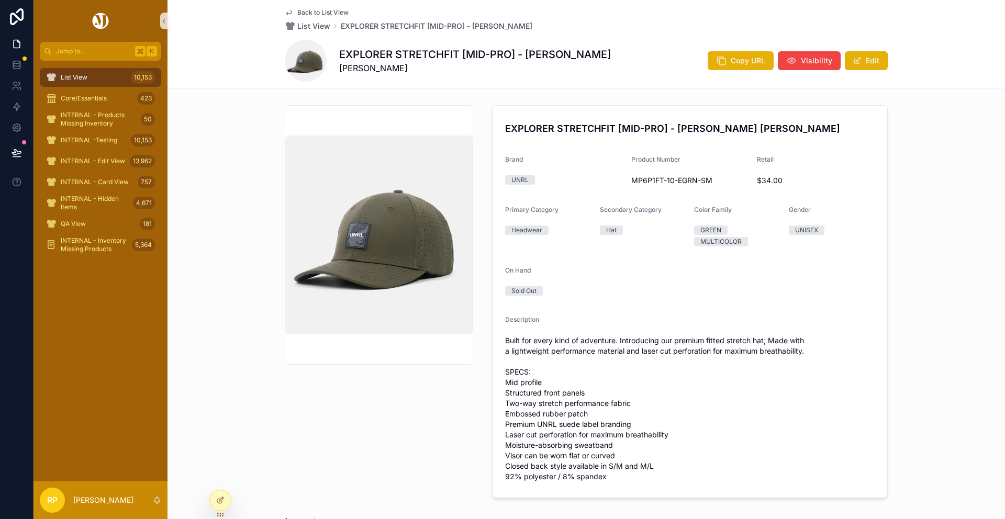
scroll to position [384, 0]
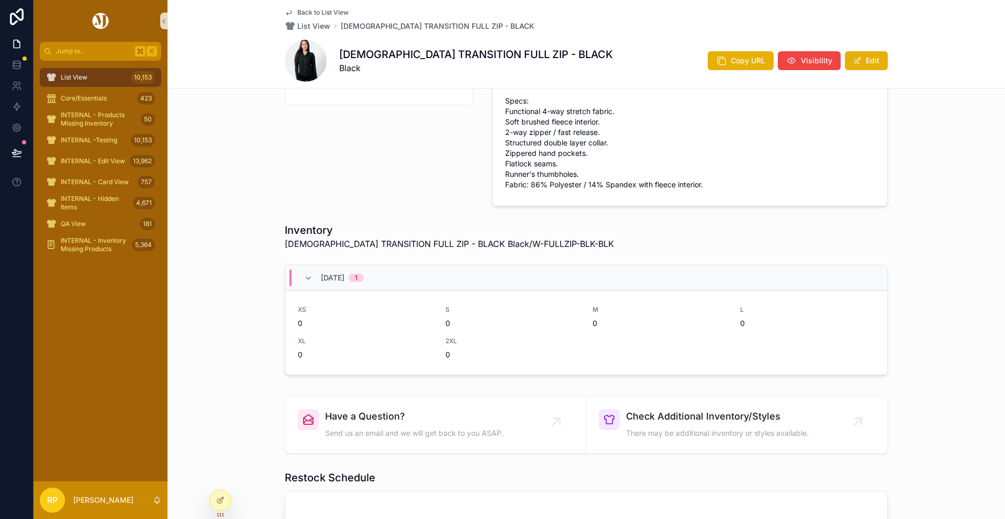
scroll to position [340, 0]
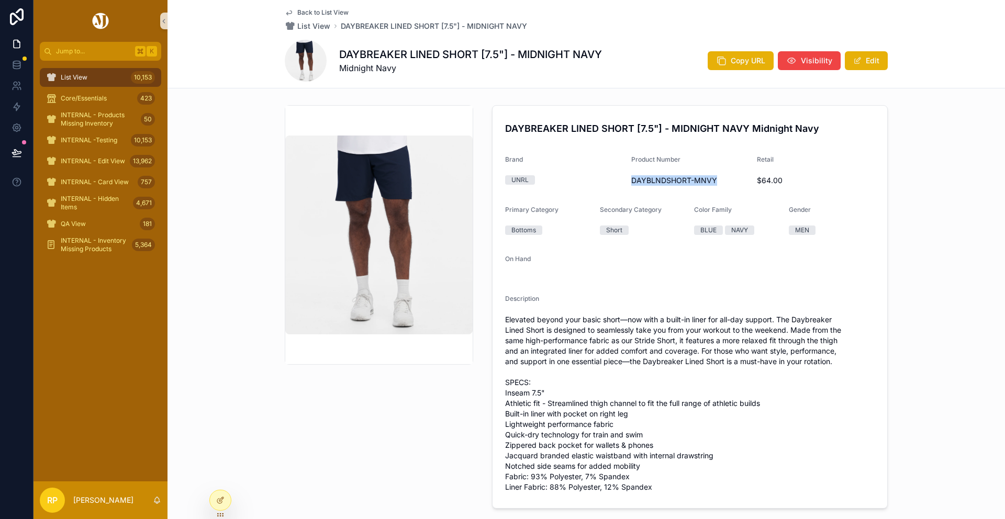
drag, startPoint x: 630, startPoint y: 180, endPoint x: 740, endPoint y: 180, distance: 110.5
click at [740, 180] on form "DAYBREAKER LINED SHORT [7.5"] - MIDNIGHT NAVY Midnight Navy Brand UNRL Product …" at bounding box center [690, 307] width 395 height 403
copy span "DAYBLNDSHORT-MNVY"
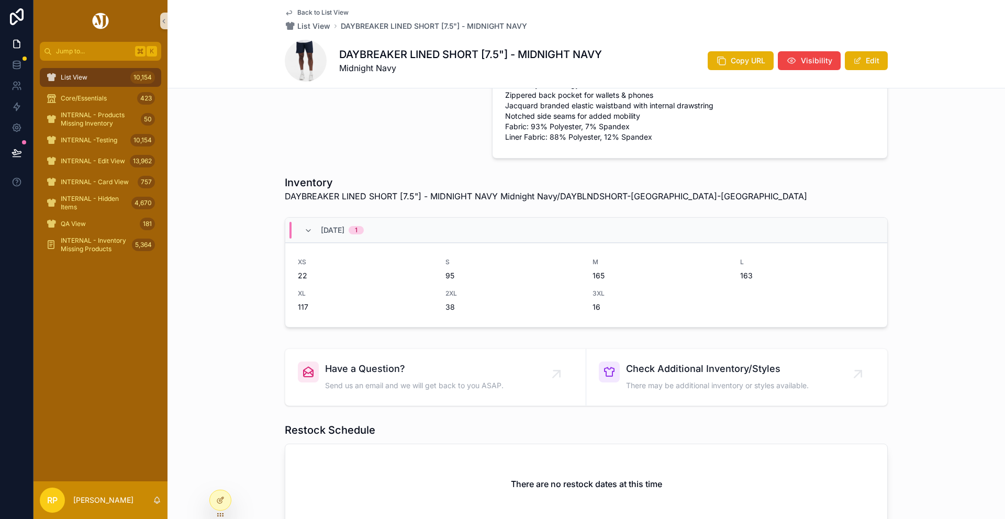
scroll to position [415, 0]
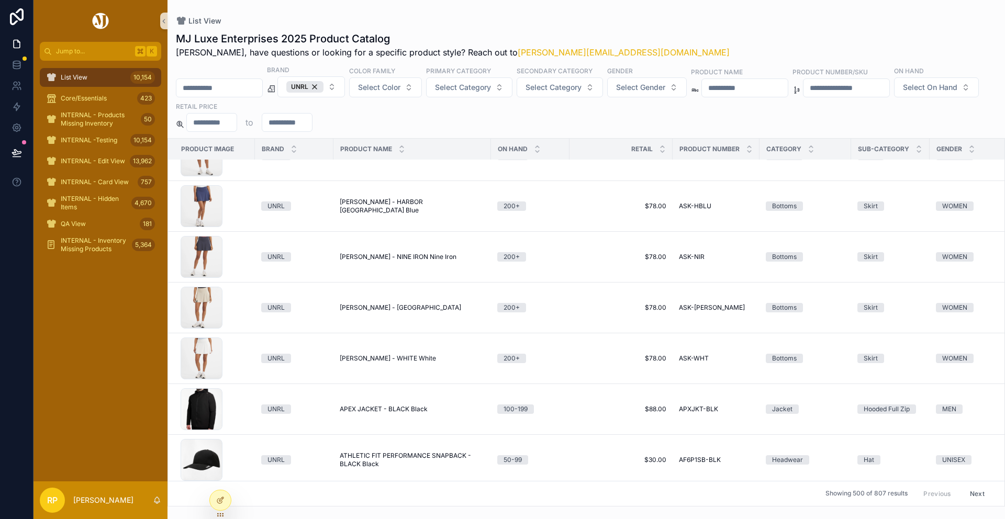
scroll to position [956, 0]
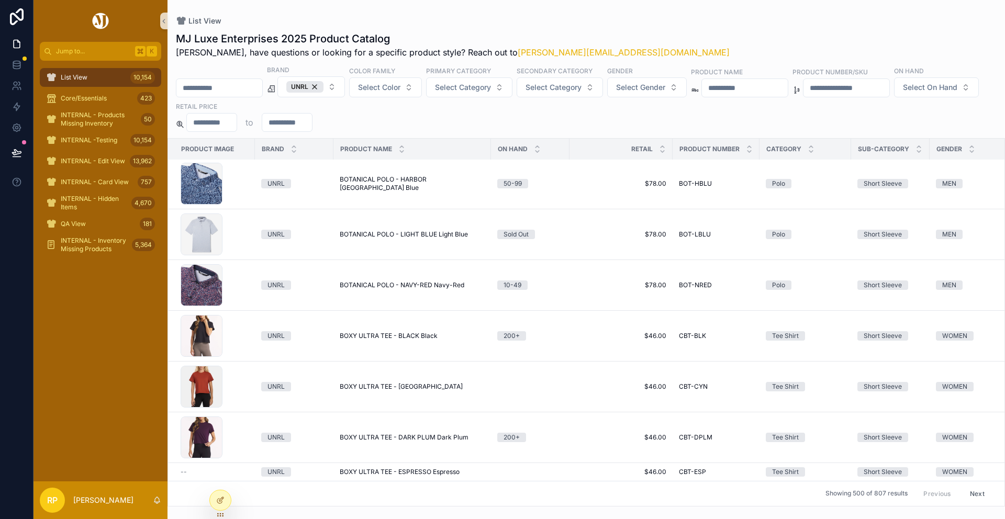
scroll to position [1026, 0]
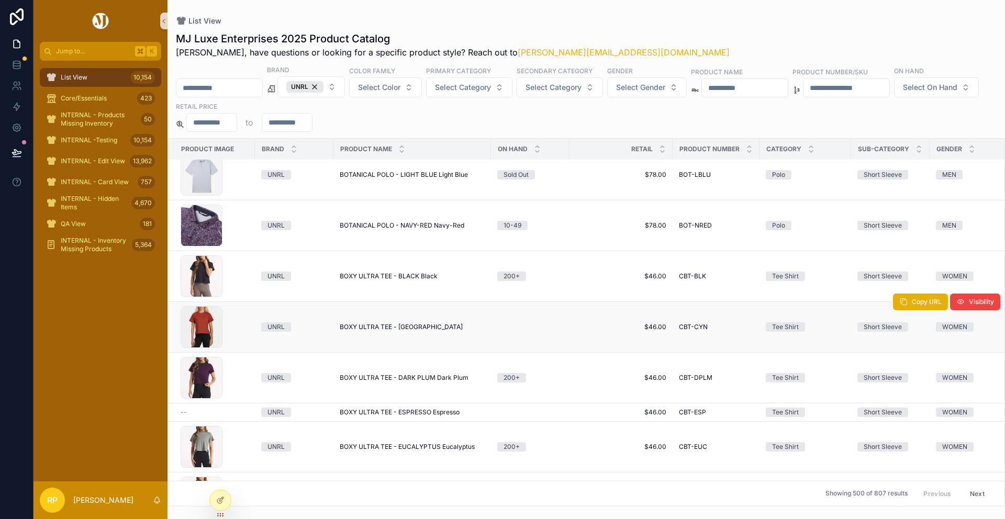
click at [374, 330] on span "BOXY ULTRA TEE - CANYON Canyon" at bounding box center [401, 327] width 123 height 8
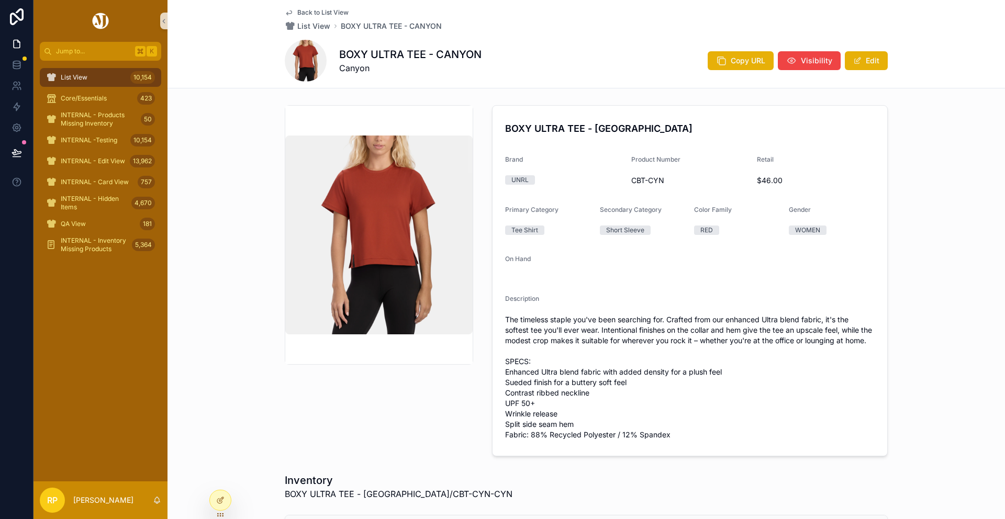
scroll to position [227, 0]
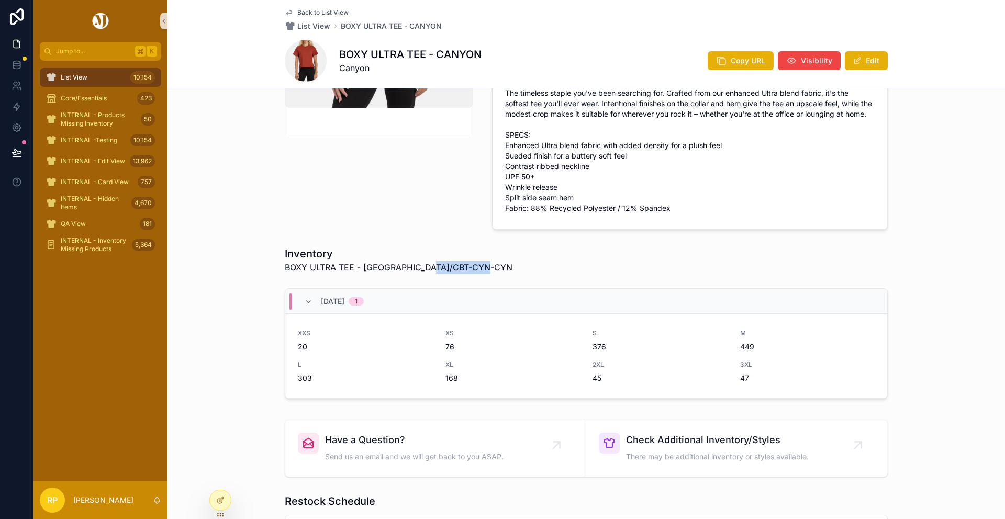
drag, startPoint x: 436, startPoint y: 279, endPoint x: 544, endPoint y: 279, distance: 107.9
click at [544, 274] on div "Inventory BOXY ULTRA TEE - CANYON Canyon/CBT-CYN-CYN" at bounding box center [586, 260] width 603 height 27
copy span "CBT-CYN-CYN"
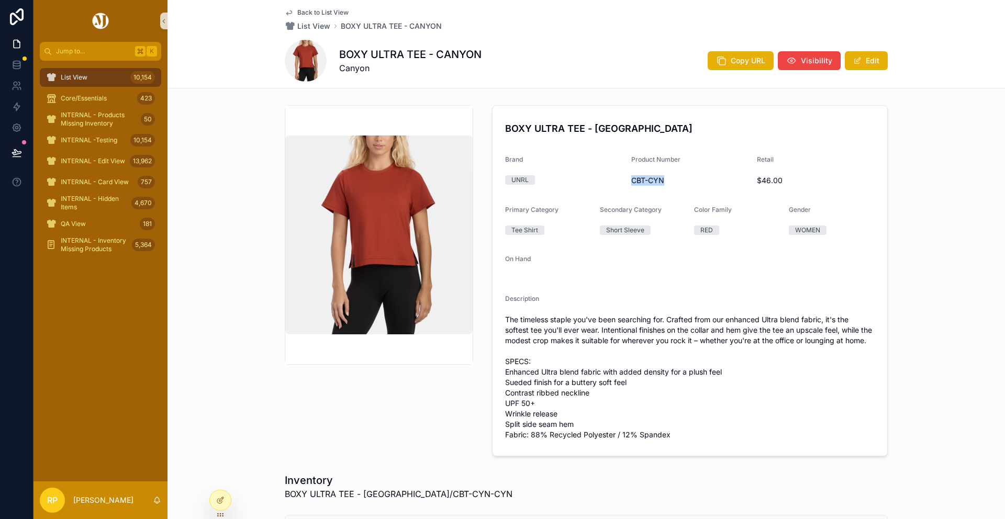
drag, startPoint x: 632, startPoint y: 181, endPoint x: 683, endPoint y: 181, distance: 51.3
click at [684, 181] on span "CBT-CYN" at bounding box center [691, 180] width 118 height 10
copy span "CBT-CYN"
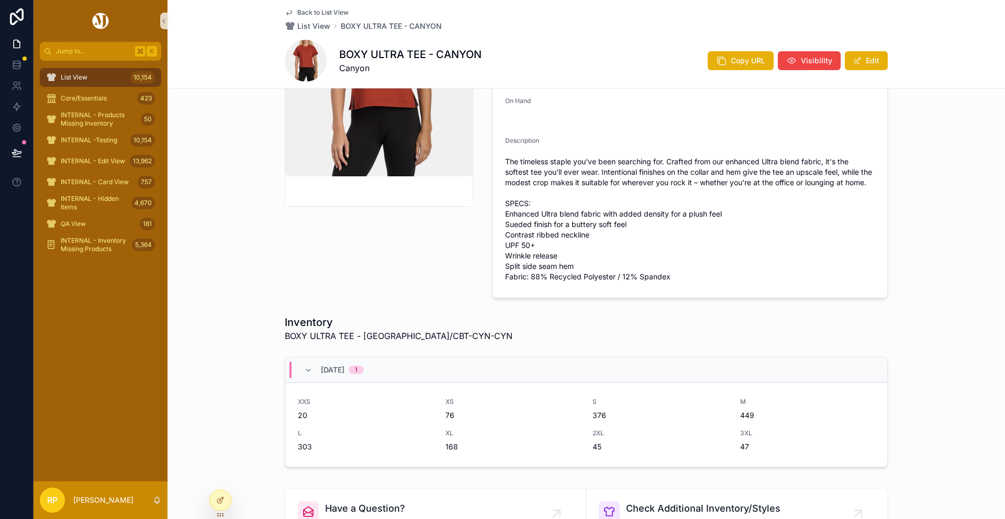
scroll to position [311, 0]
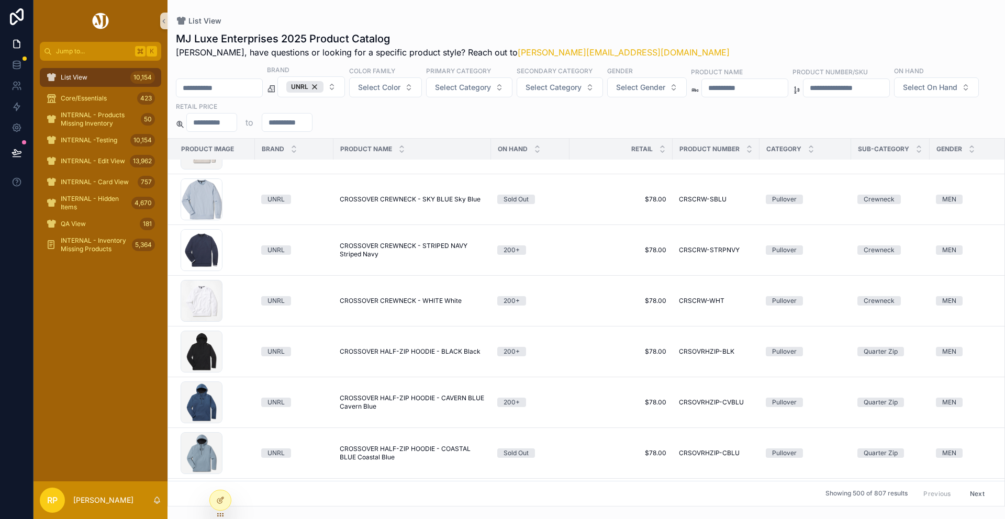
scroll to position [4573, 0]
